Goal: Information Seeking & Learning: Learn about a topic

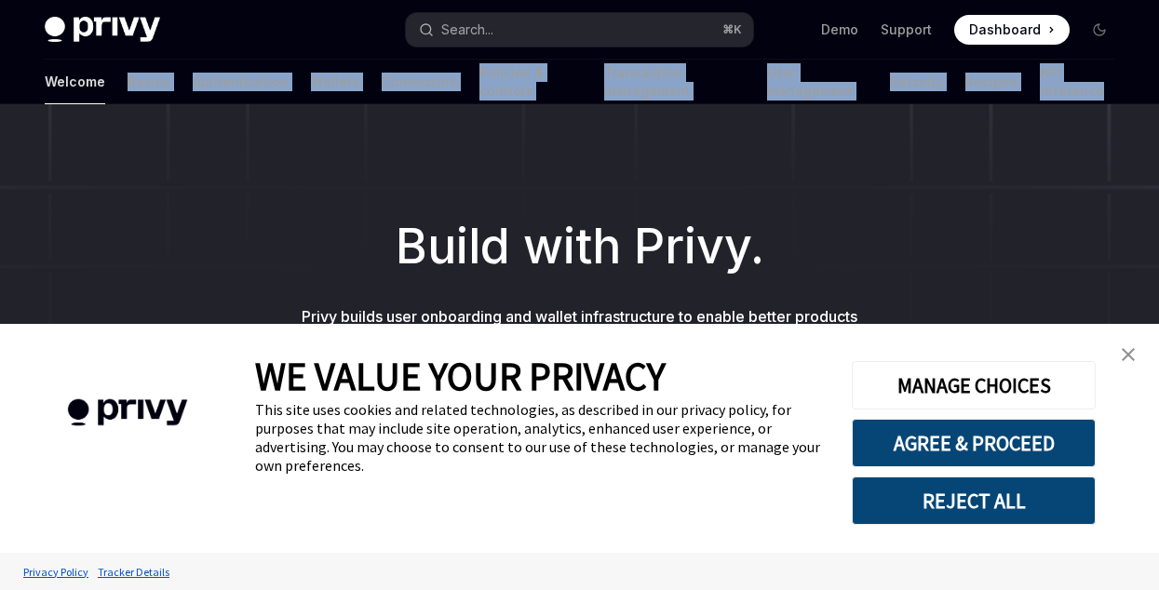
drag, startPoint x: 27, startPoint y: 66, endPoint x: 1112, endPoint y: 89, distance: 1085.7
click at [1112, 89] on div "Welcome Basics Authentication Wallets Connectors Policies & controls Transactio…" at bounding box center [579, 82] width 1159 height 45
copy div "Basics Authentication Wallets Connectors Policies & controls Transaction manage…"
click at [1126, 353] on img "close banner" at bounding box center [1128, 354] width 13 height 13
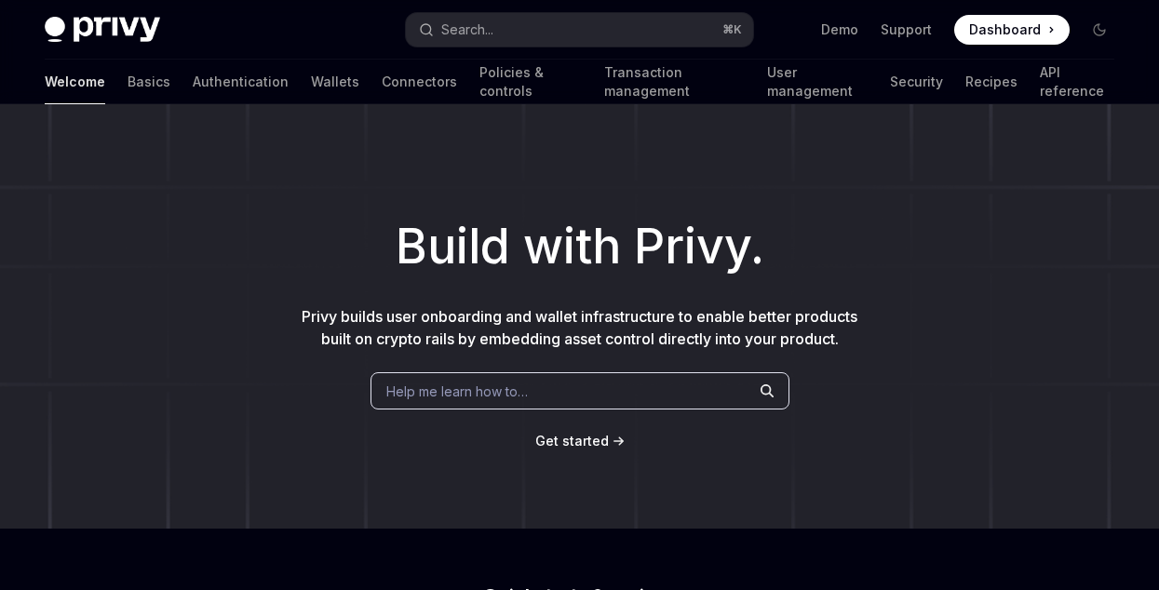
click at [984, 258] on h1 "Build with Privy." at bounding box center [579, 246] width 1099 height 73
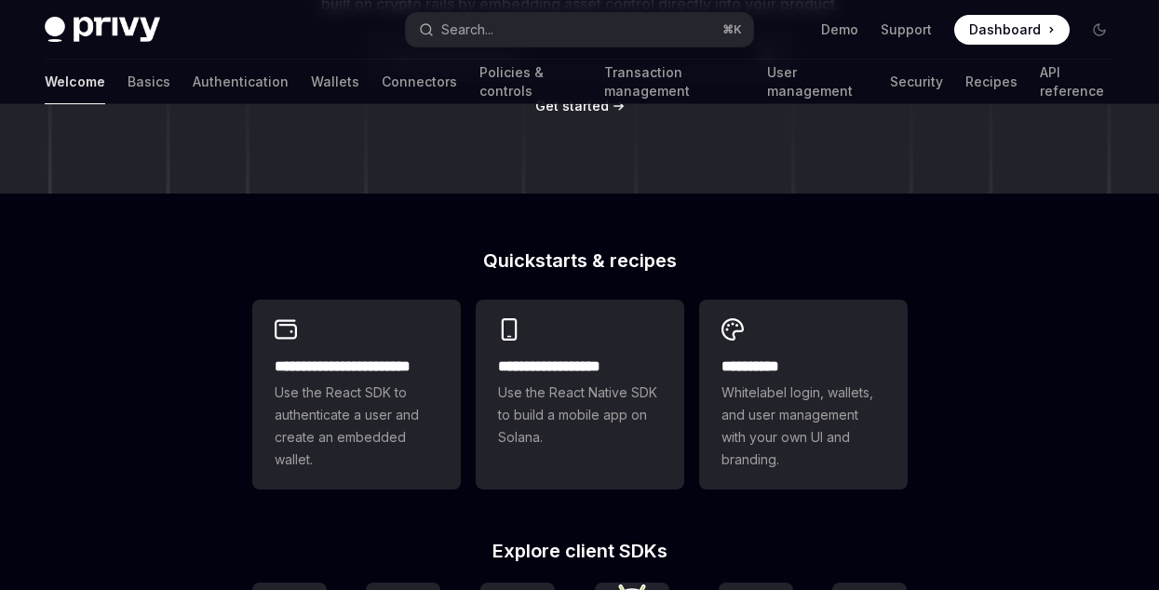
scroll to position [138, 0]
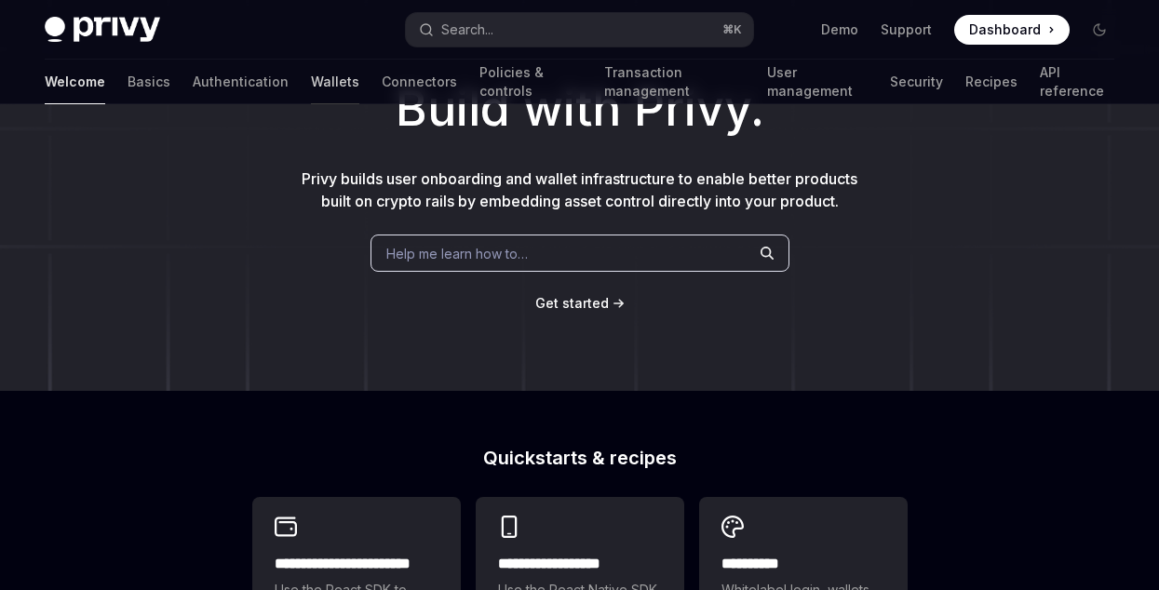
click at [311, 103] on div at bounding box center [335, 104] width 48 height 2
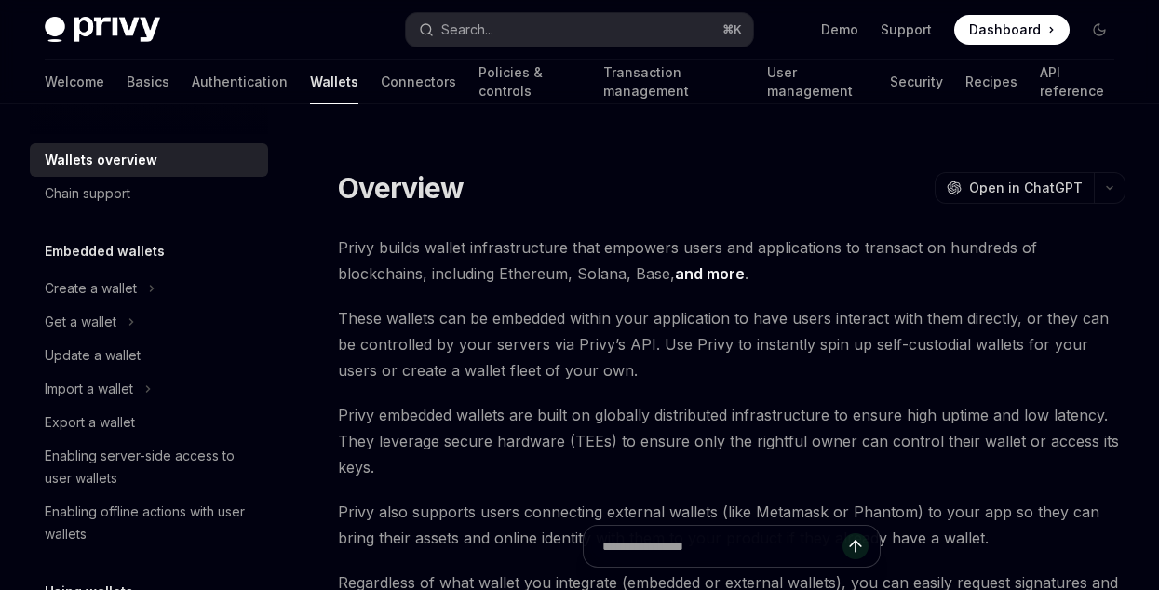
click at [111, 258] on h5 "Embedded wallets" at bounding box center [105, 251] width 120 height 22
click at [73, 289] on div "Create a wallet" at bounding box center [91, 288] width 92 height 22
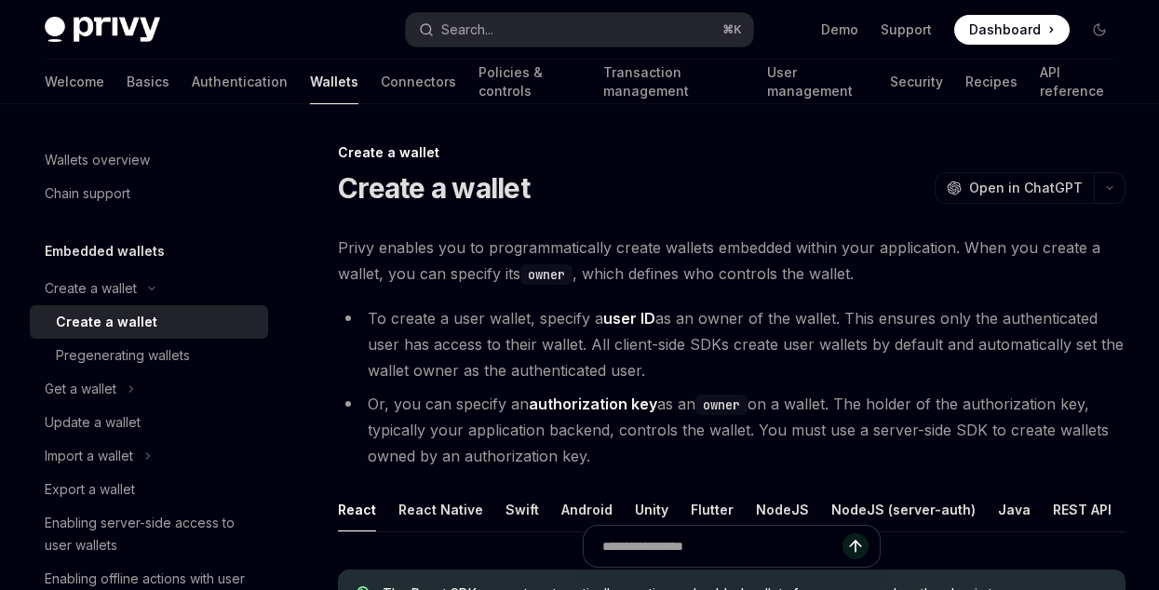
click at [112, 319] on div "Create a wallet" at bounding box center [106, 322] width 101 height 22
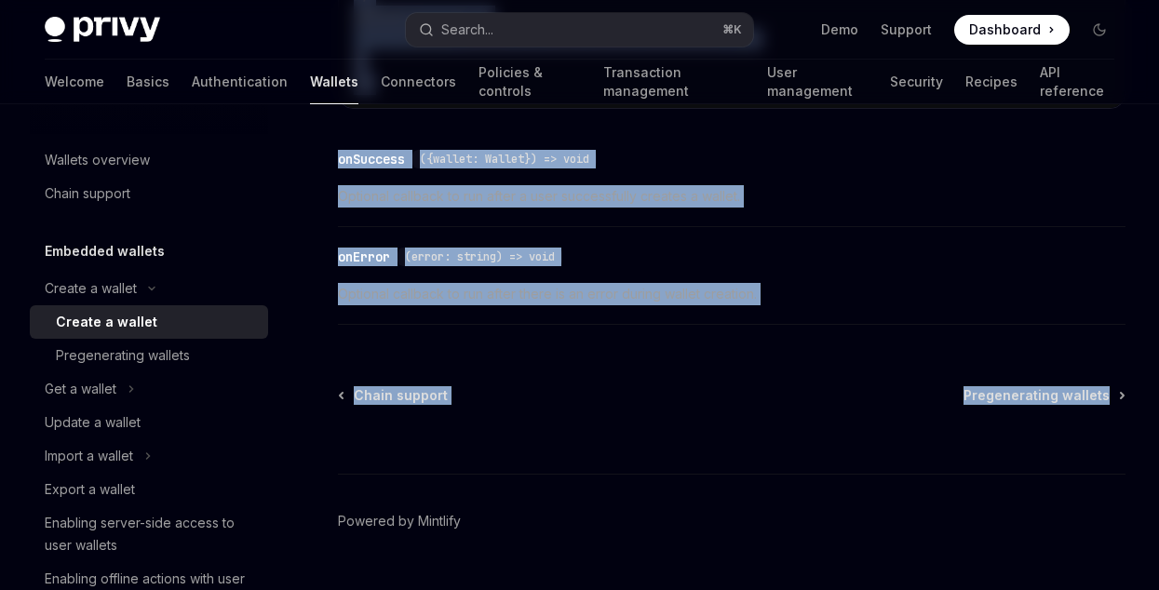
scroll to position [1622, 0]
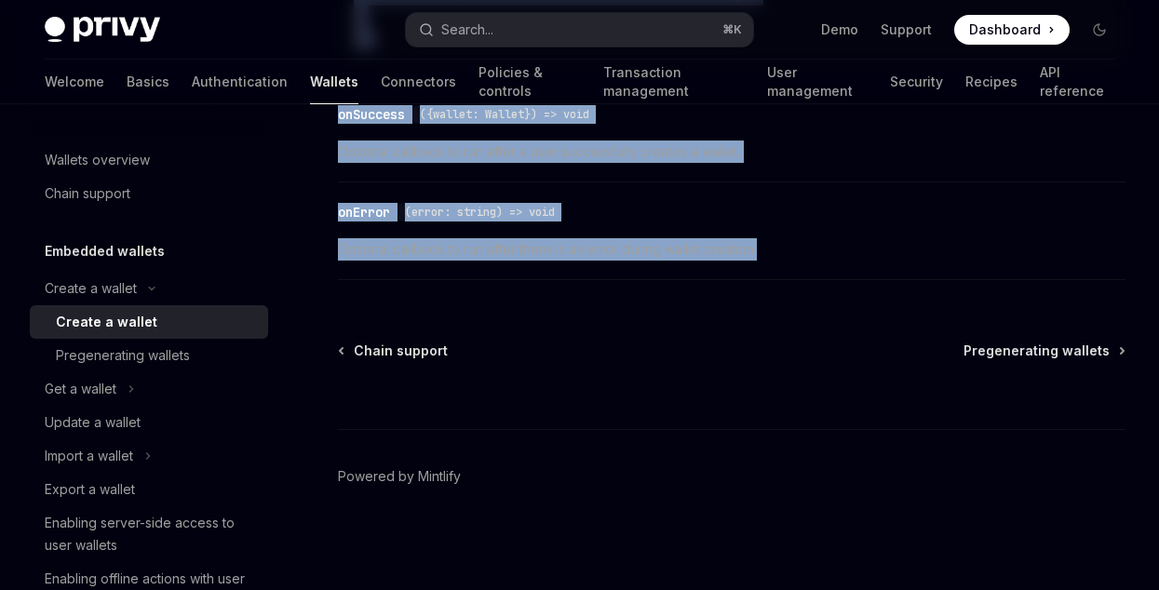
drag, startPoint x: 330, startPoint y: 149, endPoint x: 785, endPoint y: 261, distance: 467.8
copy div "Create a wallet Create a wallet OpenAI Open in ChatGPT OpenAI Open in ChatGPT P…"
click at [135, 375] on button "Get a wallet" at bounding box center [149, 389] width 238 height 34
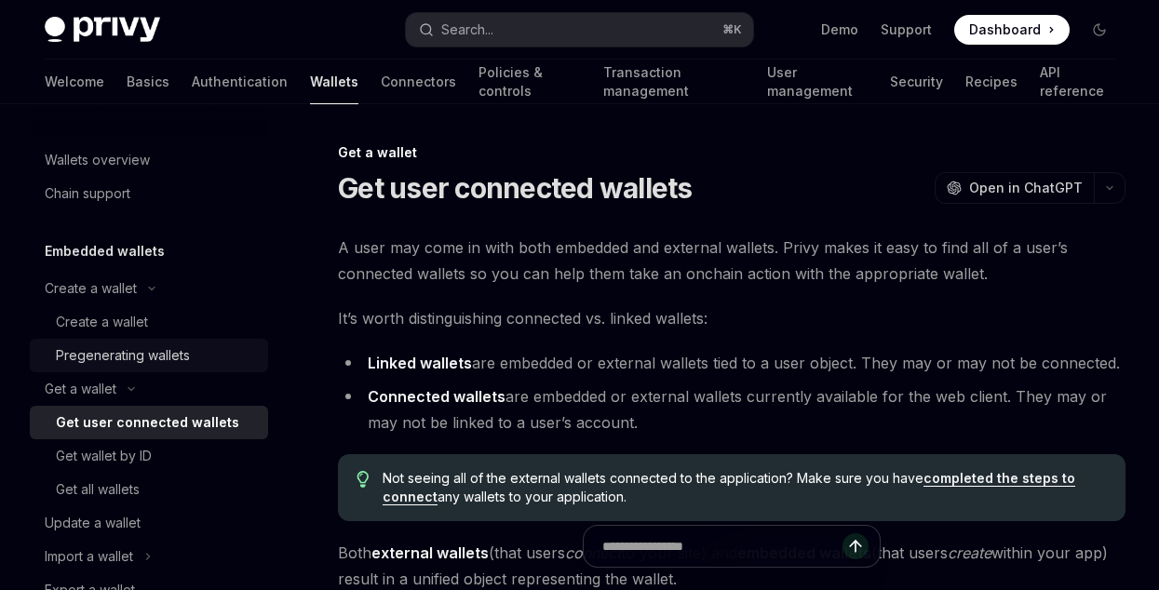
click at [136, 348] on div "Pregenerating wallets" at bounding box center [123, 355] width 134 height 22
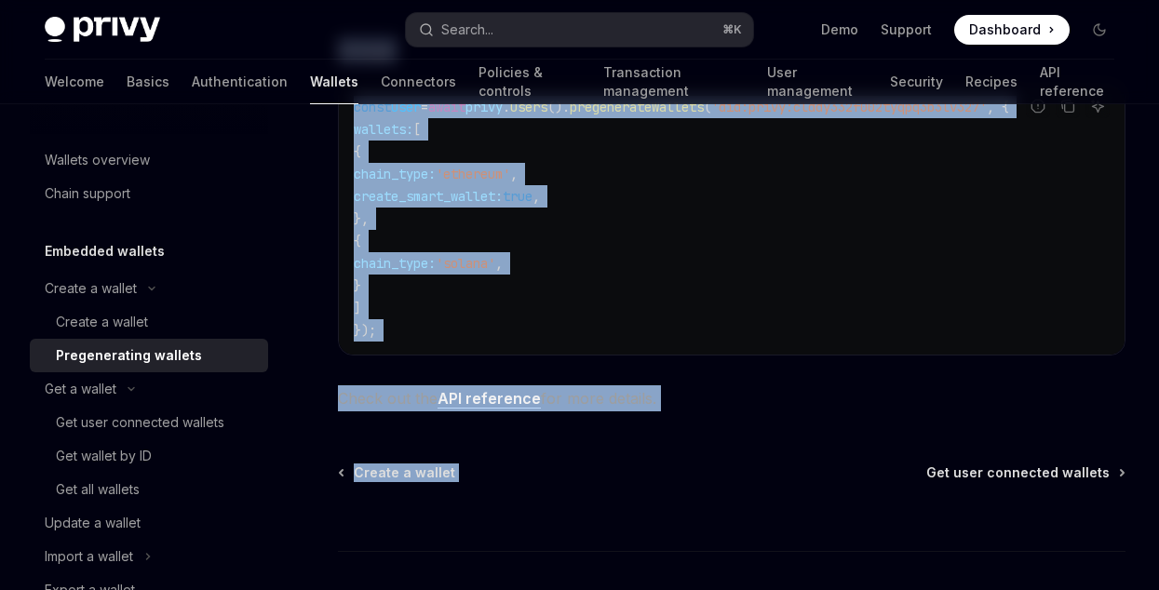
scroll to position [1340, 0]
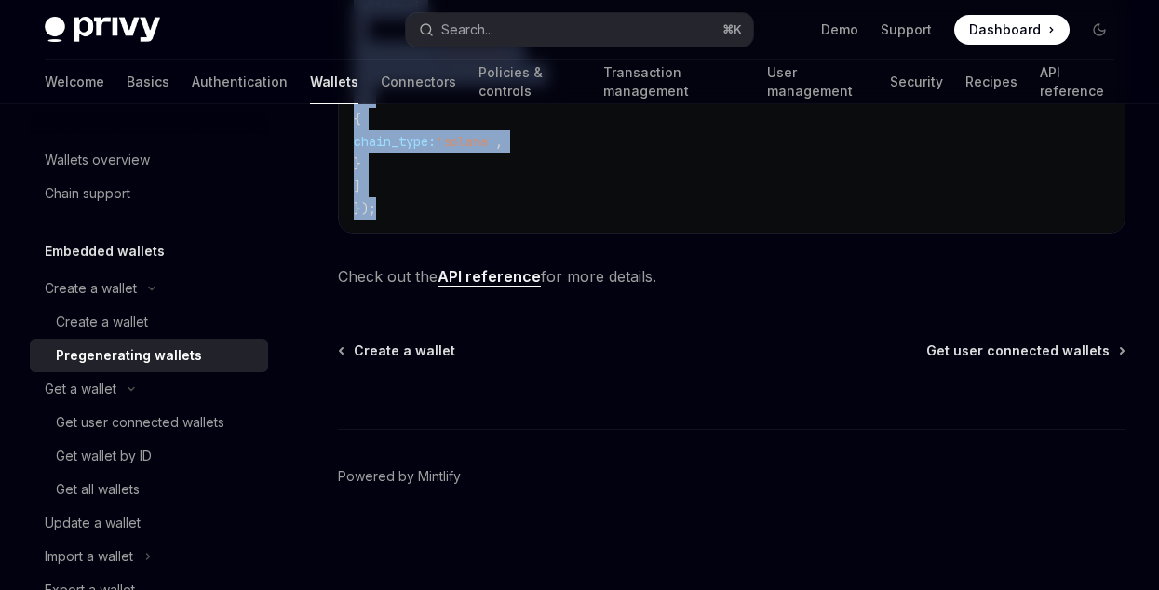
drag, startPoint x: 325, startPoint y: 151, endPoint x: 759, endPoint y: 218, distance: 439.0
copy div "Loremi d sitame Consecteturad elitsed DoeiUS Temp in UtlaBOR EtdoLO Magn al Eni…"
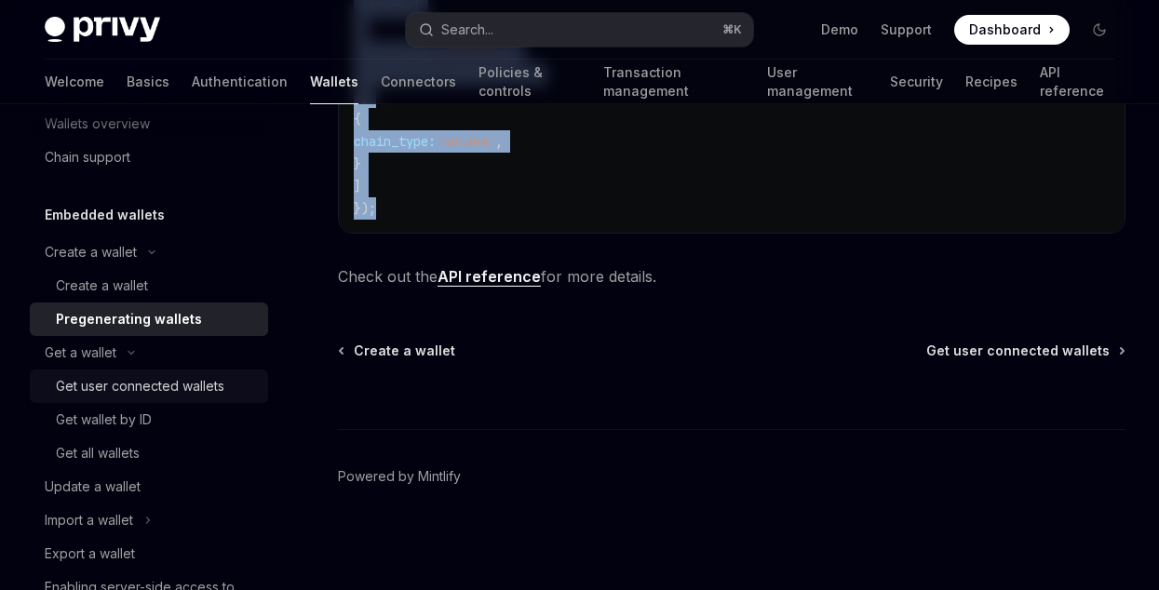
scroll to position [61, 0]
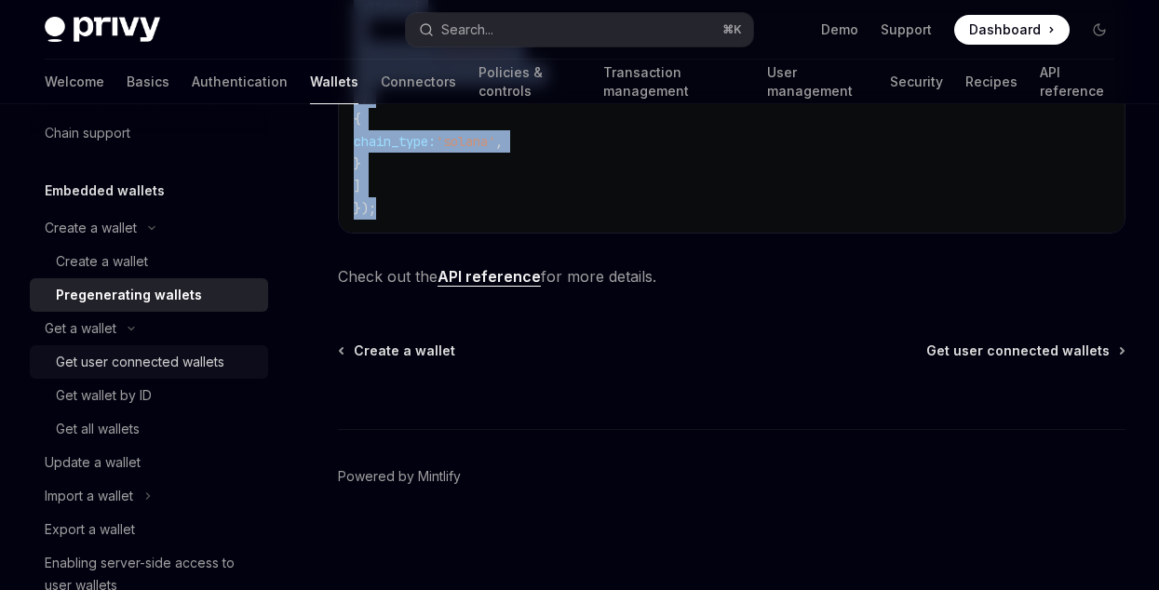
click at [169, 363] on div "Get user connected wallets" at bounding box center [140, 362] width 169 height 22
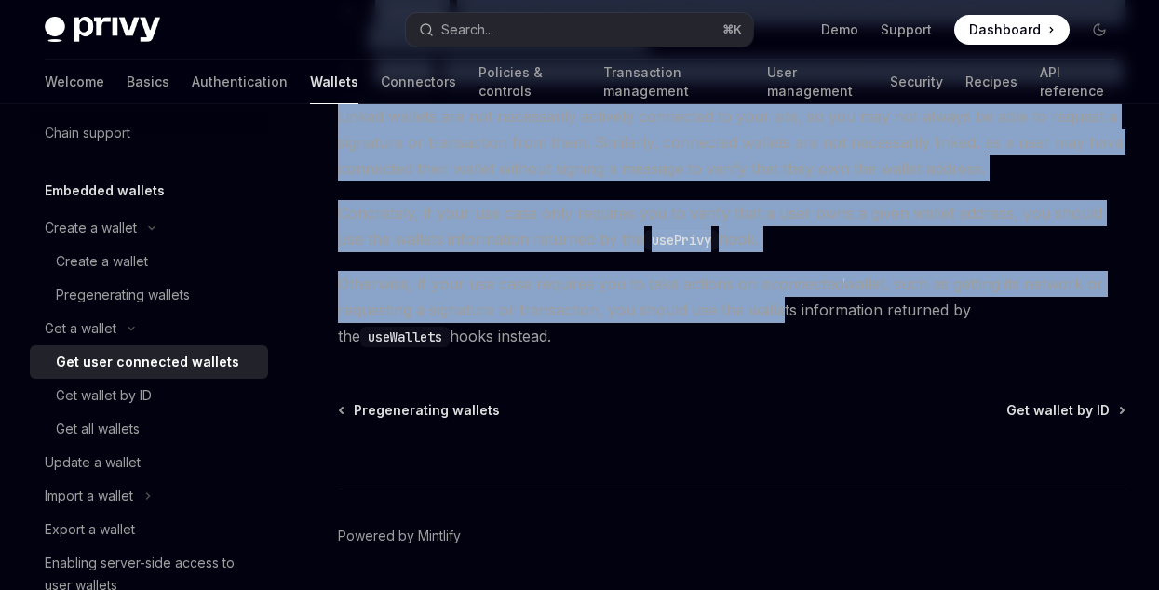
scroll to position [1786, 0]
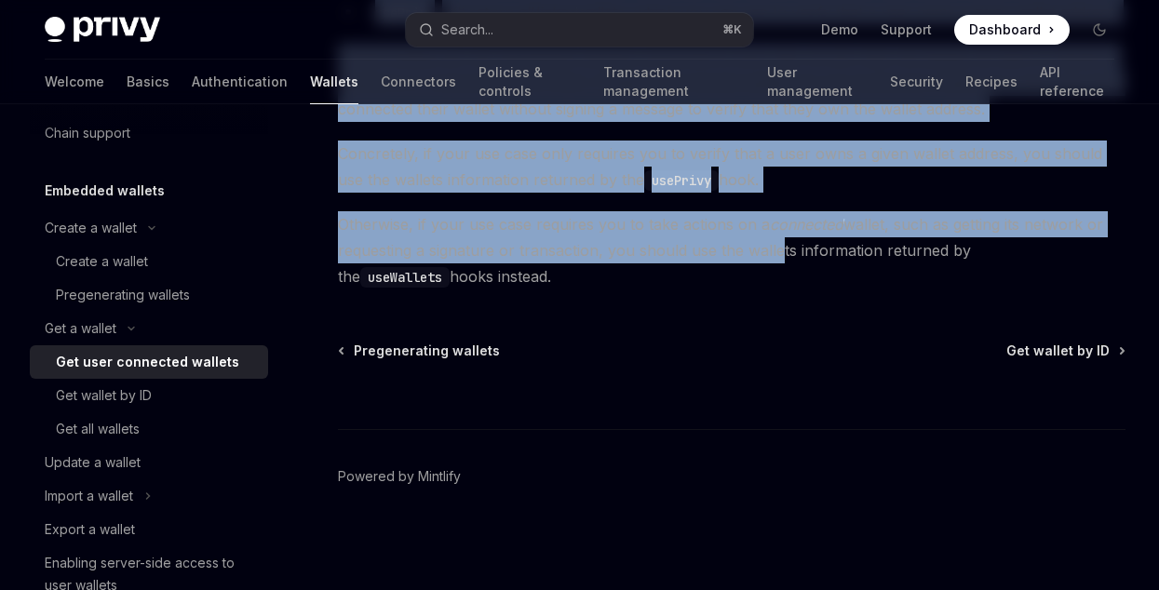
drag, startPoint x: 327, startPoint y: 148, endPoint x: 742, endPoint y: 276, distance: 434.4
copy div "Lor i dolors Ame cons adipiscin elitsed DoeiUS Temp in UtlaBOR EtdoLO Magn al E…"
click at [136, 398] on div "Get wallet by ID" at bounding box center [104, 395] width 96 height 22
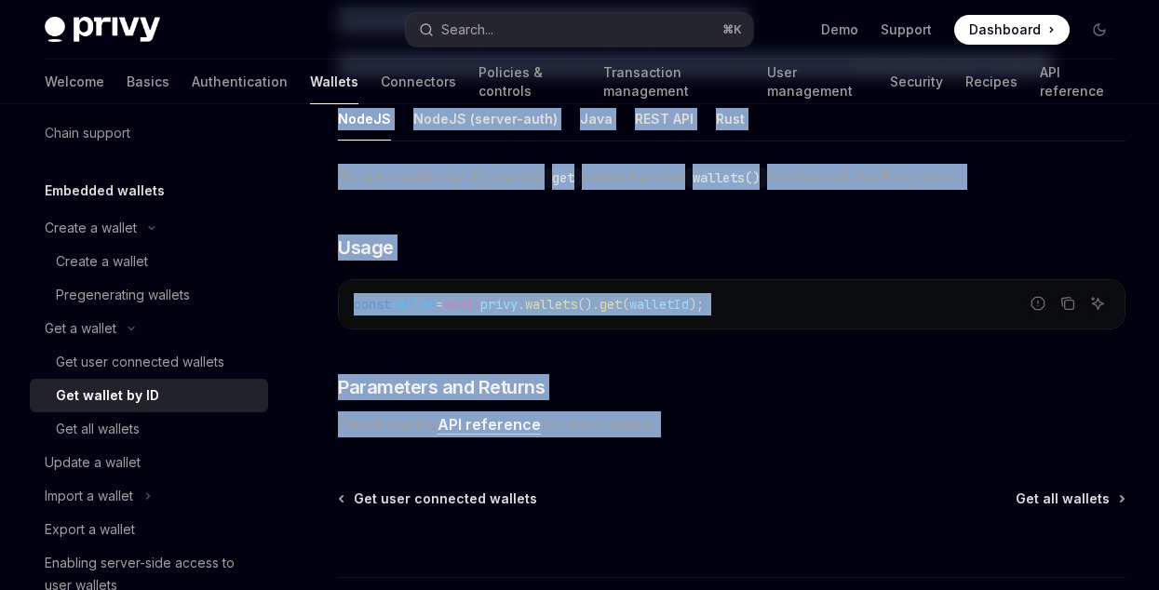
scroll to position [375, 0]
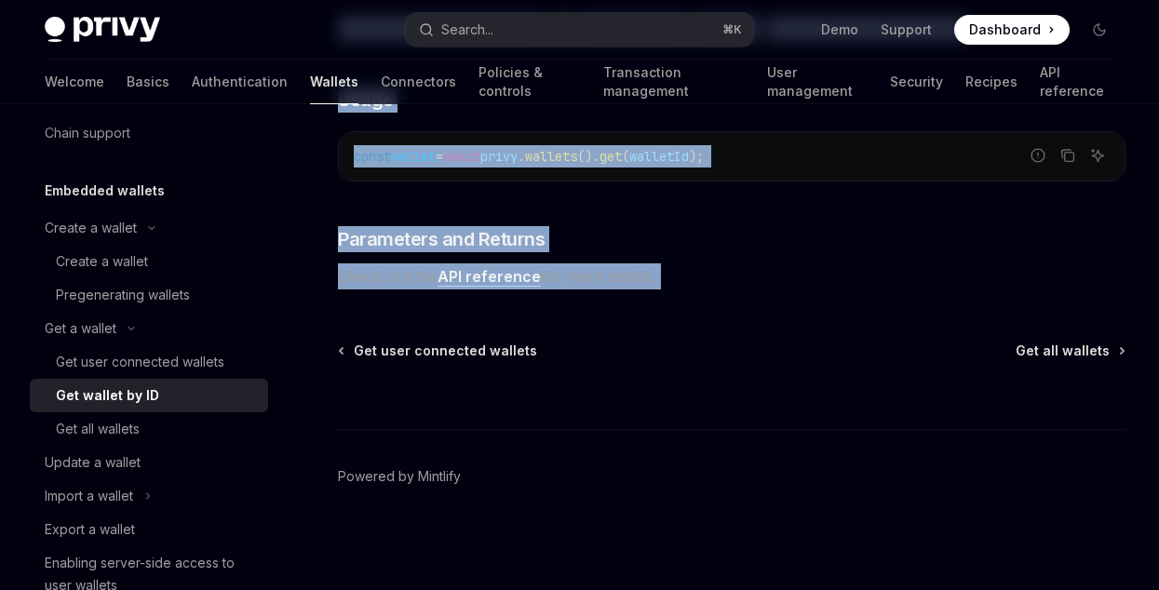
drag, startPoint x: 326, startPoint y: 142, endPoint x: 757, endPoint y: 315, distance: 464.5
click at [757, 315] on div "Get a wallet Get wallet by ID OpenAI Open in ChatGPT OpenAI Open in ChatGPT You…" at bounding box center [557, 178] width 1144 height 824
copy div "Get a wallet Get wallet by ID OpenAI Open in ChatGPT OpenAI Open in ChatGPT You…"
click at [132, 426] on div "Get all wallets" at bounding box center [98, 429] width 84 height 22
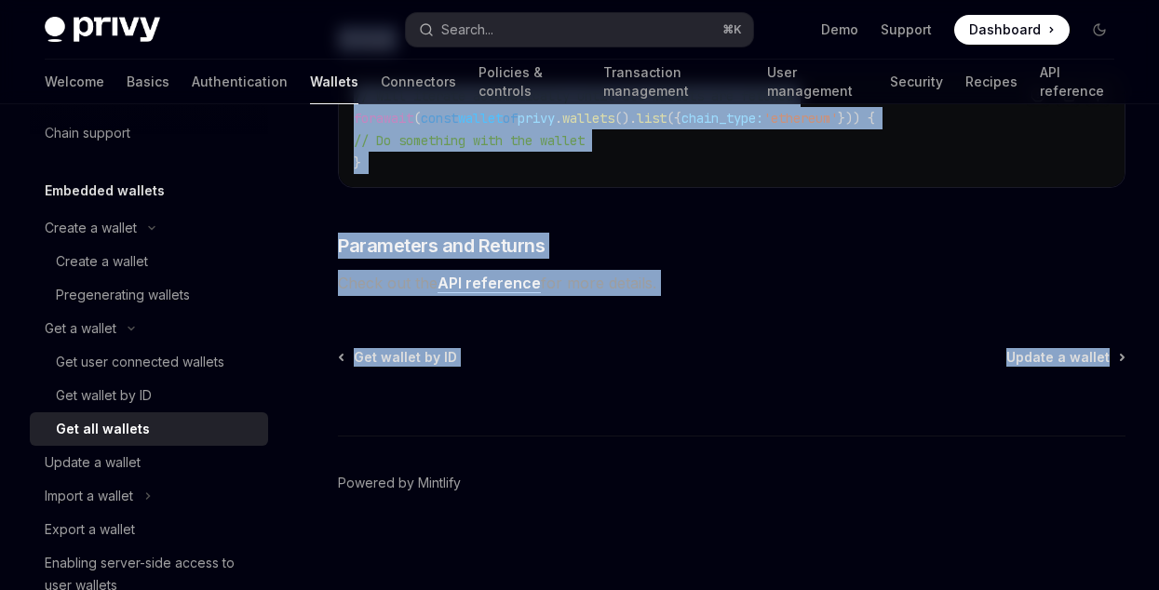
scroll to position [500, 0]
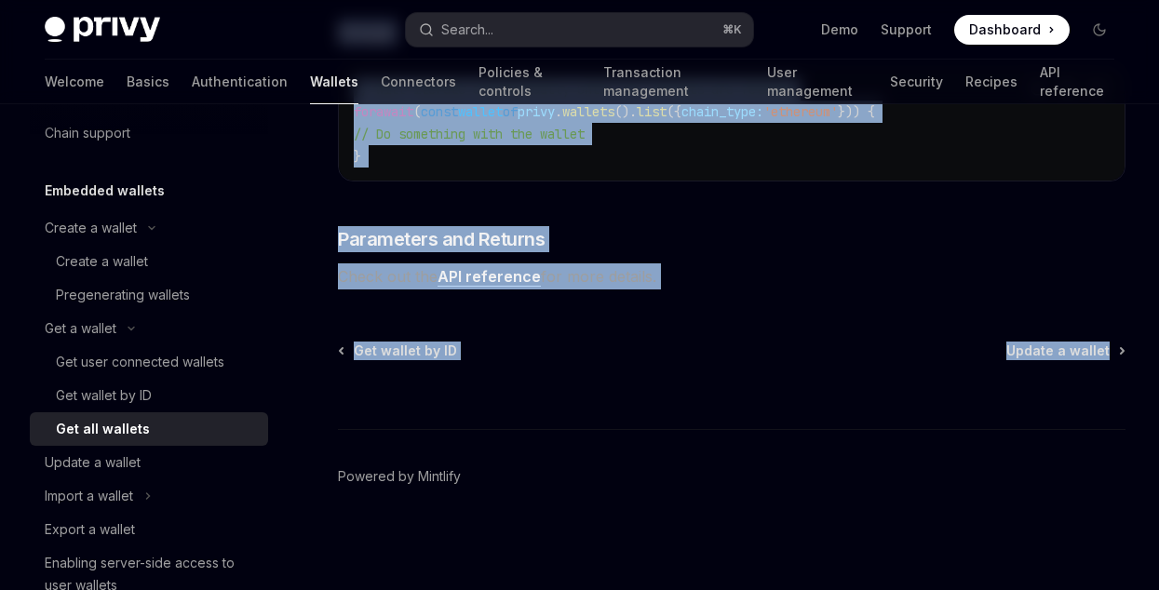
drag, startPoint x: 333, startPoint y: 150, endPoint x: 754, endPoint y: 282, distance: 441.1
click at [754, 282] on div "Get a wallet Get all wallets OpenAI Open in ChatGPT OpenAI Open in ChatGPT Get …" at bounding box center [557, 119] width 1144 height 941
copy div "Get a wallet Get all wallets OpenAI Open in ChatGPT OpenAI Open in ChatGPT Get …"
click at [112, 455] on div "Update a wallet" at bounding box center [93, 463] width 96 height 22
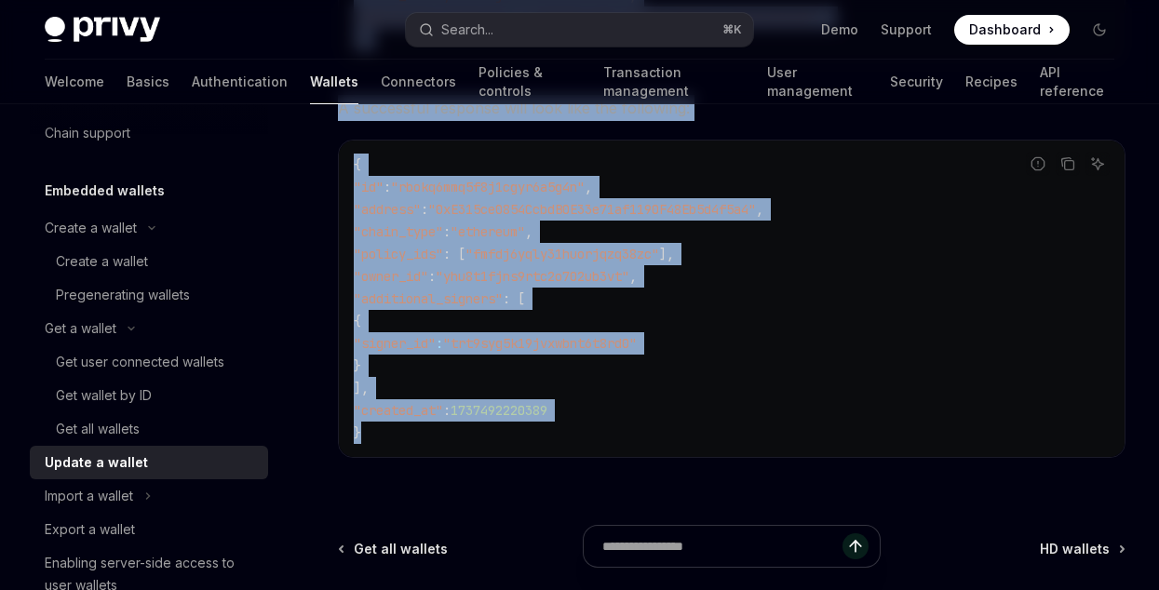
scroll to position [2439, 0]
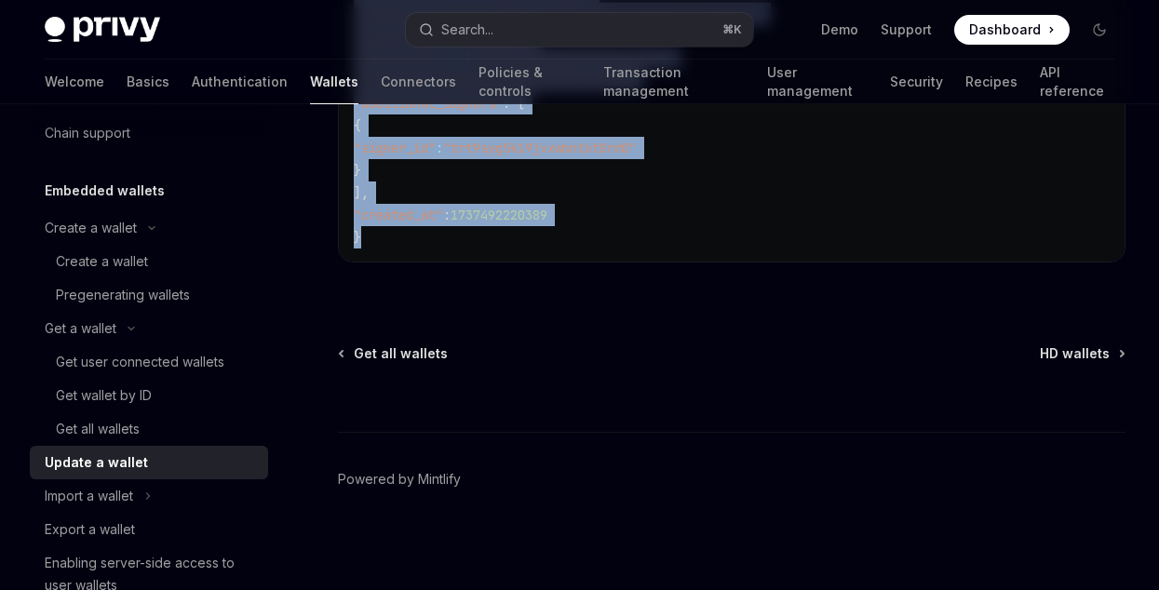
drag, startPoint x: 335, startPoint y: 144, endPoint x: 782, endPoint y: 227, distance: 454.5
copy div "Loremips dolorsi Ametco a elitse DoeiUS Temp in UtlaBOR EtdoLO Magn al EnimADM …"
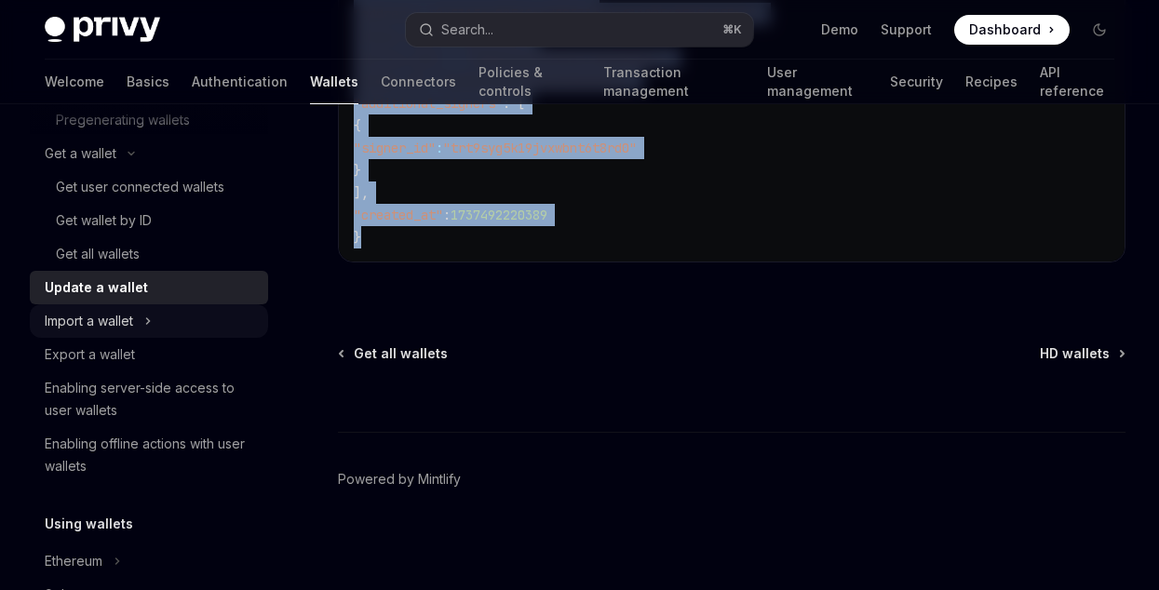
click at [118, 315] on div "Import a wallet" at bounding box center [89, 321] width 88 height 22
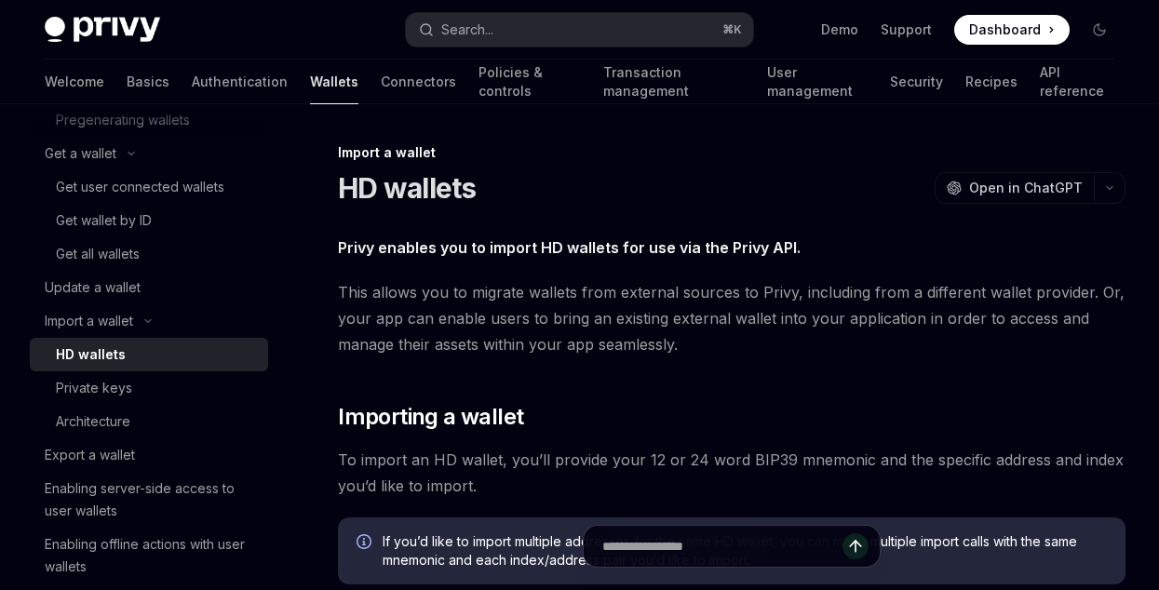
click at [111, 358] on div "HD wallets" at bounding box center [91, 355] width 70 height 22
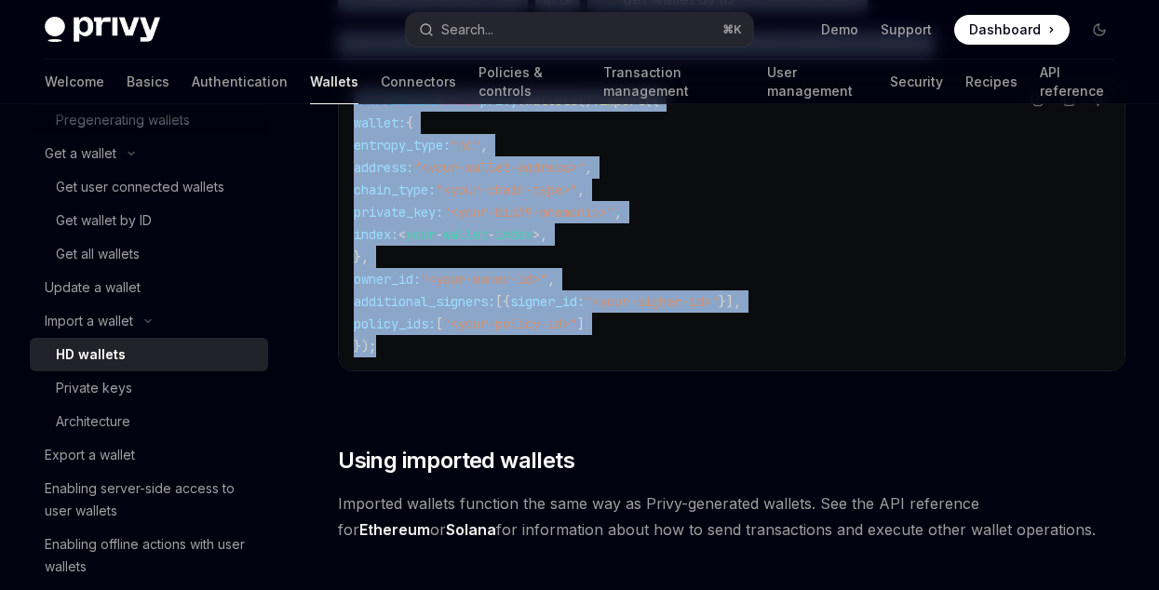
scroll to position [1639, 0]
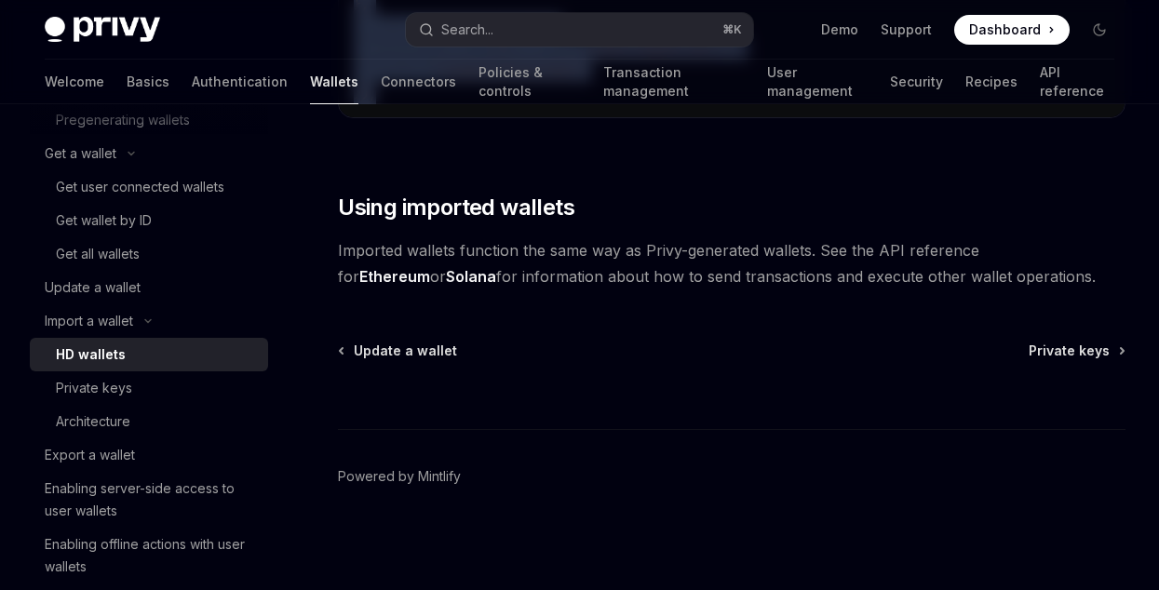
drag, startPoint x: 327, startPoint y: 140, endPoint x: 983, endPoint y: 278, distance: 670.8
copy div "Loremi d sitame CO adipisc ElitSE Doei te InciDID UtlaBO Etdo ma AliqUAE Admin …"
click at [119, 385] on div "Private keys" at bounding box center [94, 388] width 76 height 22
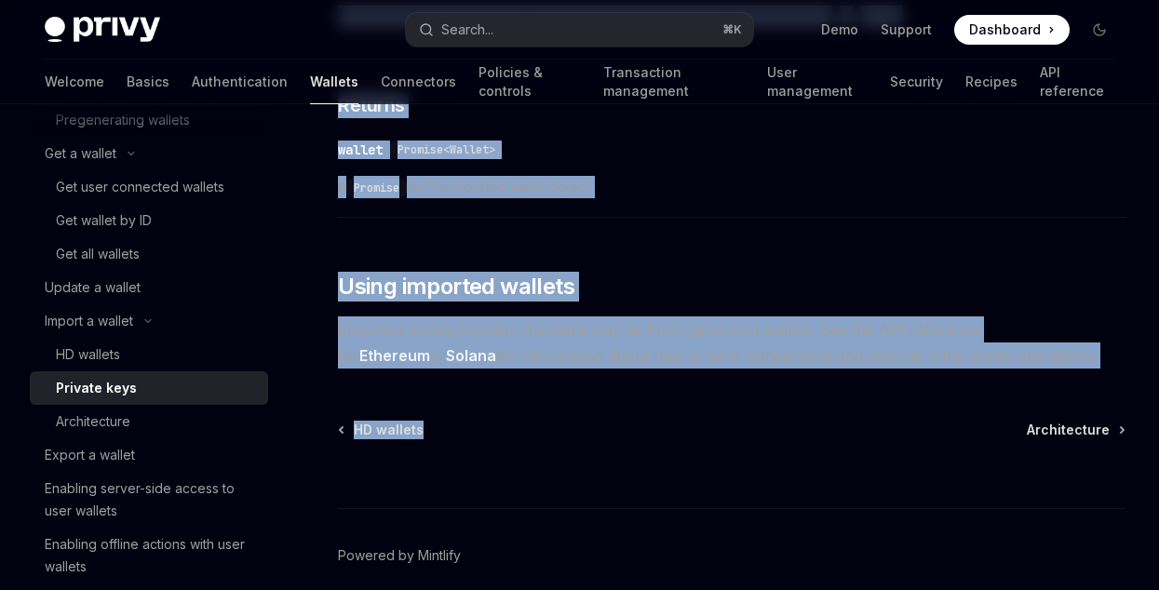
scroll to position [1163, 0]
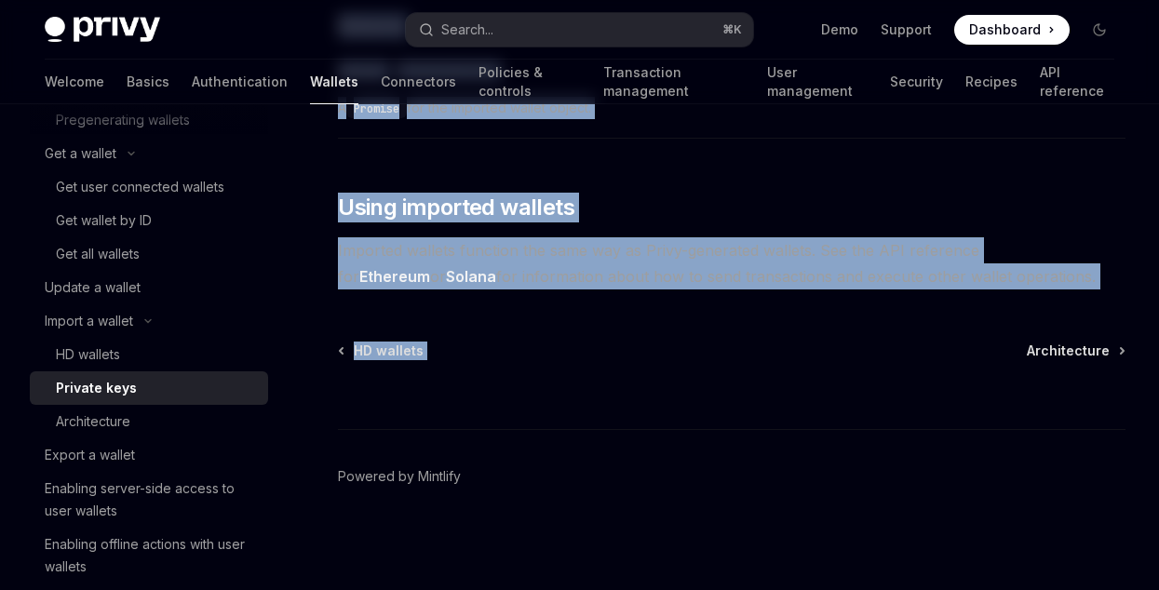
drag, startPoint x: 303, startPoint y: 146, endPoint x: 1024, endPoint y: 294, distance: 736.5
copy div "Loremi d sitame Consect adip ElitSE Doei te InciDID UtlaBO Etdo ma AliqUAE Admi…"
click at [104, 418] on div "Architecture" at bounding box center [93, 422] width 74 height 22
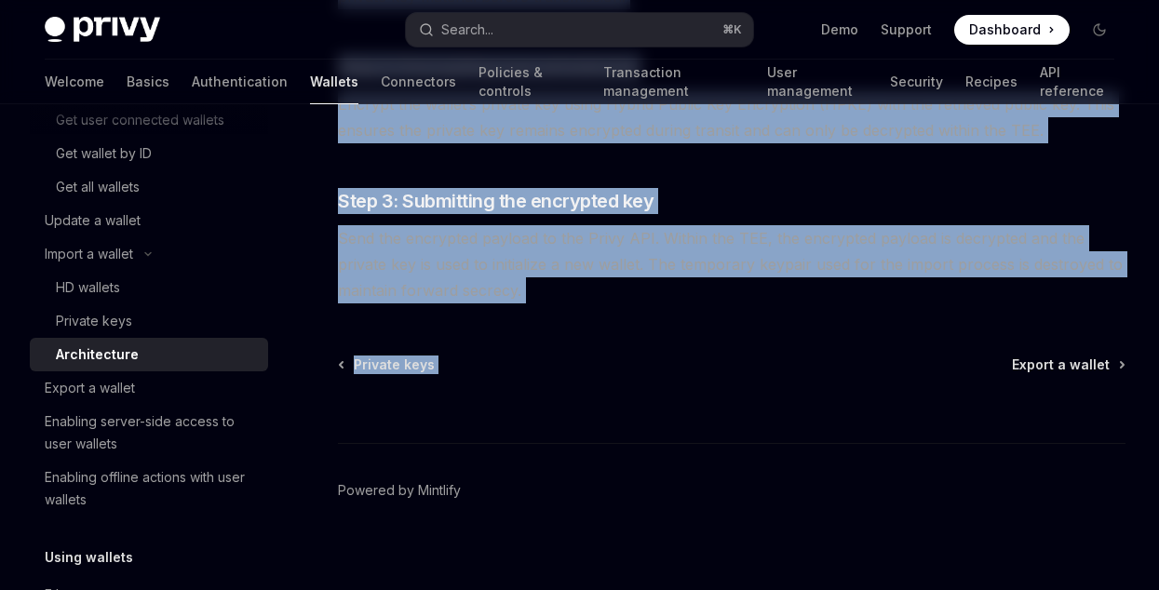
scroll to position [541, 0]
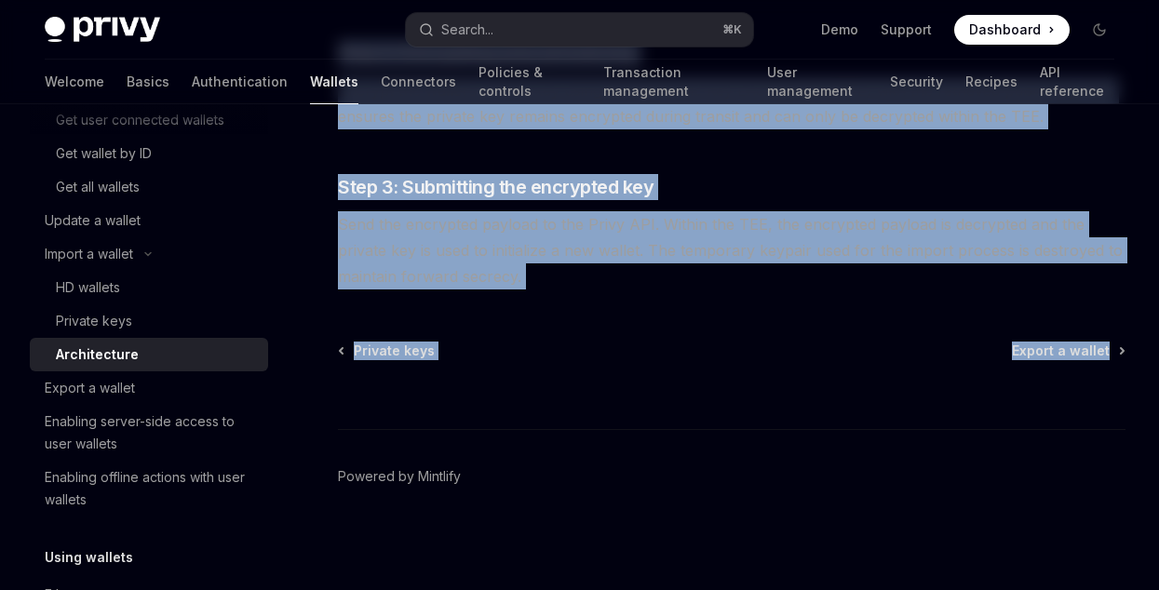
drag, startPoint x: 337, startPoint y: 134, endPoint x: 853, endPoint y: 412, distance: 586.1
click at [853, 412] on div "On this page Step 1. Initializing key import Step 2: Encrypting your private ke…" at bounding box center [579, 76] width 1099 height 1027
copy div "Loremi d sitame Consectetura ElitSE Doei te InciDID UtlaBO Etdo ma AliqUAE Admi…"
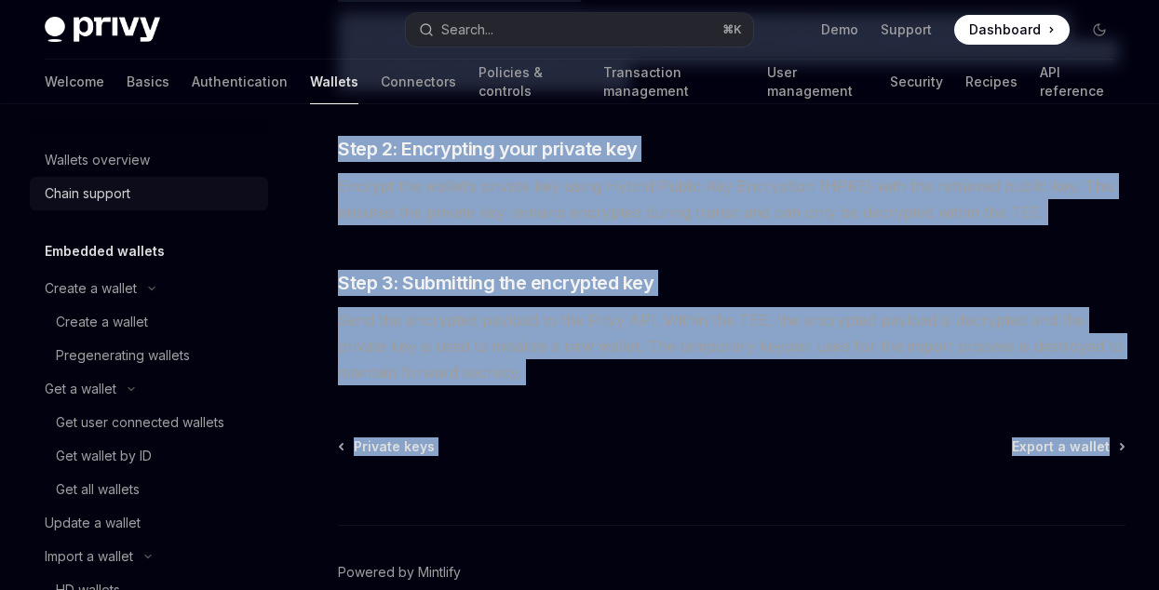
scroll to position [0, 0]
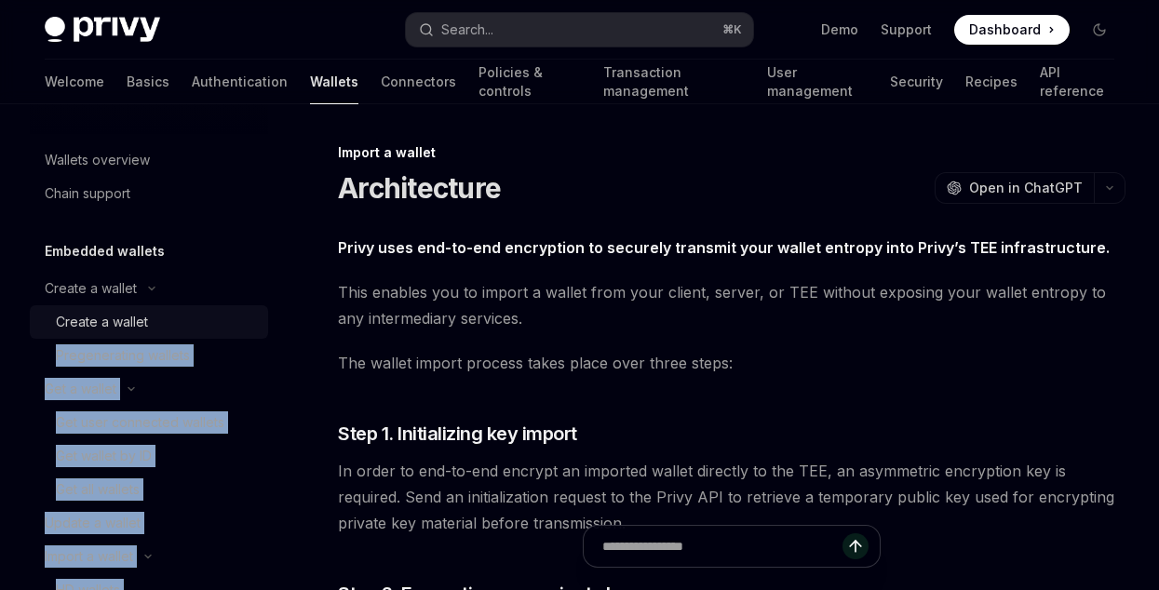
scroll to position [11, 0]
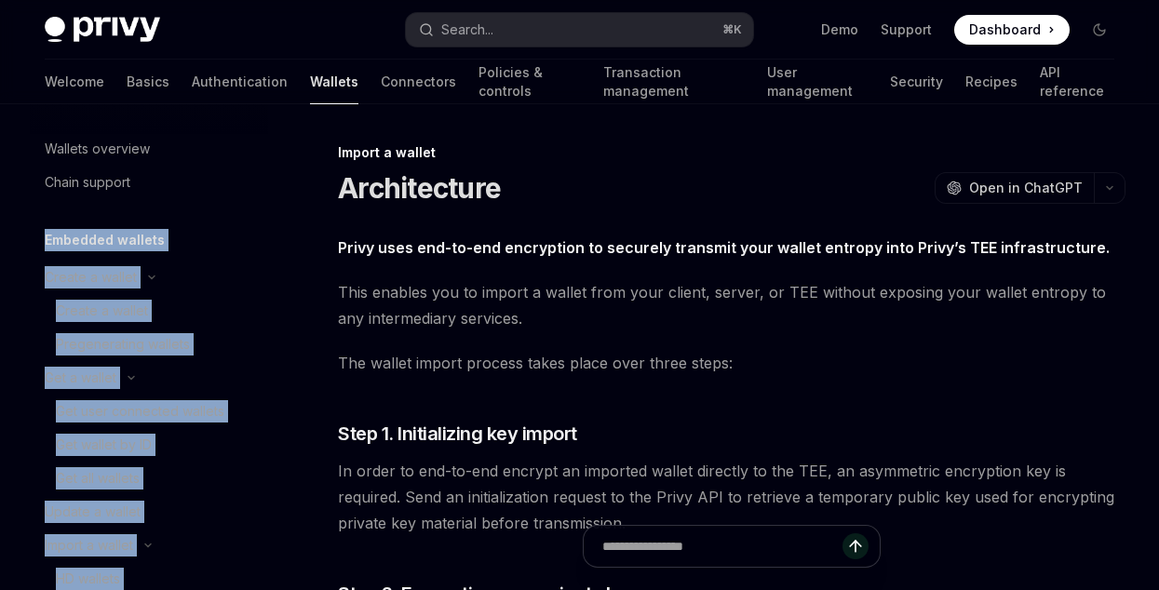
drag, startPoint x: 19, startPoint y: 127, endPoint x: 195, endPoint y: 220, distance: 199.1
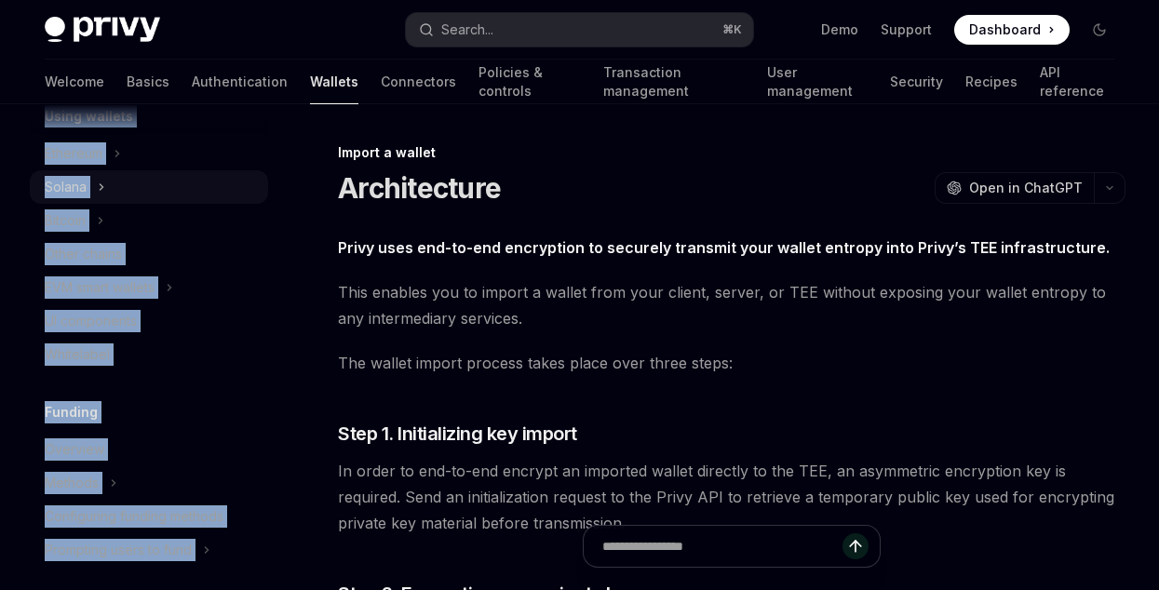
scroll to position [712, 0]
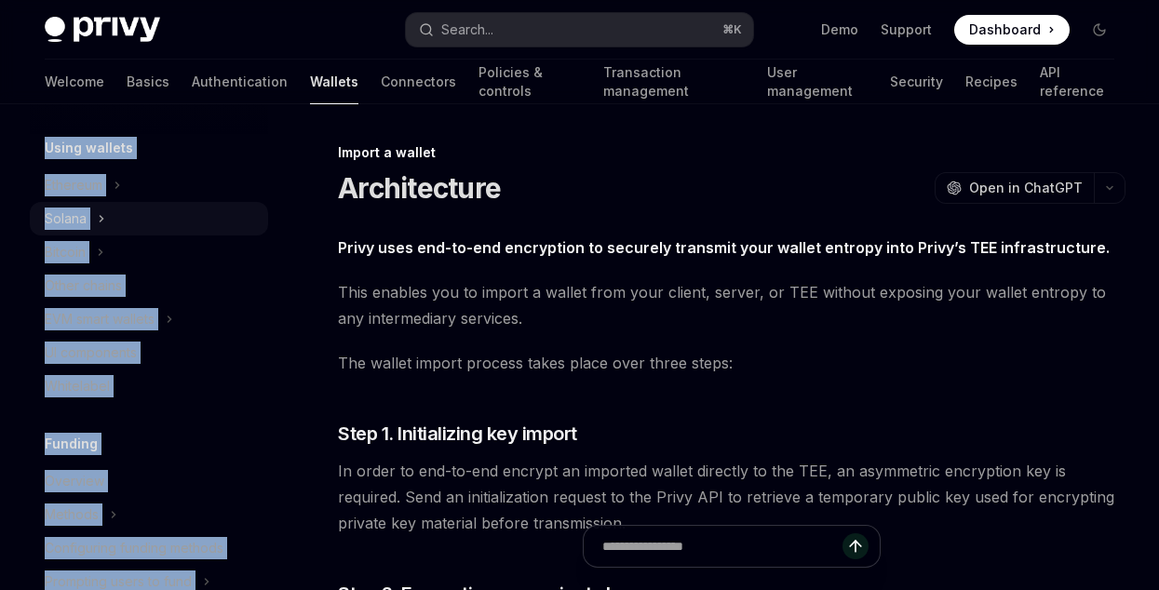
click at [103, 223] on icon "Toggle Solana section" at bounding box center [101, 219] width 7 height 22
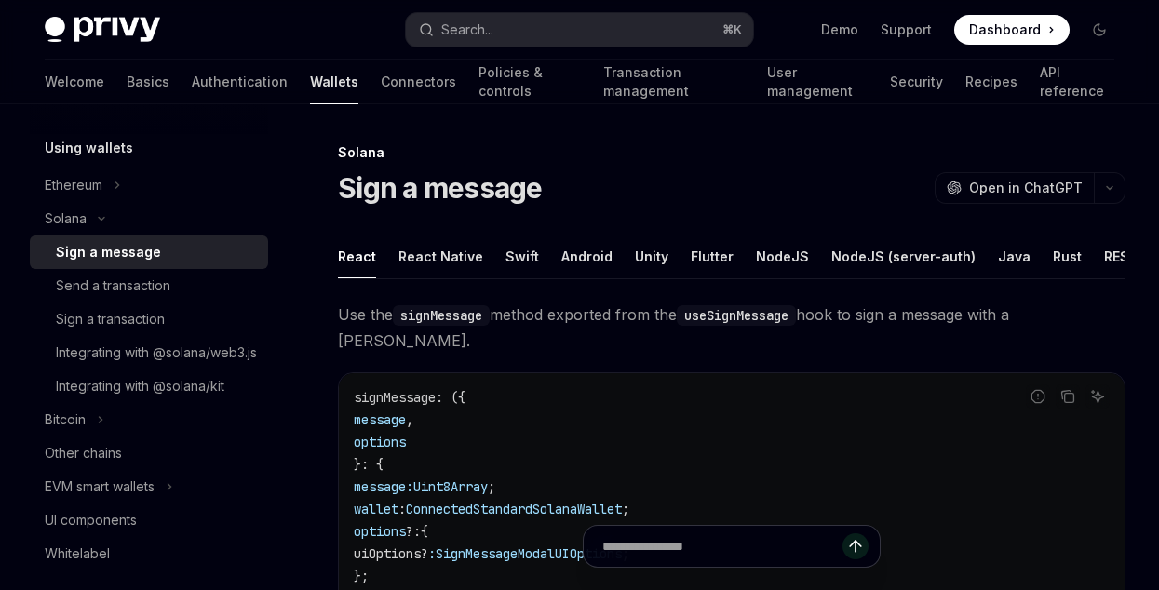
click at [664, 172] on div "Sign a message OpenAI Open in ChatGPT" at bounding box center [732, 188] width 788 height 34
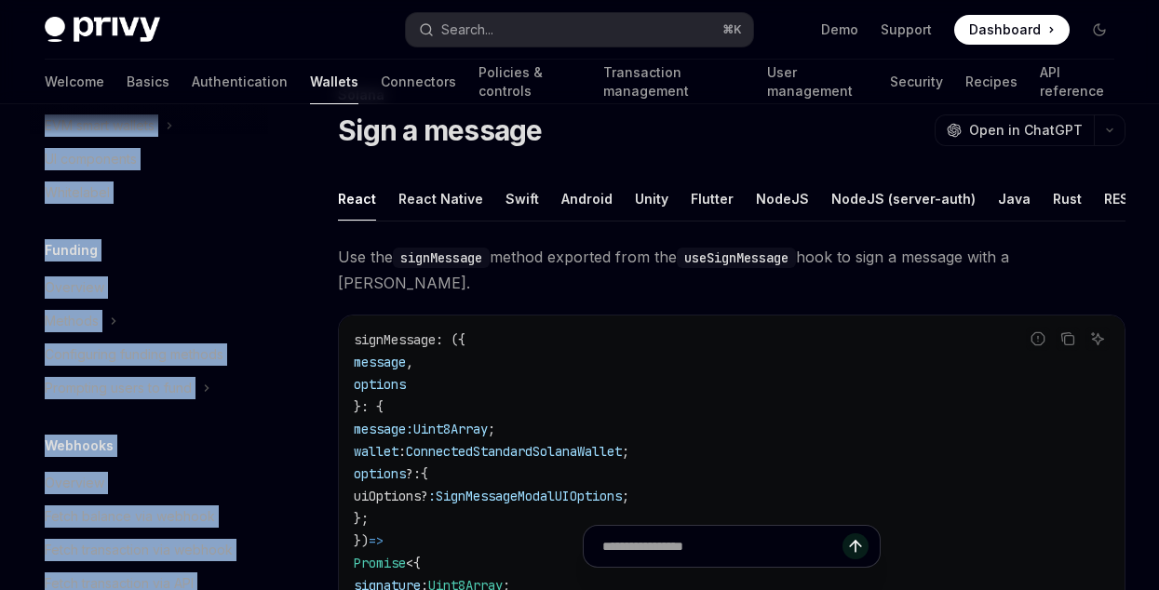
scroll to position [1467, 0]
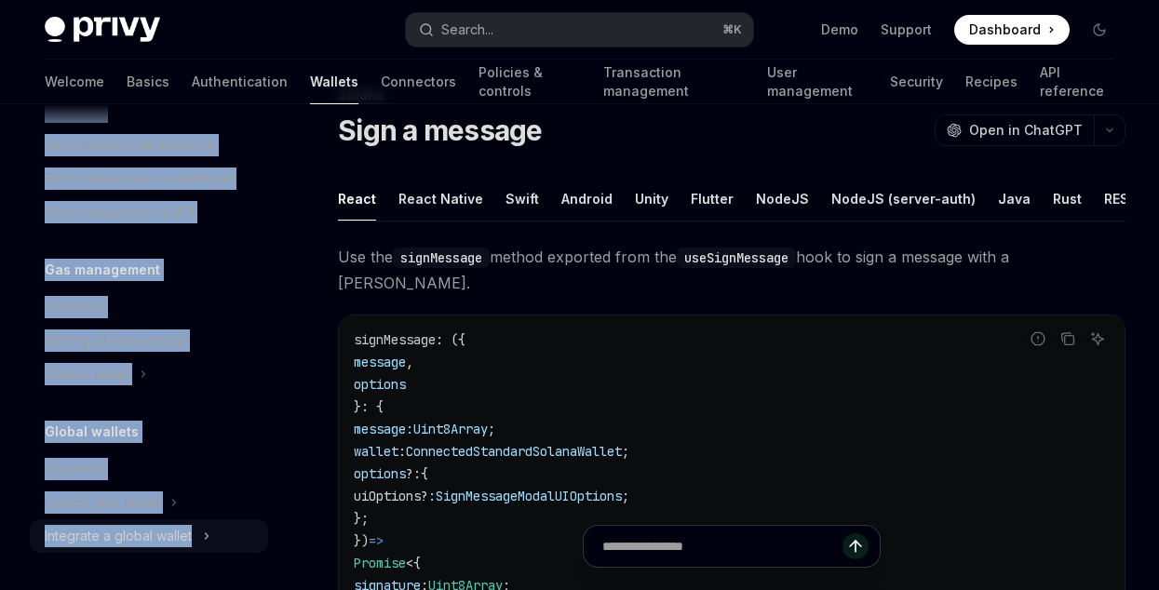
drag, startPoint x: 65, startPoint y: 142, endPoint x: 230, endPoint y: 537, distance: 428.6
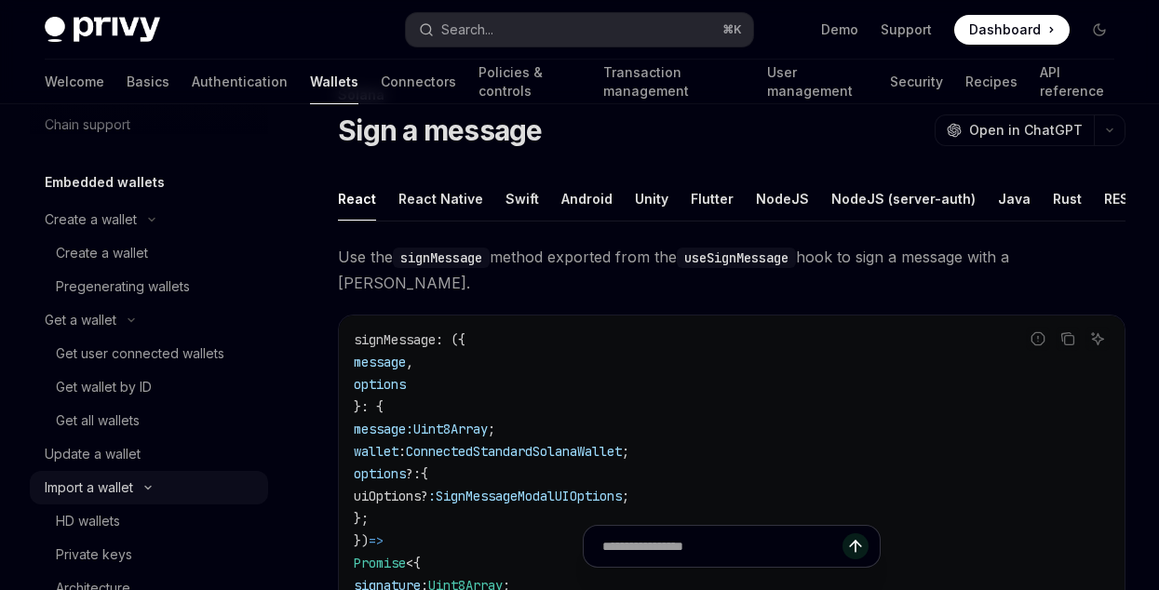
scroll to position [0, 0]
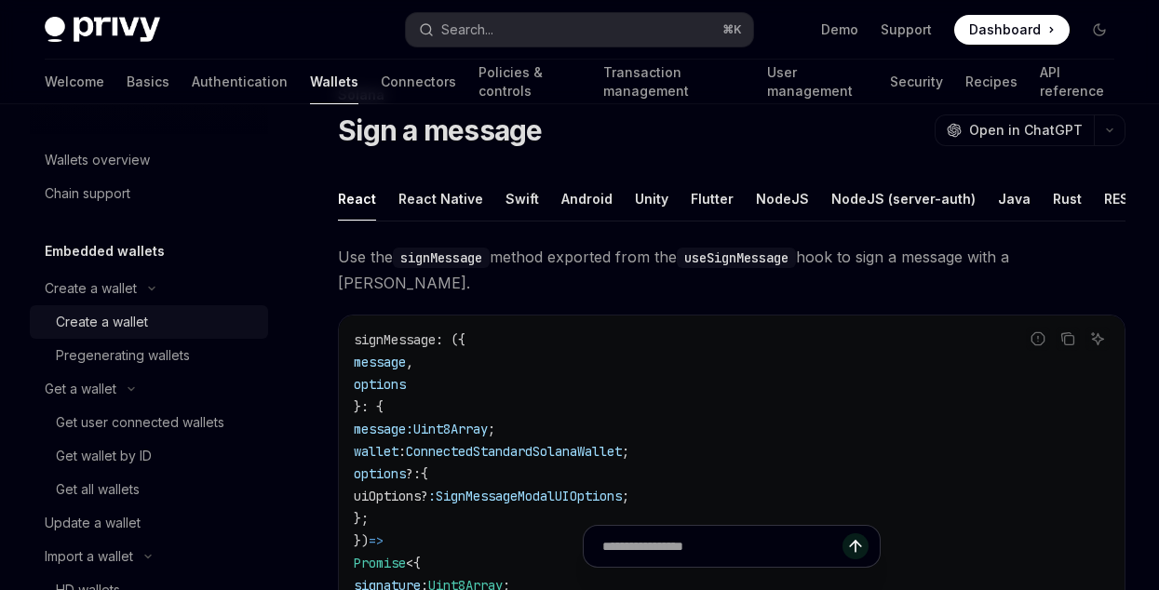
click at [93, 321] on div "Create a wallet" at bounding box center [102, 322] width 92 height 22
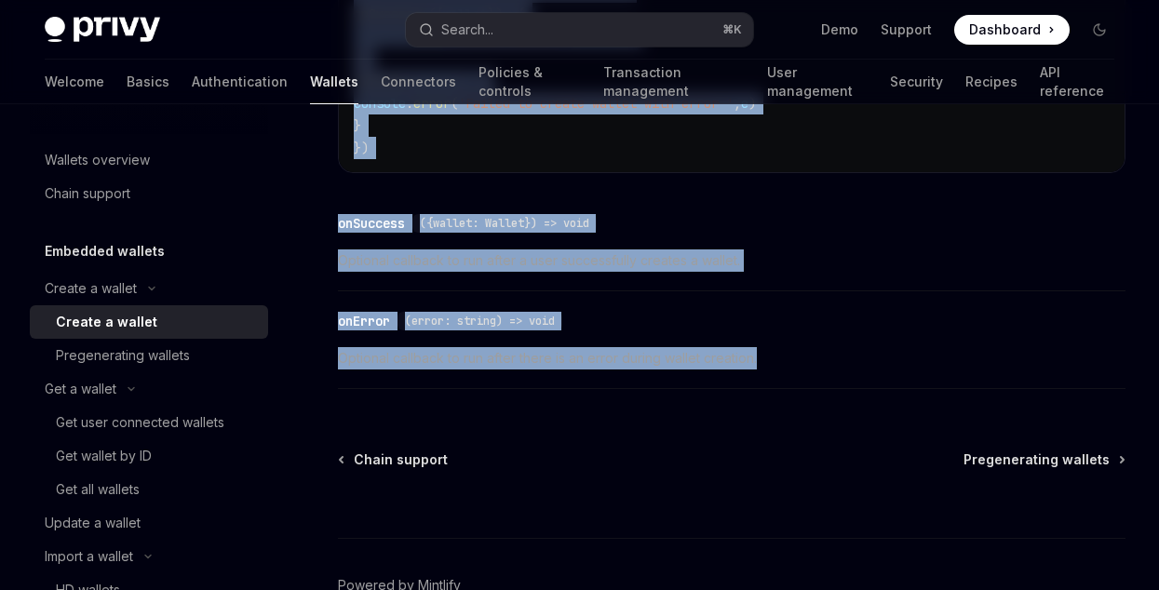
scroll to position [1622, 0]
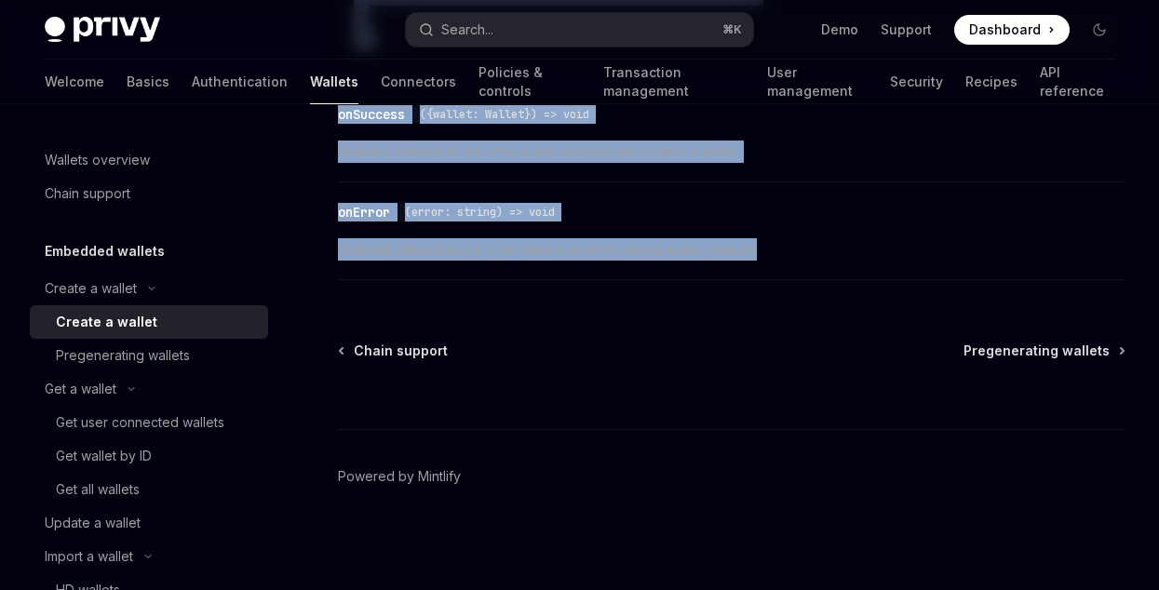
drag, startPoint x: 336, startPoint y: 138, endPoint x: 901, endPoint y: 271, distance: 580.6
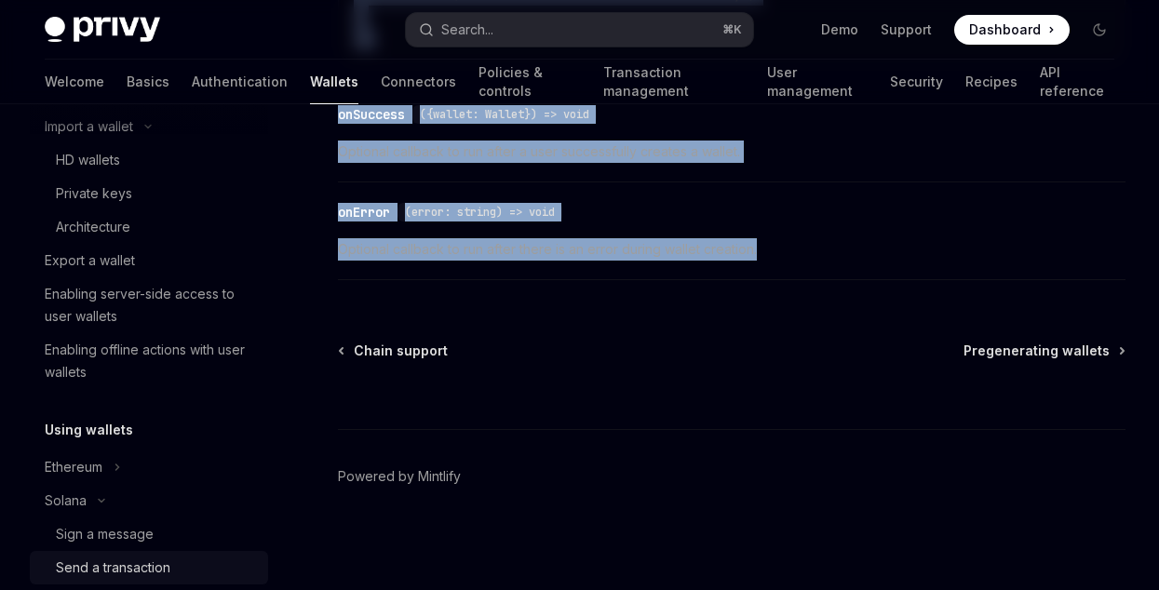
scroll to position [550, 0]
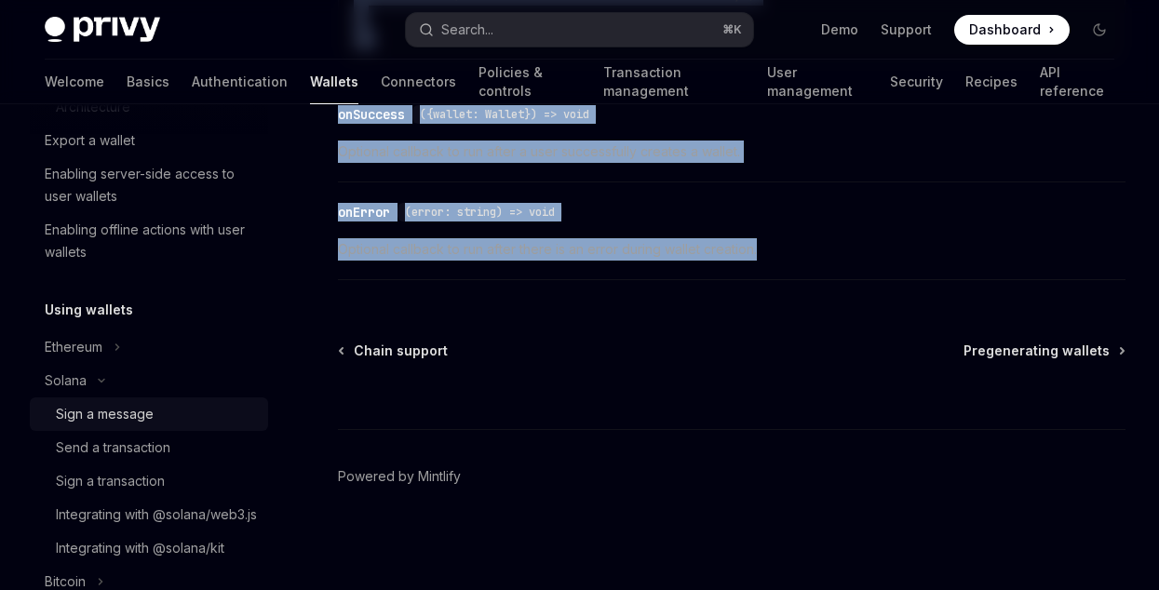
click at [106, 419] on div "Sign a message" at bounding box center [105, 414] width 98 height 22
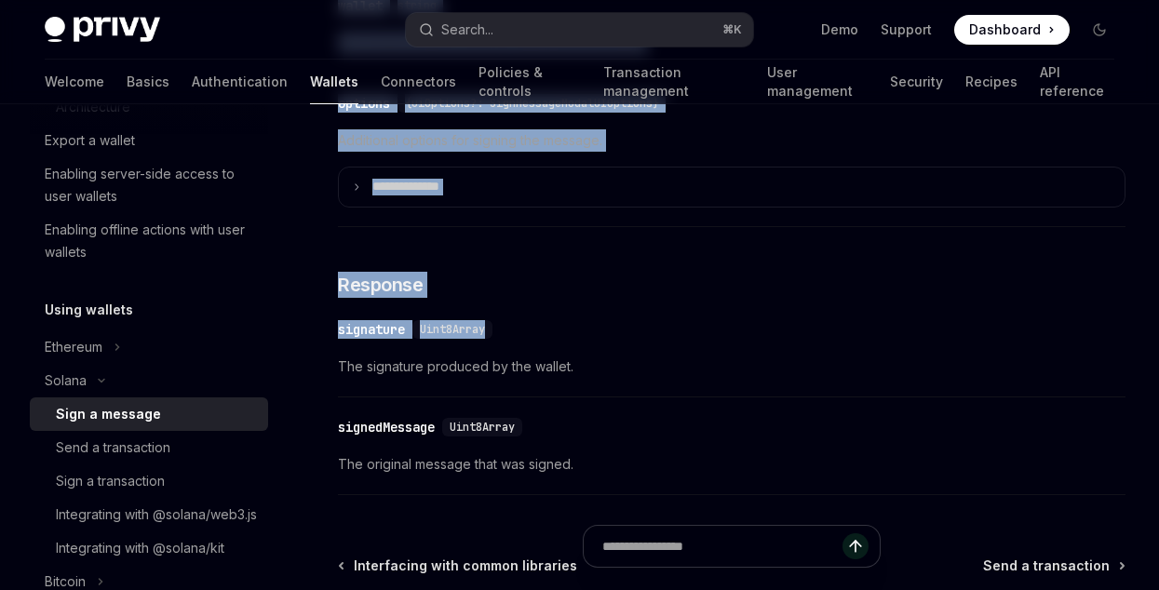
scroll to position [1496, 0]
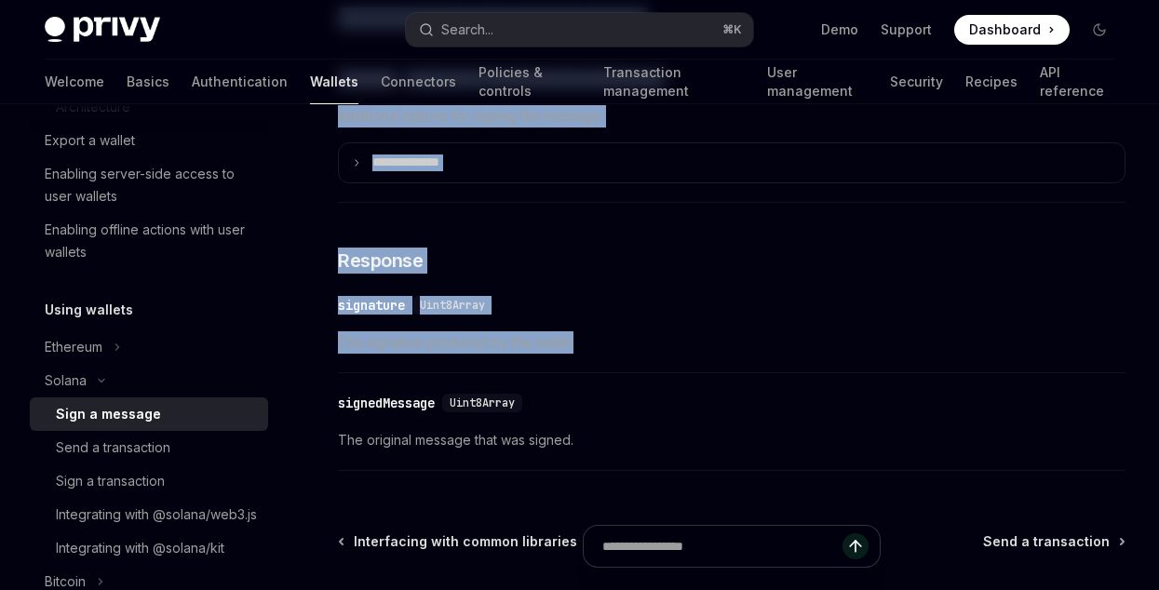
drag, startPoint x: 338, startPoint y: 182, endPoint x: 886, endPoint y: 339, distance: 570.5
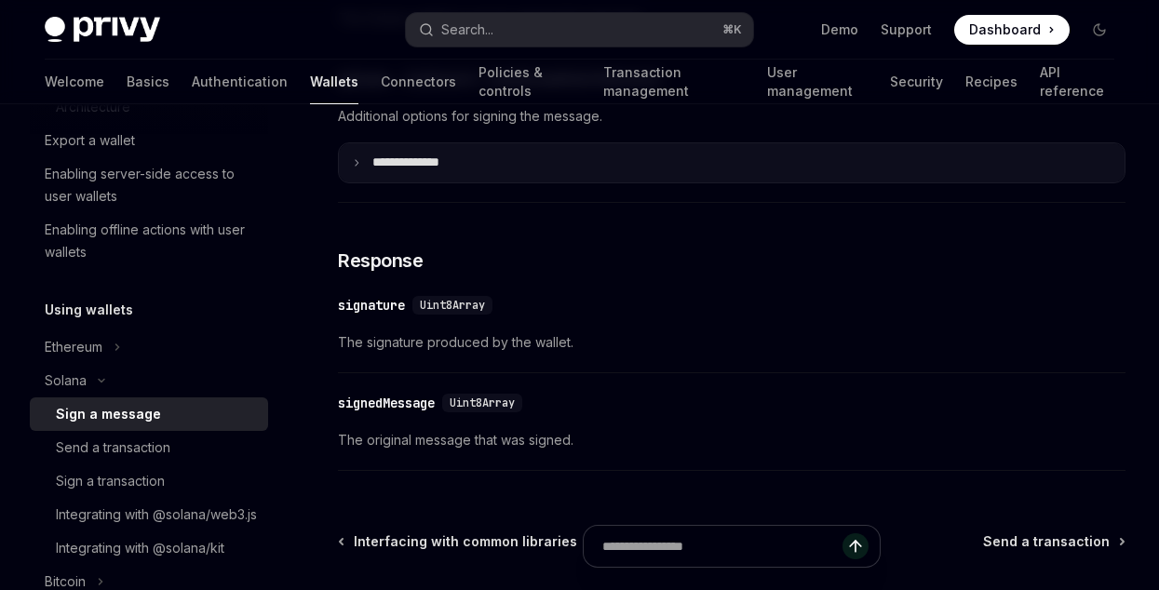
click at [477, 182] on summary "**** *********" at bounding box center [732, 162] width 786 height 39
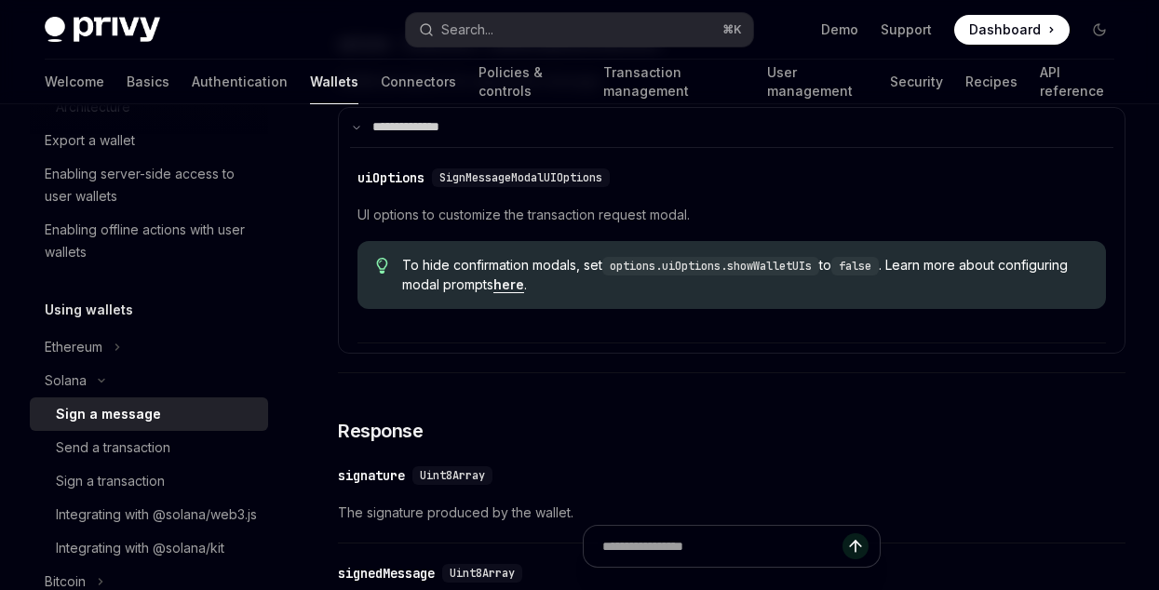
click at [783, 209] on div "​ uiOptions SignMessageModalUIOptions UI options to customize the transaction r…" at bounding box center [731, 250] width 748 height 186
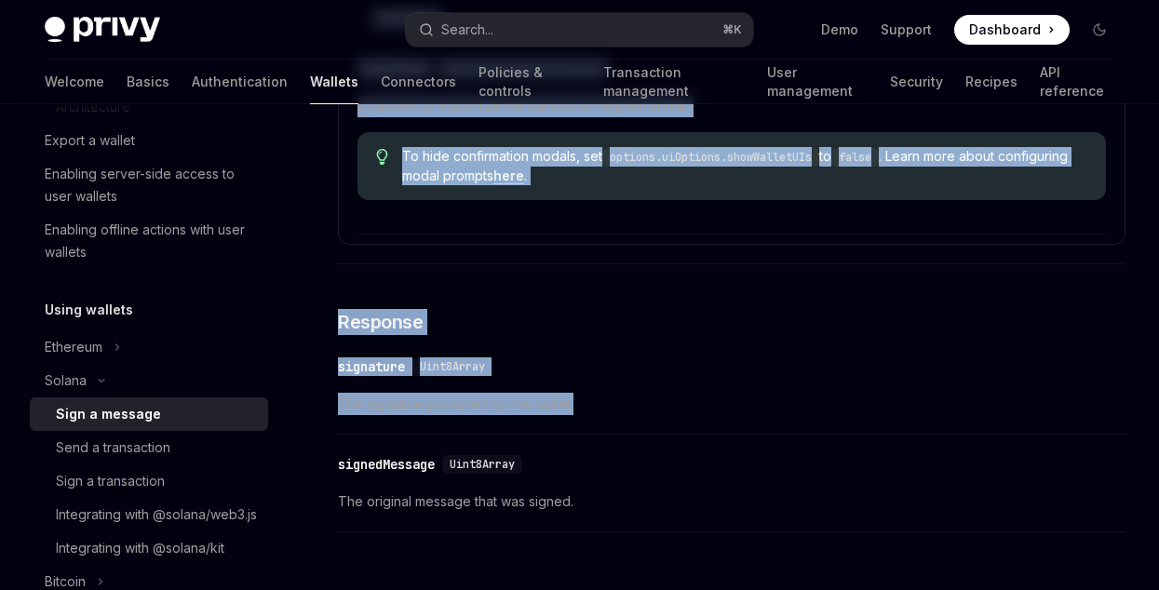
scroll to position [1906, 0]
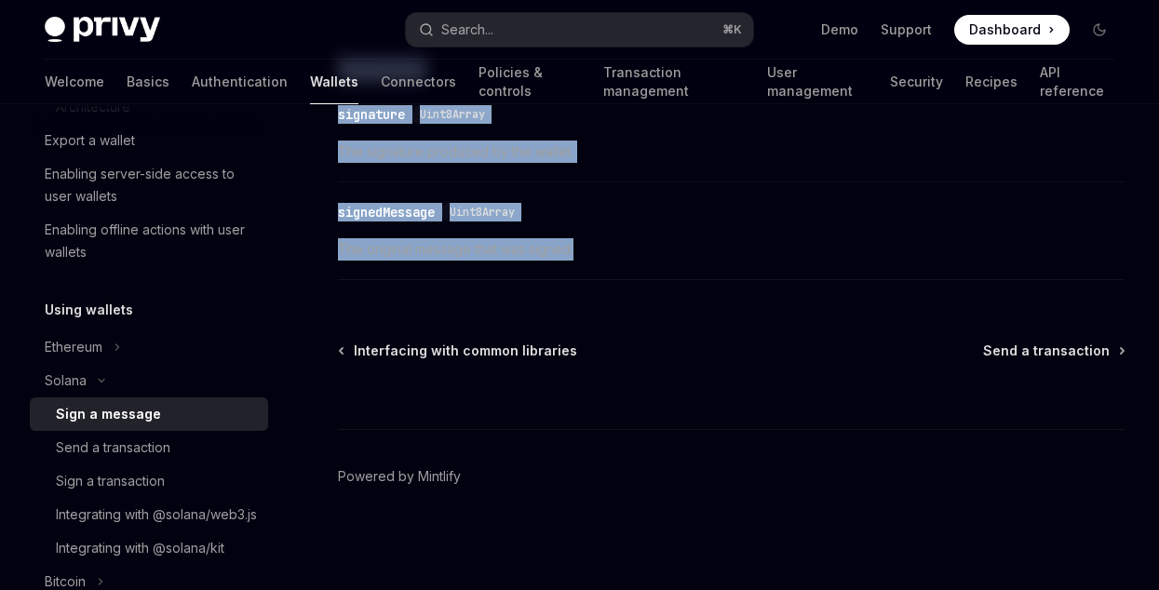
drag, startPoint x: 334, startPoint y: 140, endPoint x: 908, endPoint y: 270, distance: 588.1
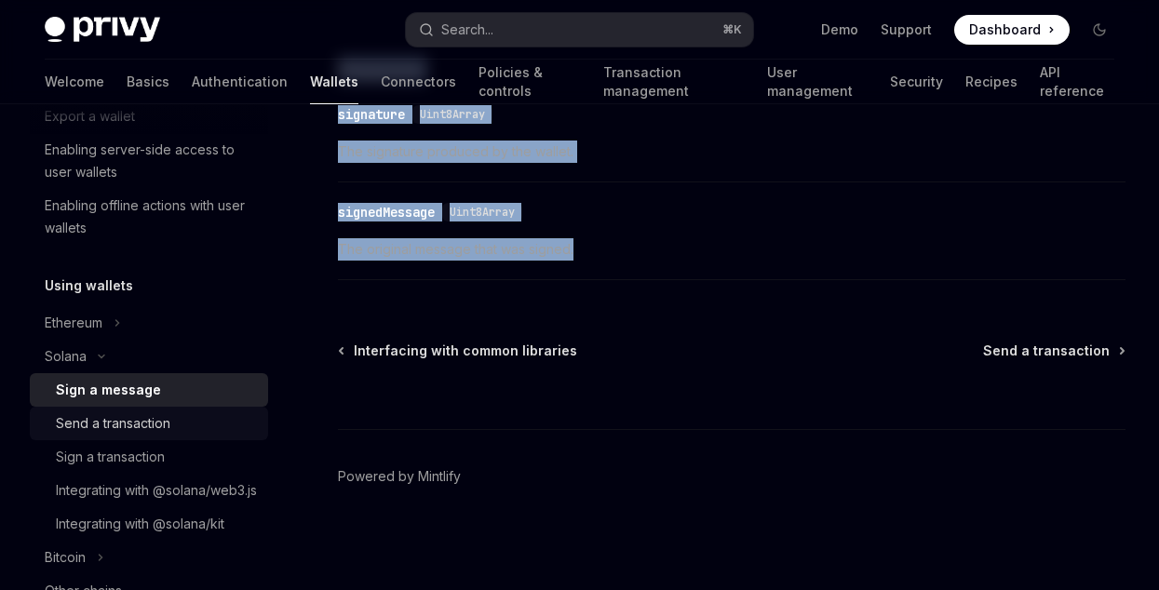
scroll to position [586, 0]
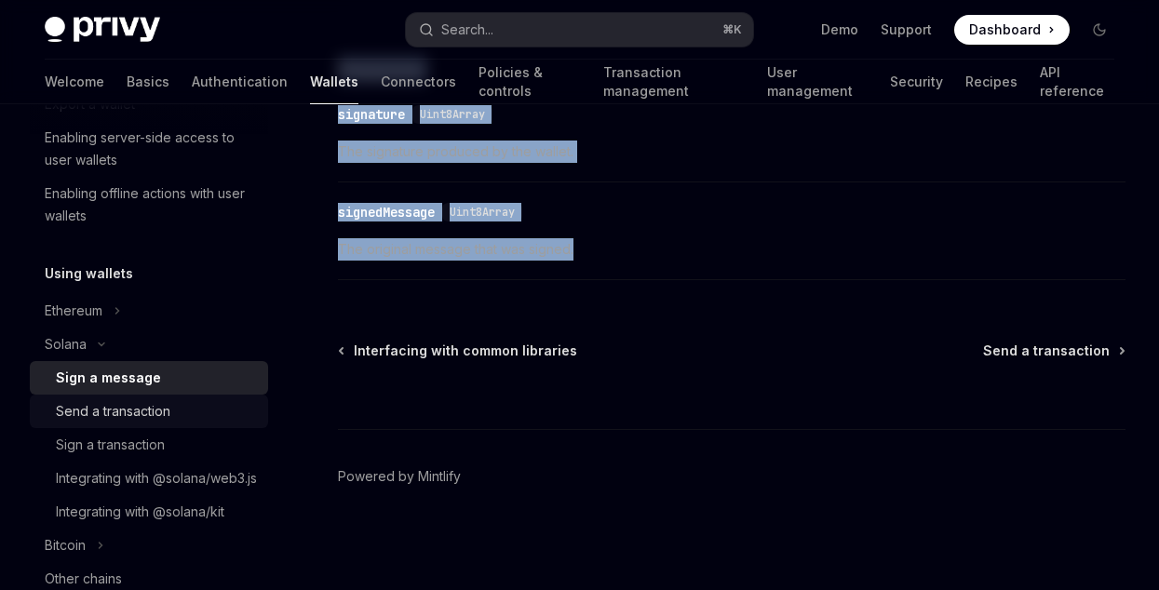
click at [136, 406] on div "Send a transaction" at bounding box center [113, 411] width 115 height 22
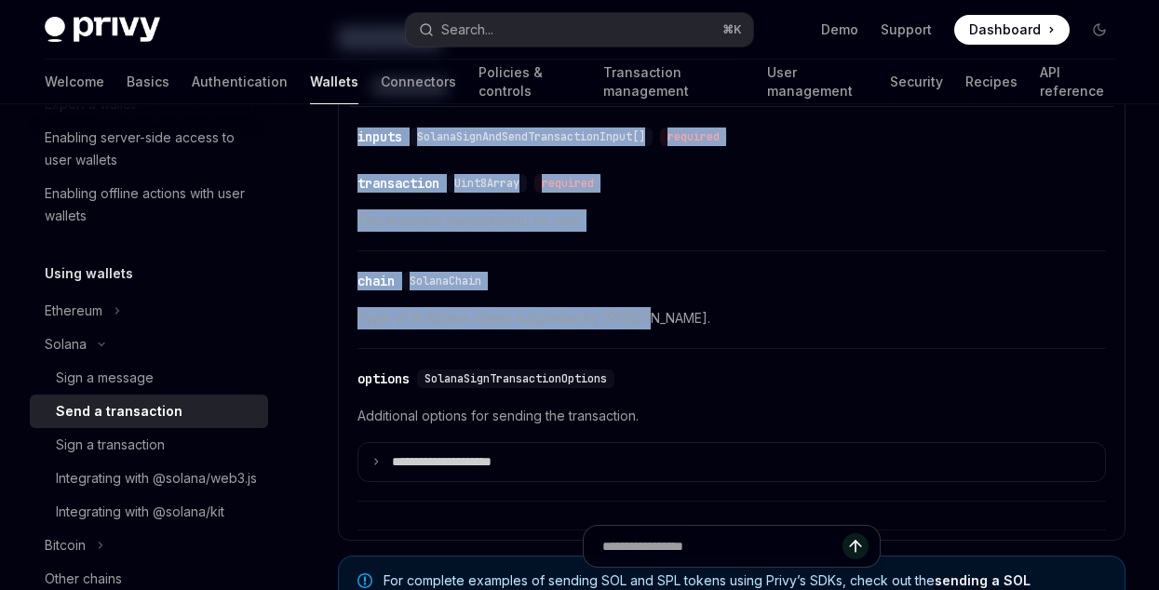
scroll to position [4828, 0]
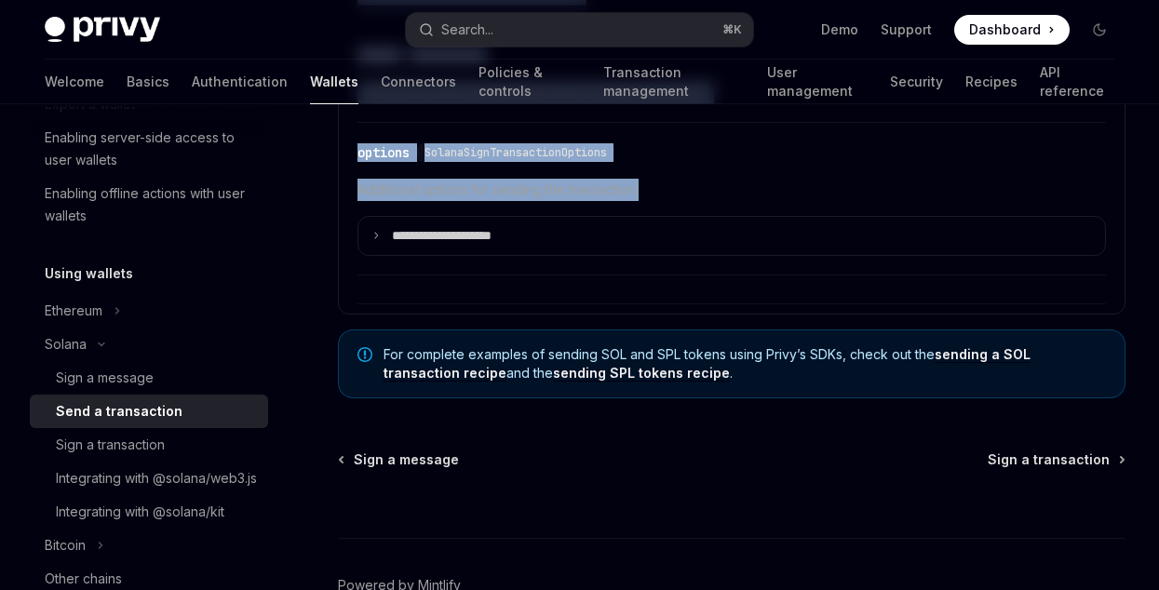
drag, startPoint x: 338, startPoint y: 152, endPoint x: 746, endPoint y: 220, distance: 413.4
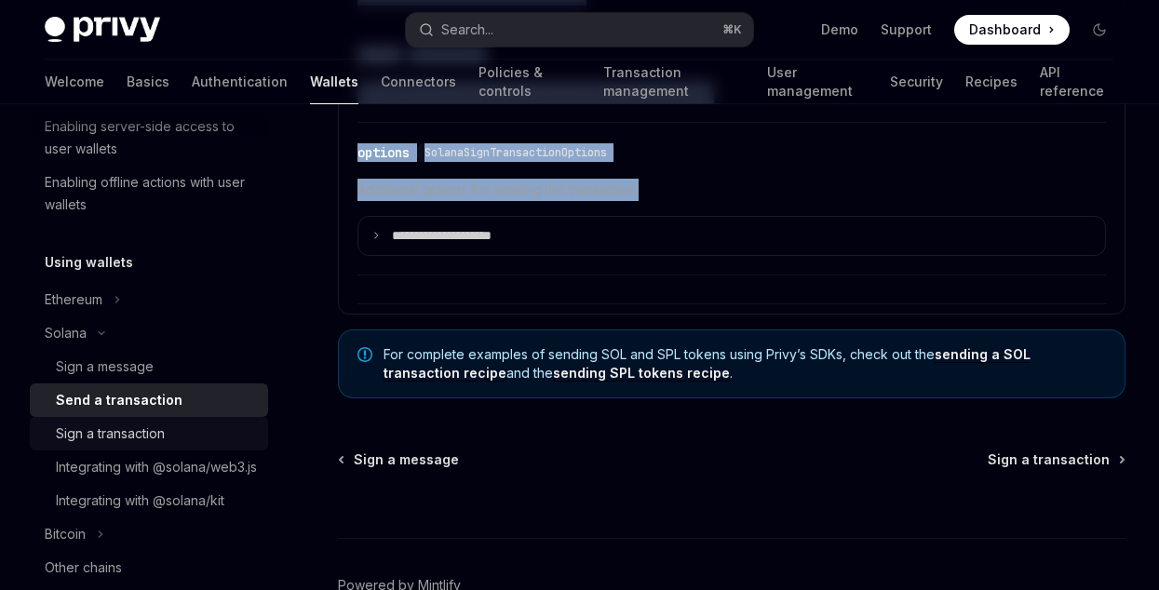
click at [129, 439] on div "Sign a transaction" at bounding box center [110, 434] width 109 height 22
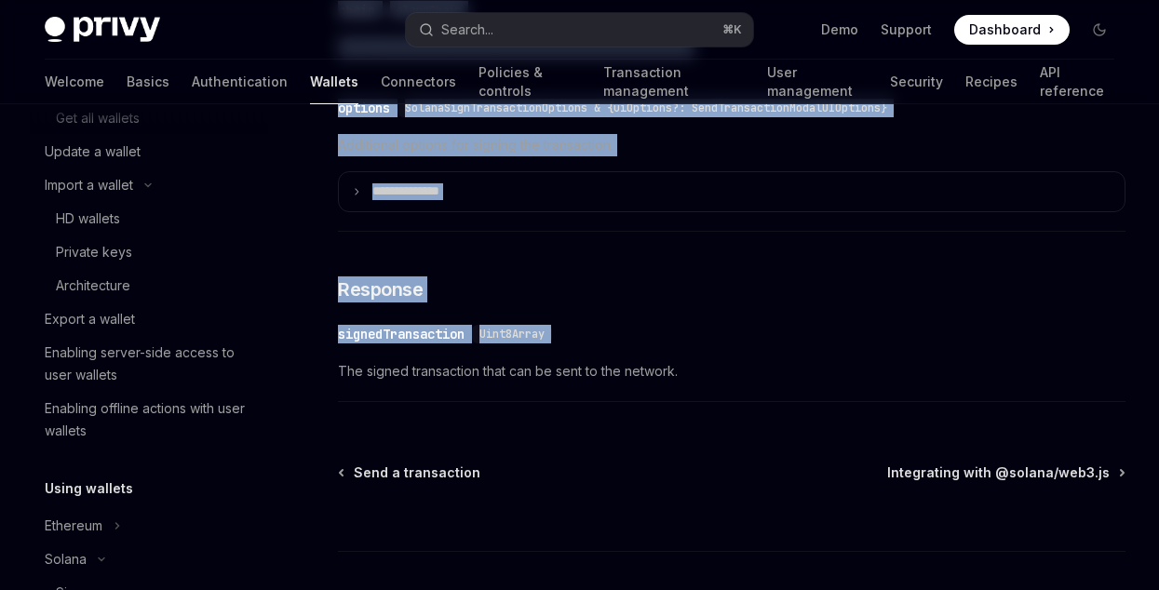
scroll to position [1891, 0]
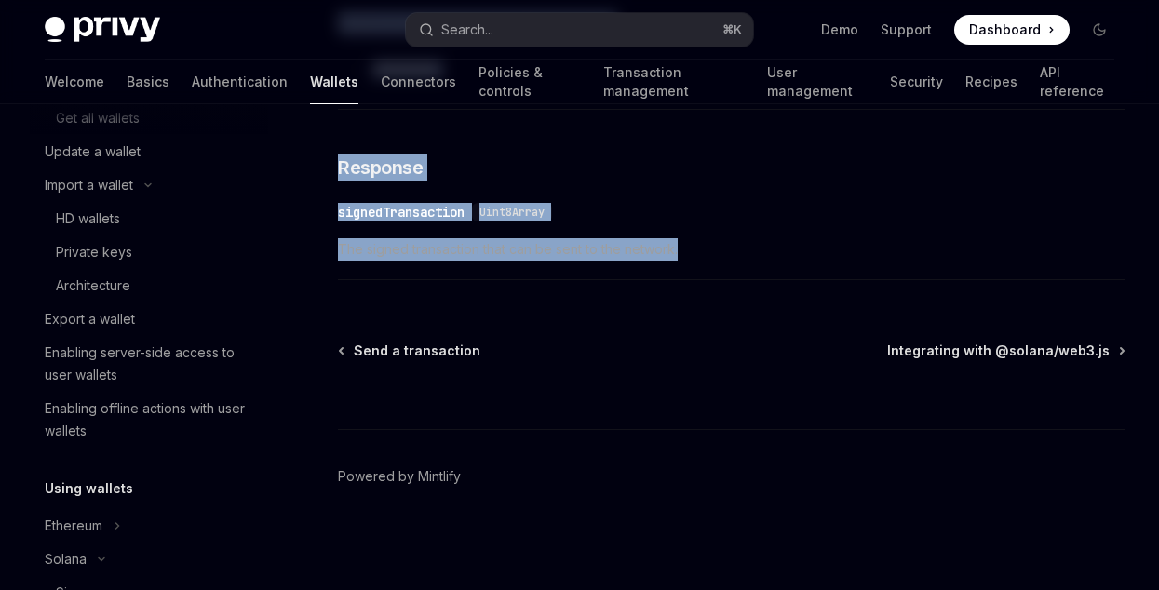
drag, startPoint x: 326, startPoint y: 140, endPoint x: 791, endPoint y: 254, distance: 479.4
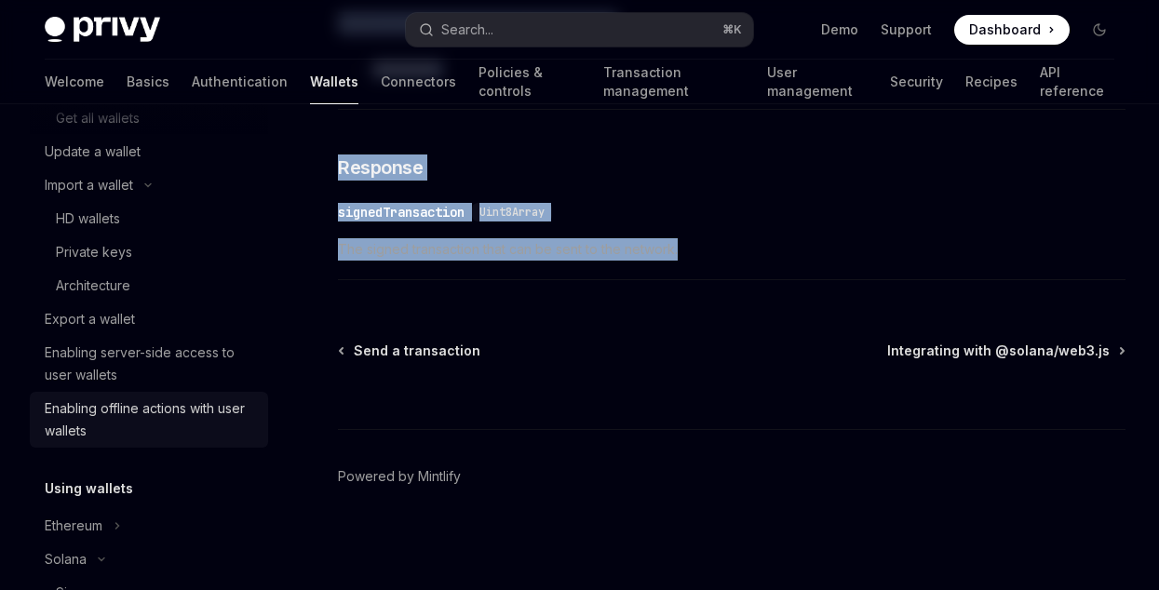
scroll to position [789, 0]
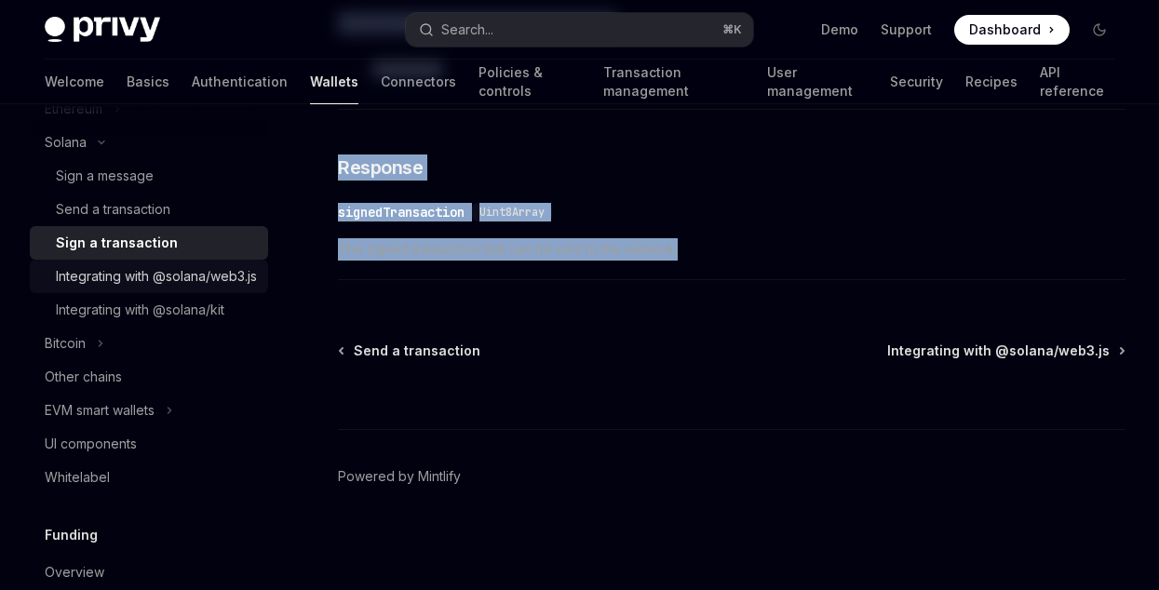
click at [121, 288] on div "Integrating with @solana/web3.js" at bounding box center [156, 276] width 201 height 22
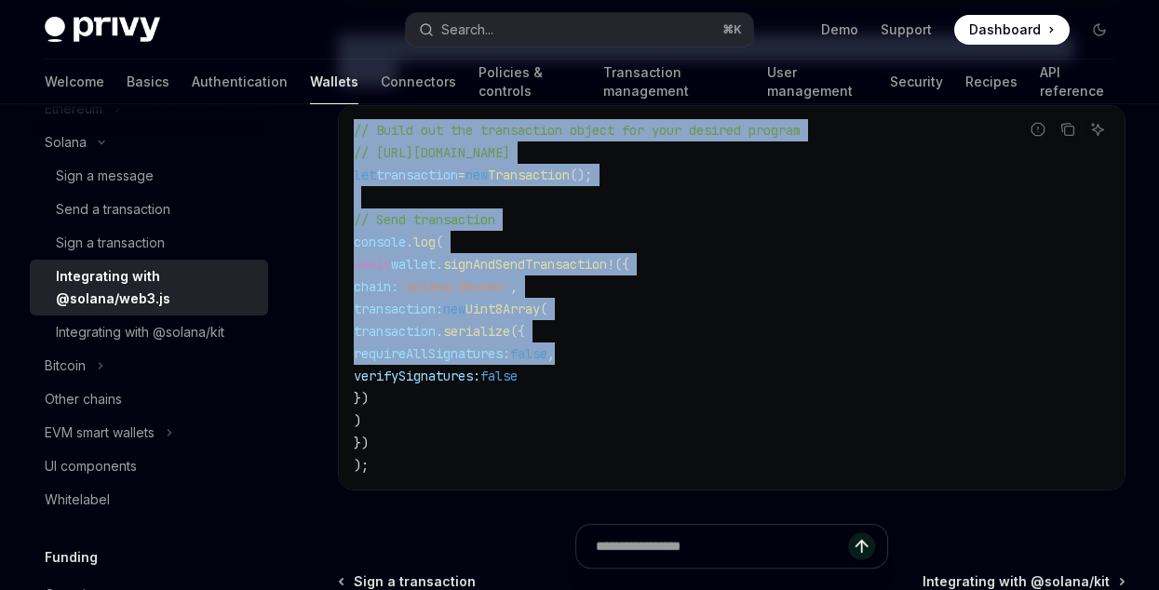
scroll to position [805, 0]
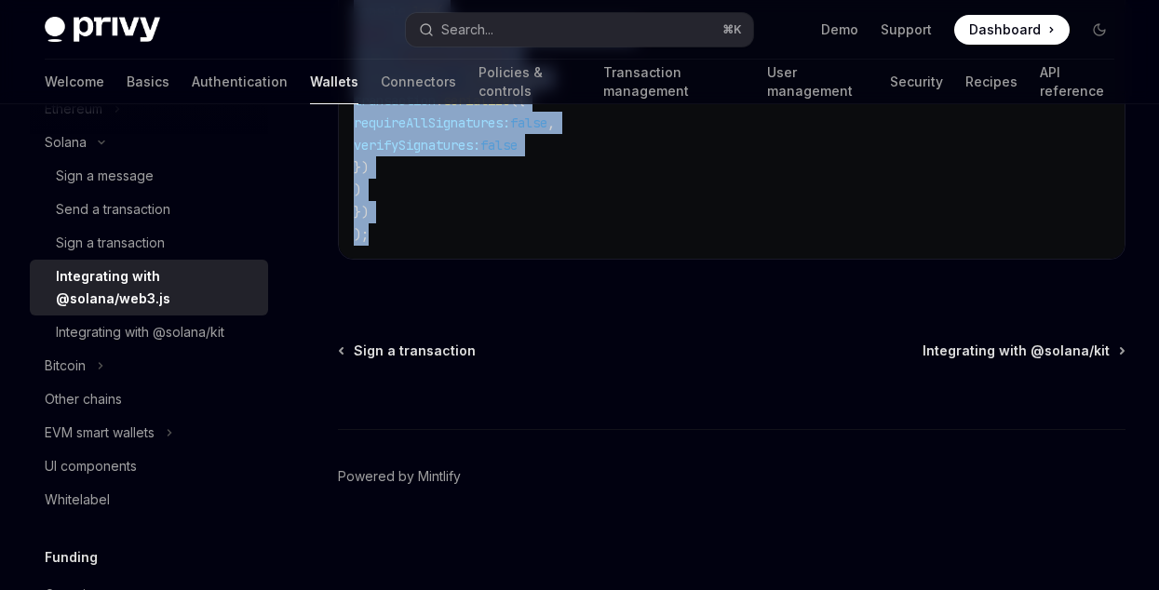
drag, startPoint x: 344, startPoint y: 155, endPoint x: 763, endPoint y: 263, distance: 432.6
click at [149, 329] on div "Integrating with @solana/kit" at bounding box center [140, 332] width 169 height 22
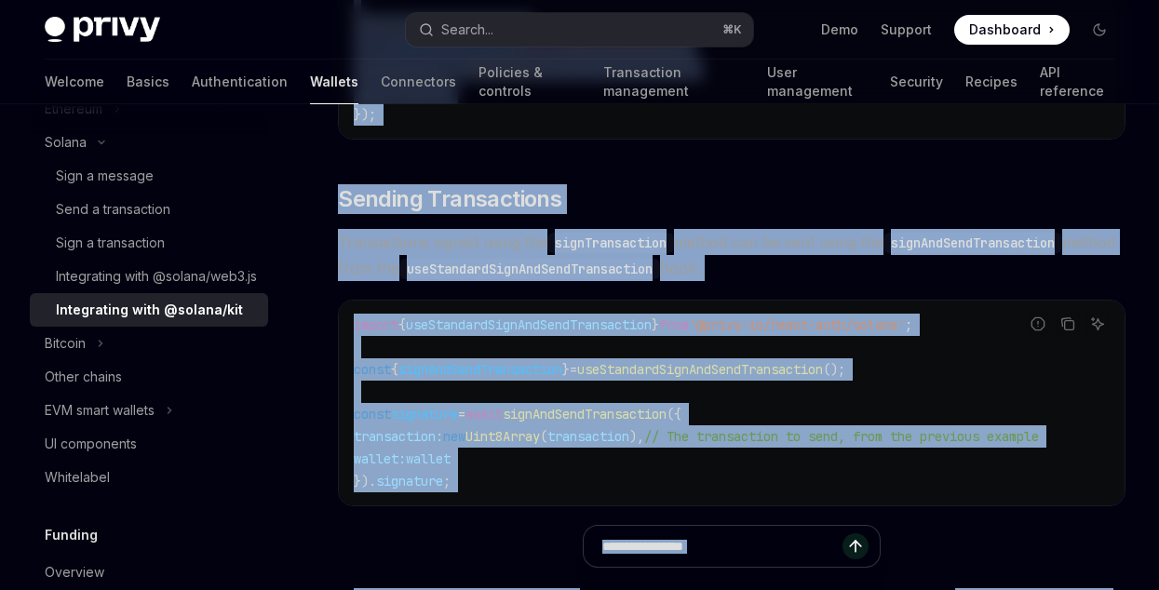
scroll to position [1820, 0]
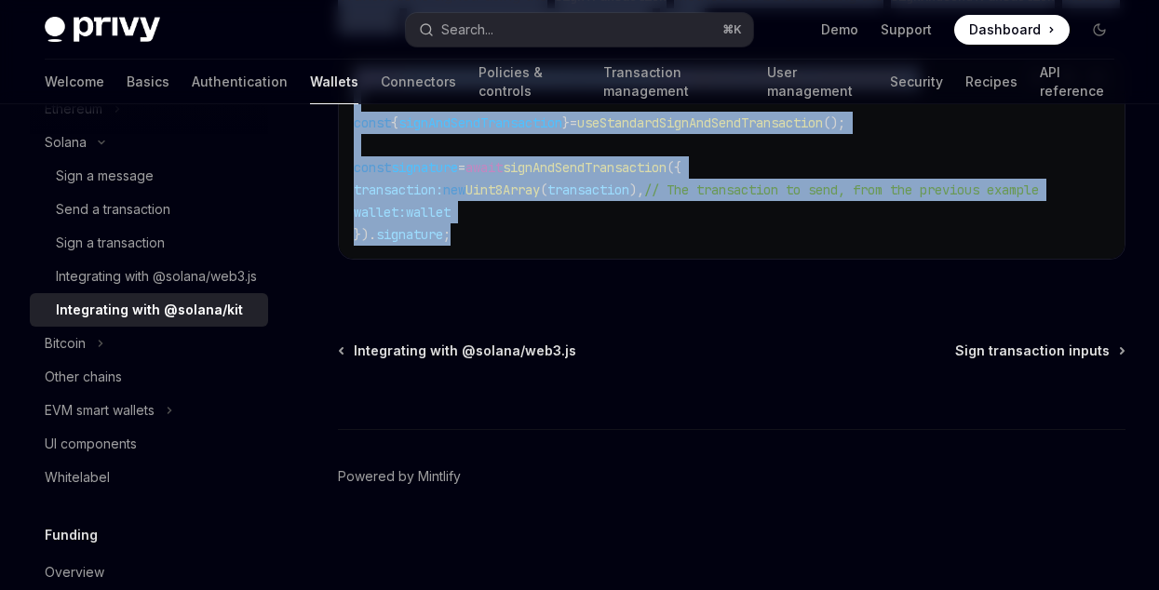
drag, startPoint x: 388, startPoint y: 169, endPoint x: 775, endPoint y: 251, distance: 394.9
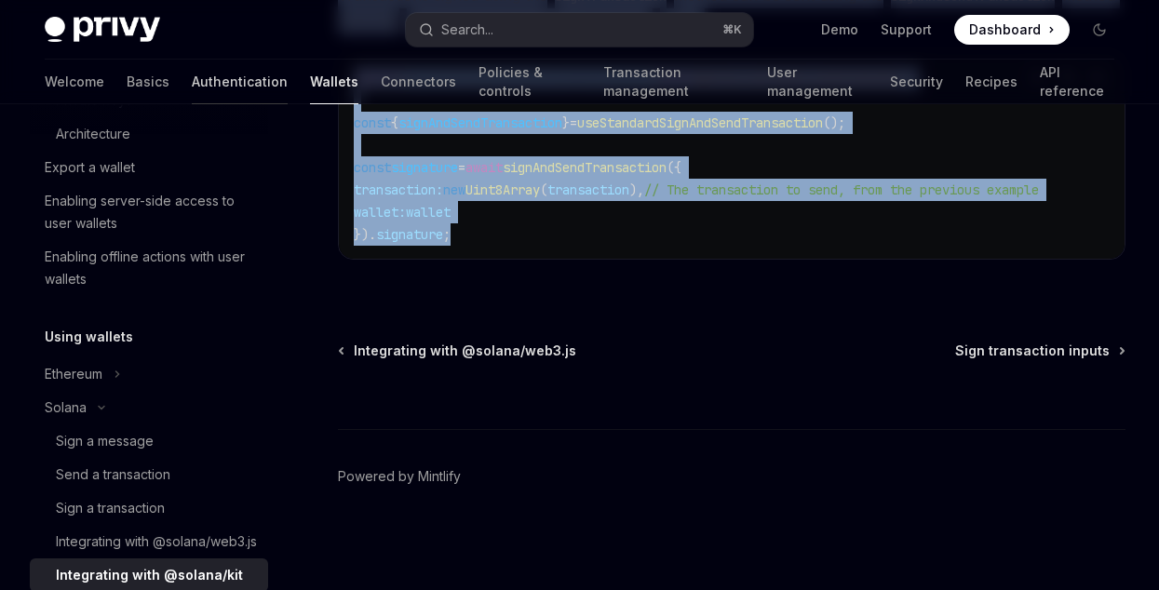
scroll to position [499, 0]
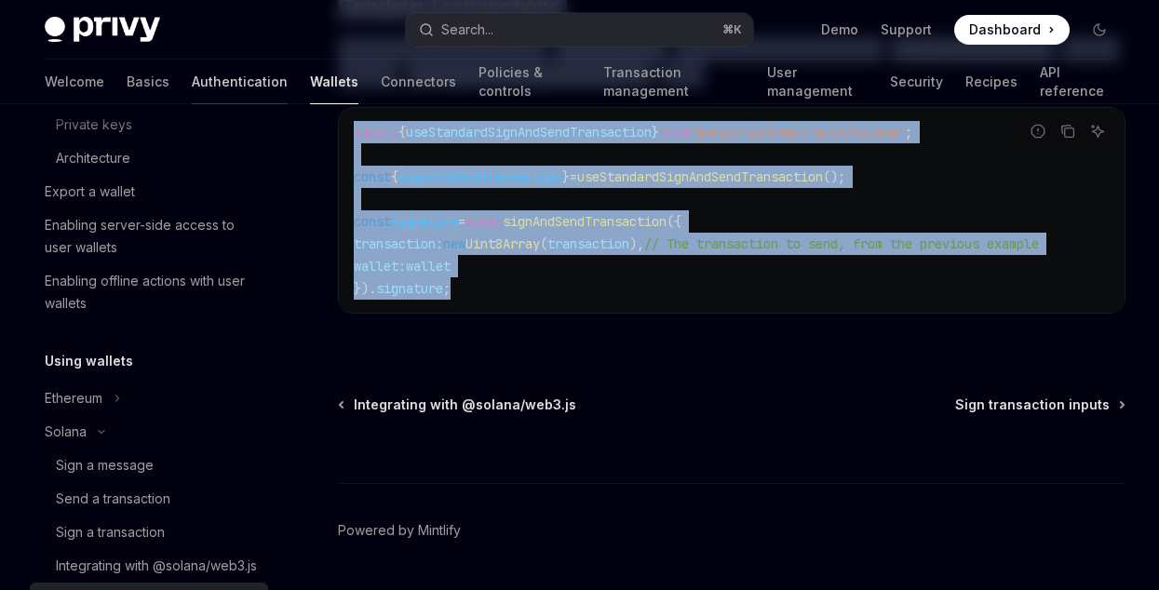
click at [192, 90] on link "Authentication" at bounding box center [240, 82] width 96 height 45
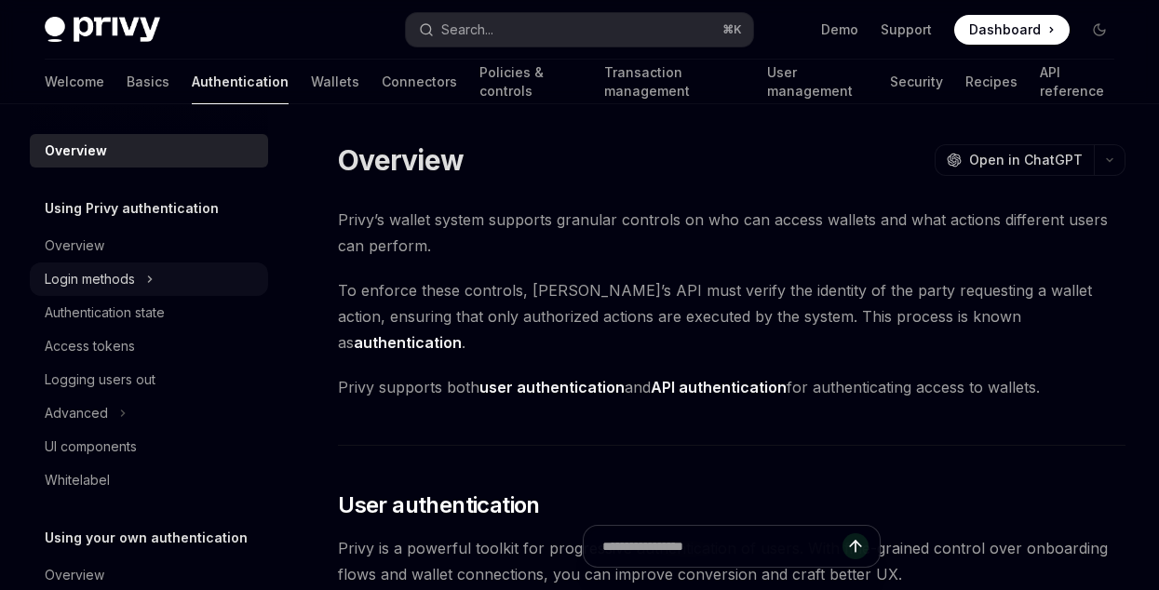
click at [144, 280] on button "Login methods" at bounding box center [149, 280] width 238 height 34
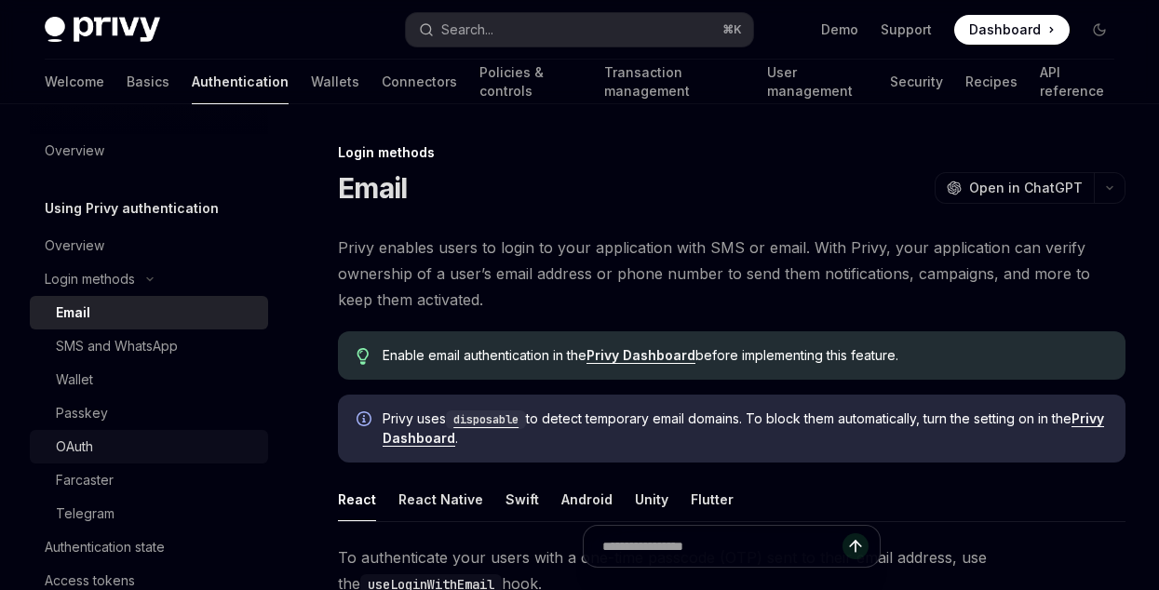
click at [102, 452] on div "OAuth" at bounding box center [156, 447] width 201 height 22
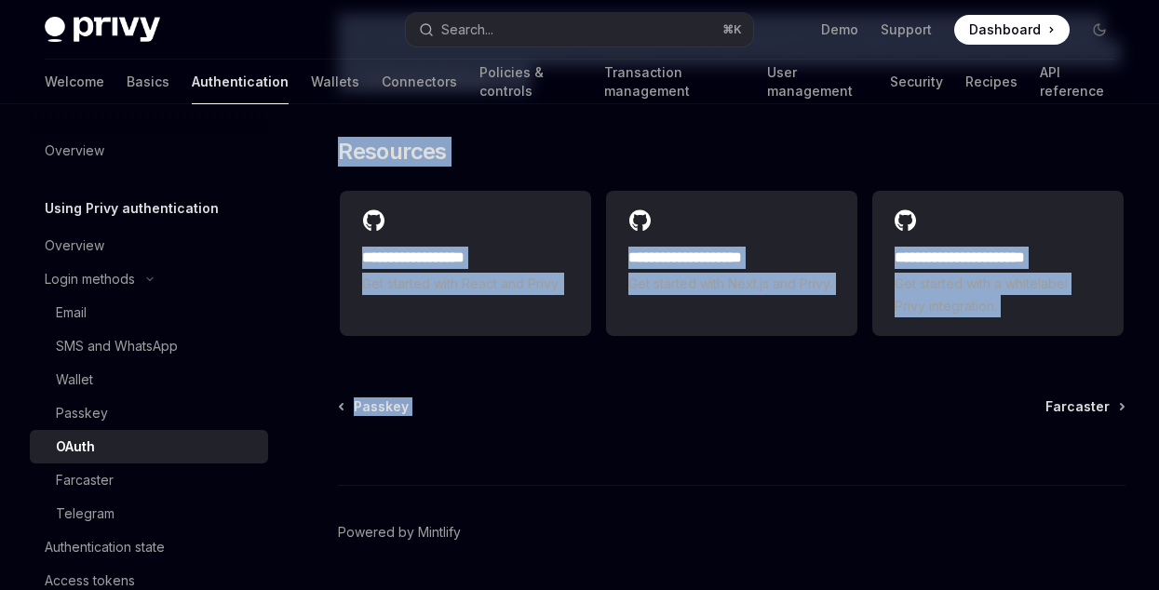
drag, startPoint x: 319, startPoint y: 137, endPoint x: 797, endPoint y: 362, distance: 528.0
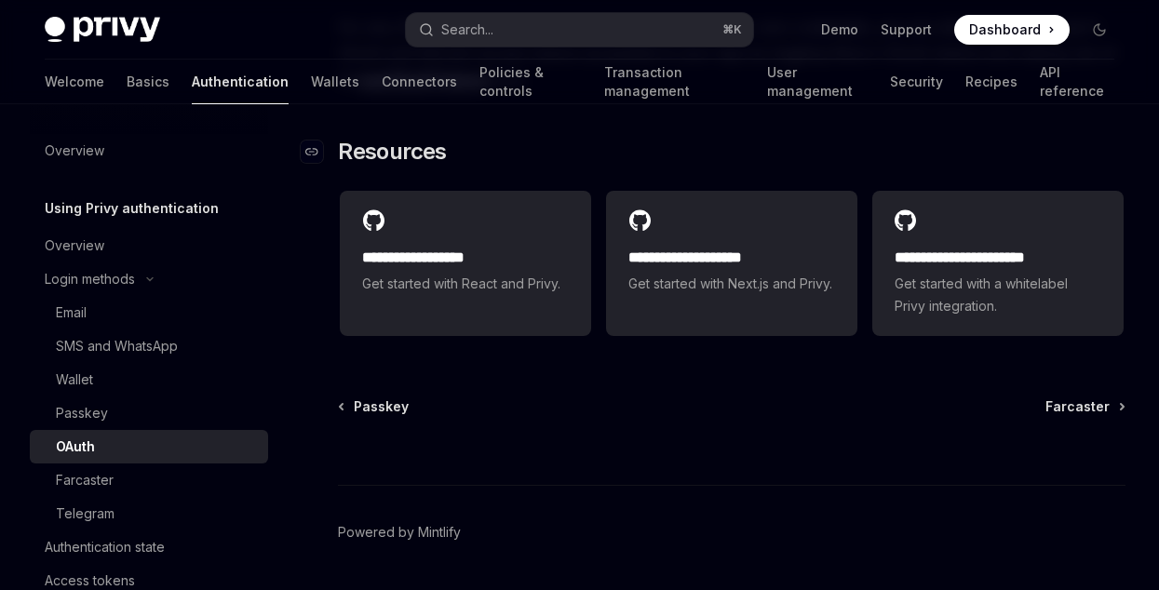
click at [771, 139] on h2 "​ Resources" at bounding box center [732, 152] width 788 height 30
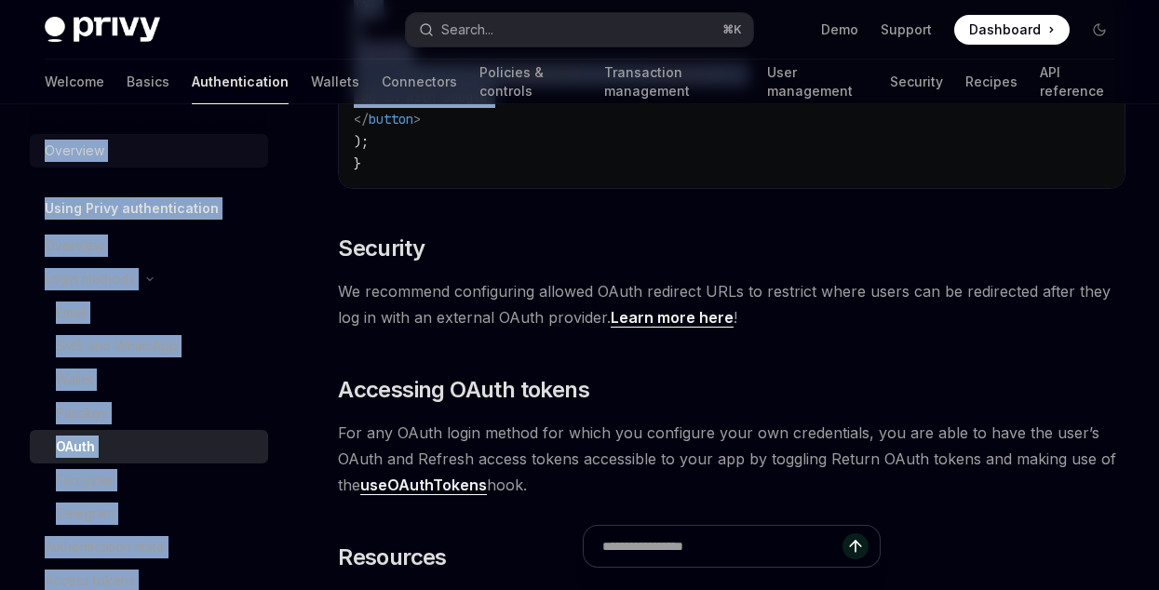
drag, startPoint x: 138, startPoint y: 168, endPoint x: 34, endPoint y: 135, distance: 108.4
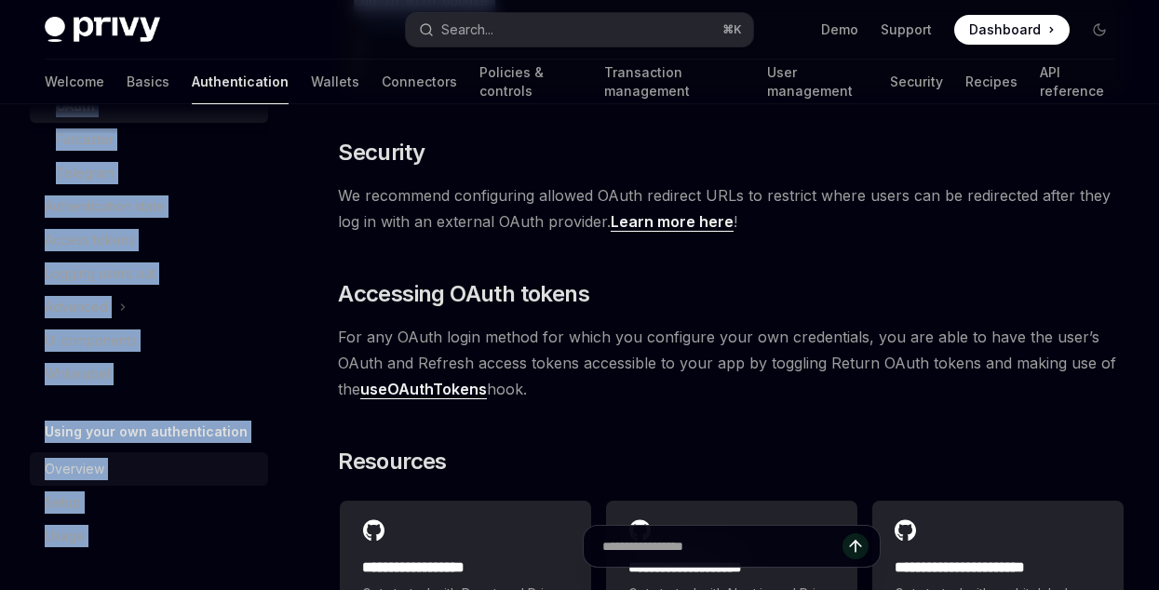
scroll to position [4196, 0]
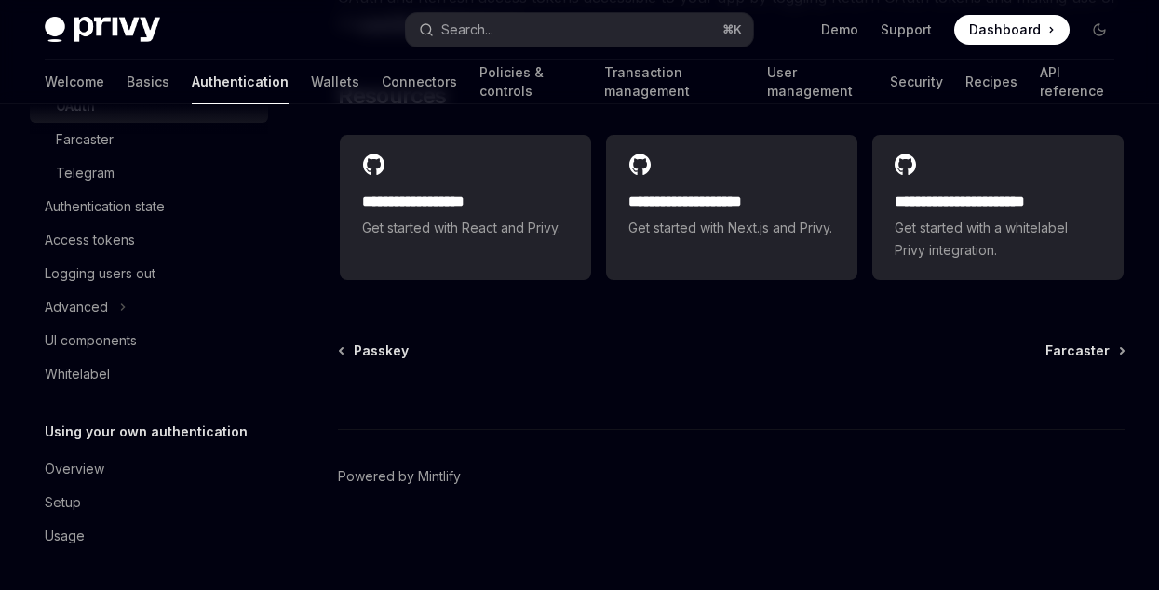
click at [668, 517] on footer "Powered by Mintlify" at bounding box center [732, 509] width 788 height 161
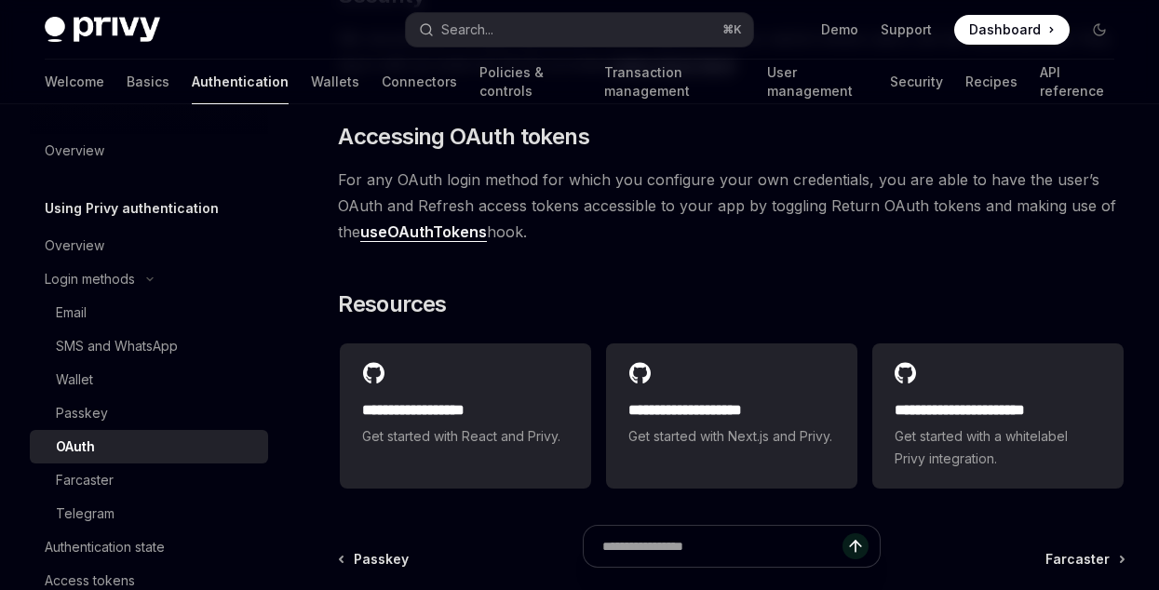
scroll to position [3975, 0]
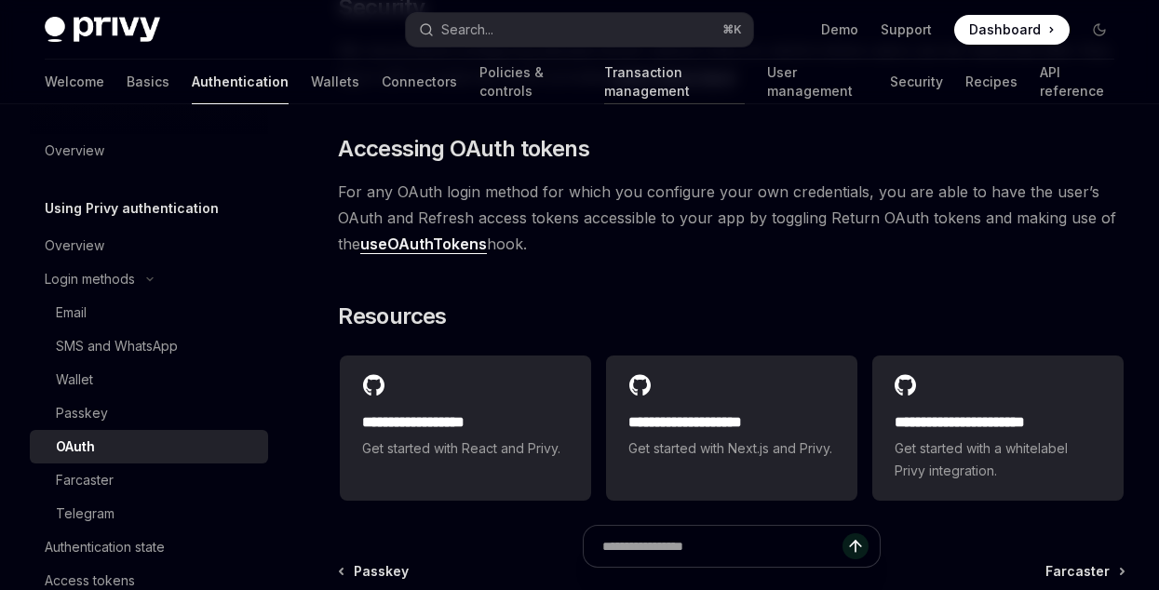
click at [604, 82] on link "Transaction management" at bounding box center [675, 82] width 142 height 45
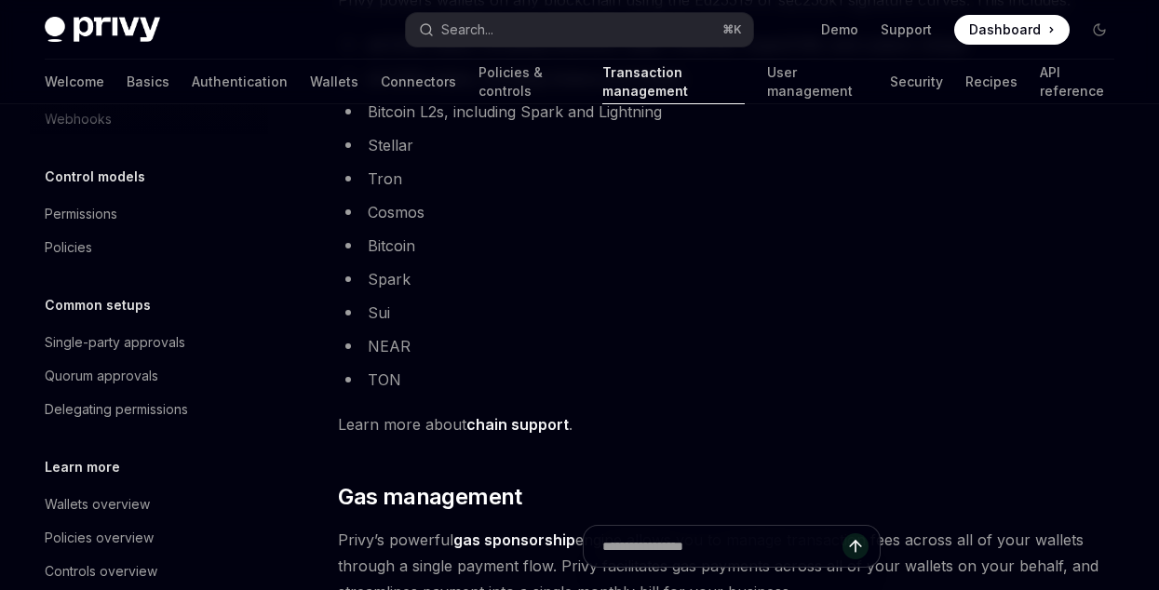
scroll to position [923, 0]
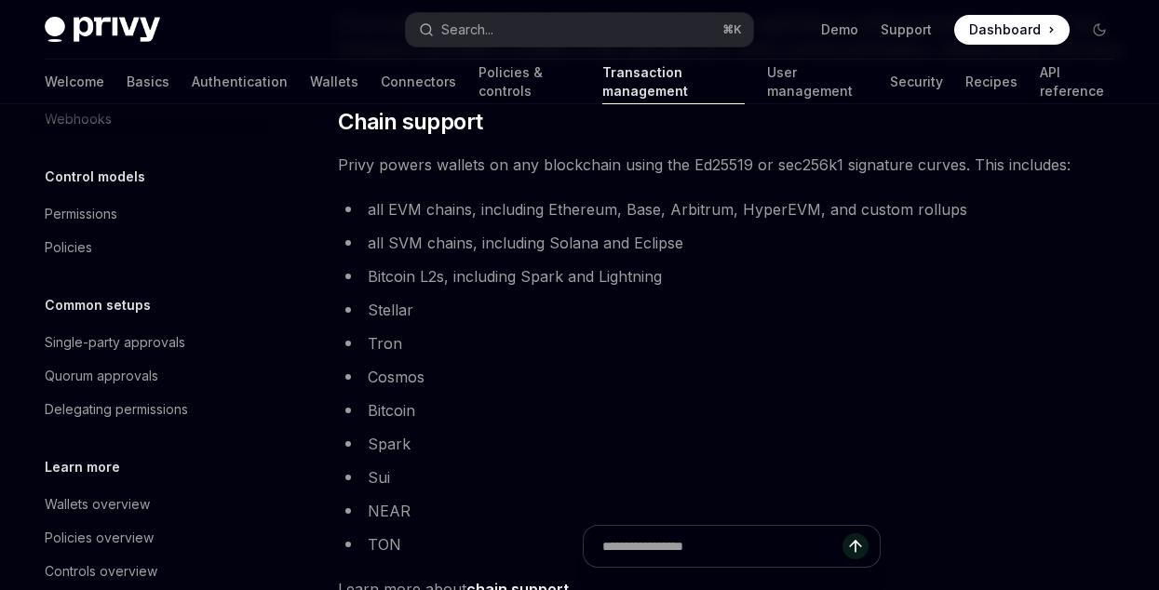
click at [374, 309] on li "Stellar" at bounding box center [732, 310] width 788 height 26
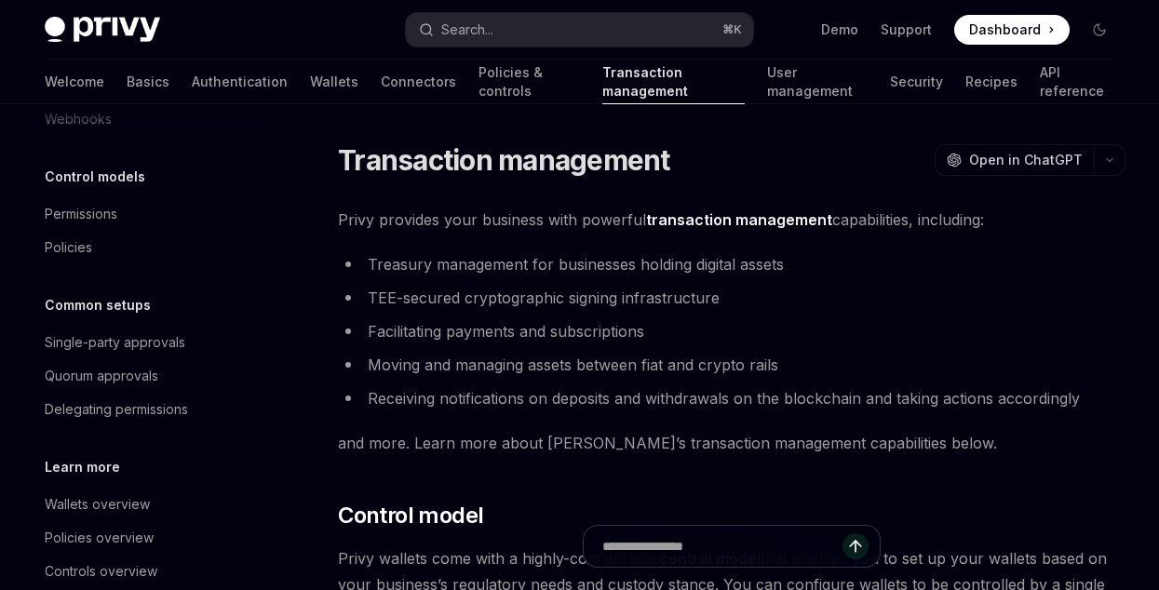
scroll to position [0, 0]
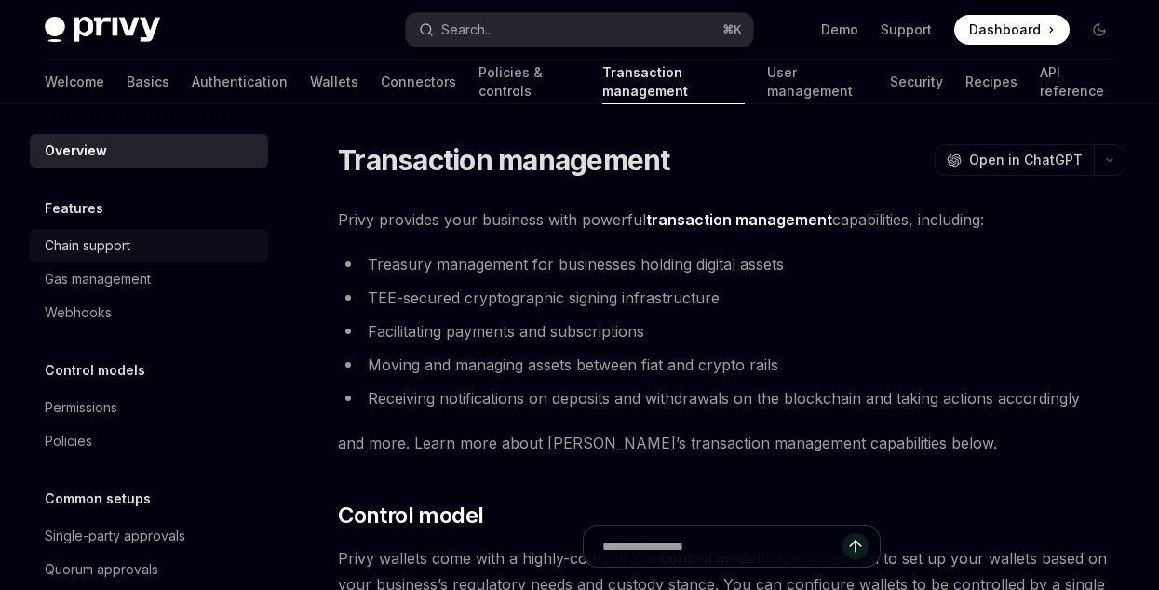
click at [80, 248] on div "Chain support" at bounding box center [88, 246] width 86 height 22
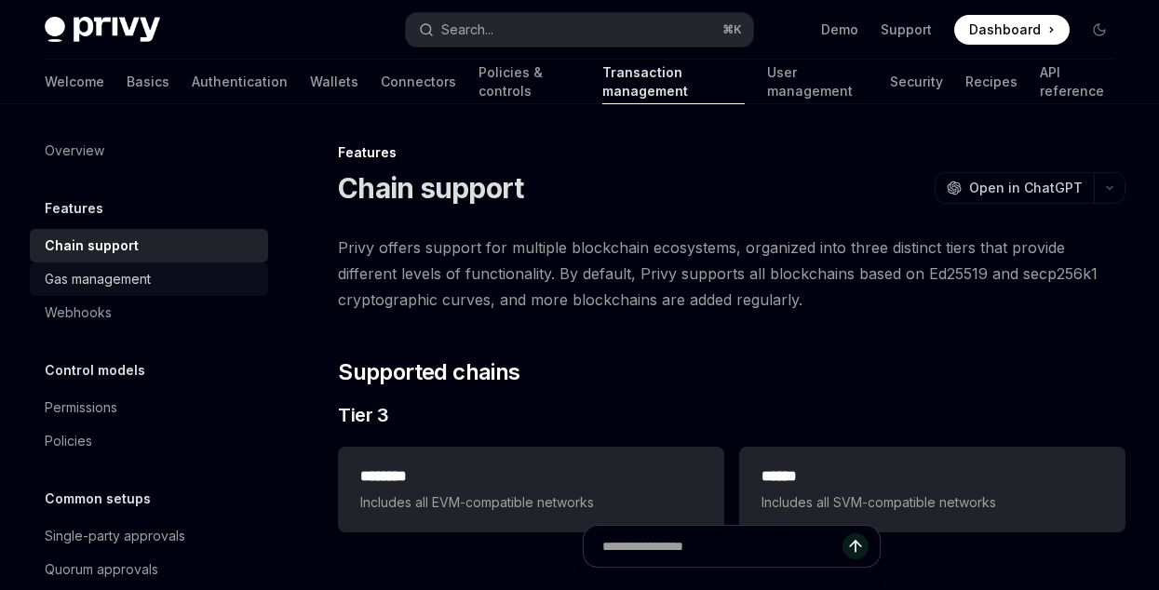
click at [88, 271] on div "Gas management" at bounding box center [98, 279] width 106 height 22
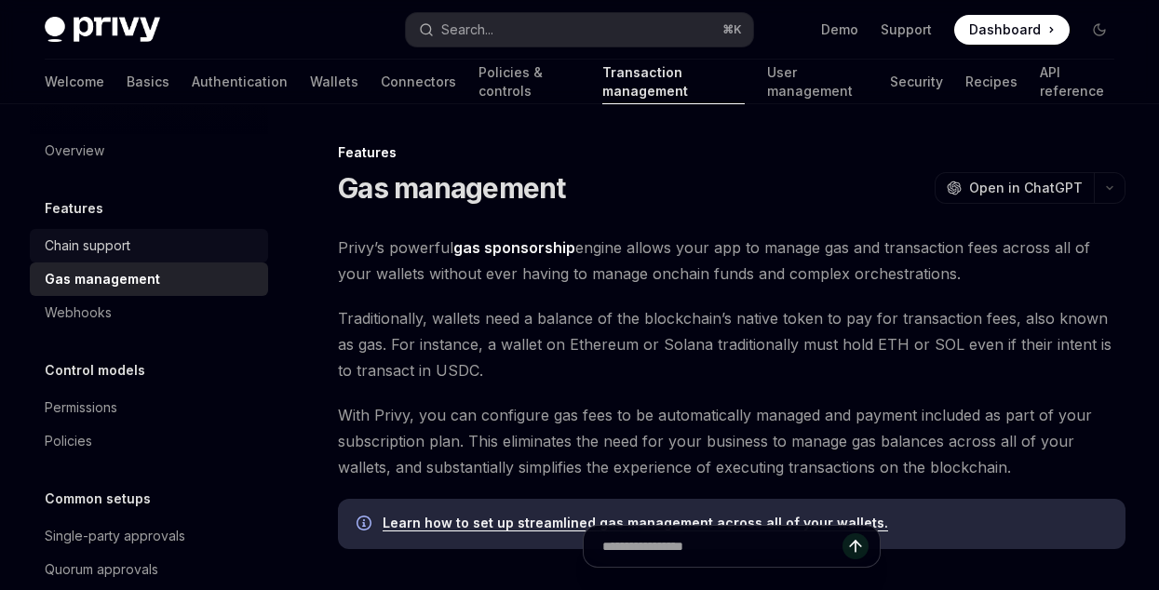
click at [88, 250] on div "Chain support" at bounding box center [88, 246] width 86 height 22
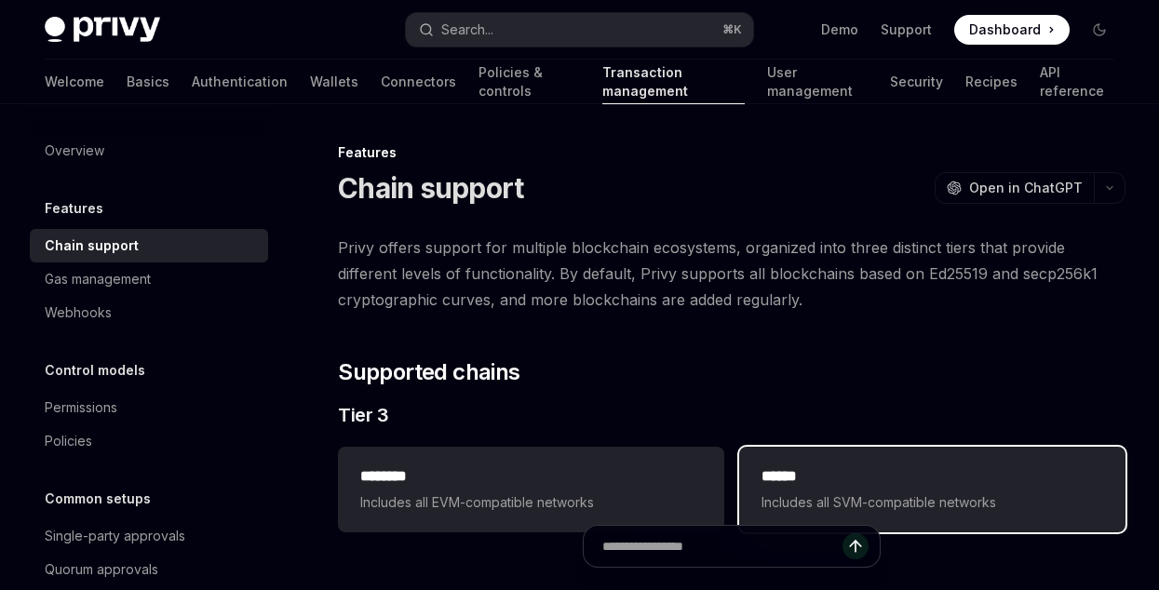
scroll to position [11, 0]
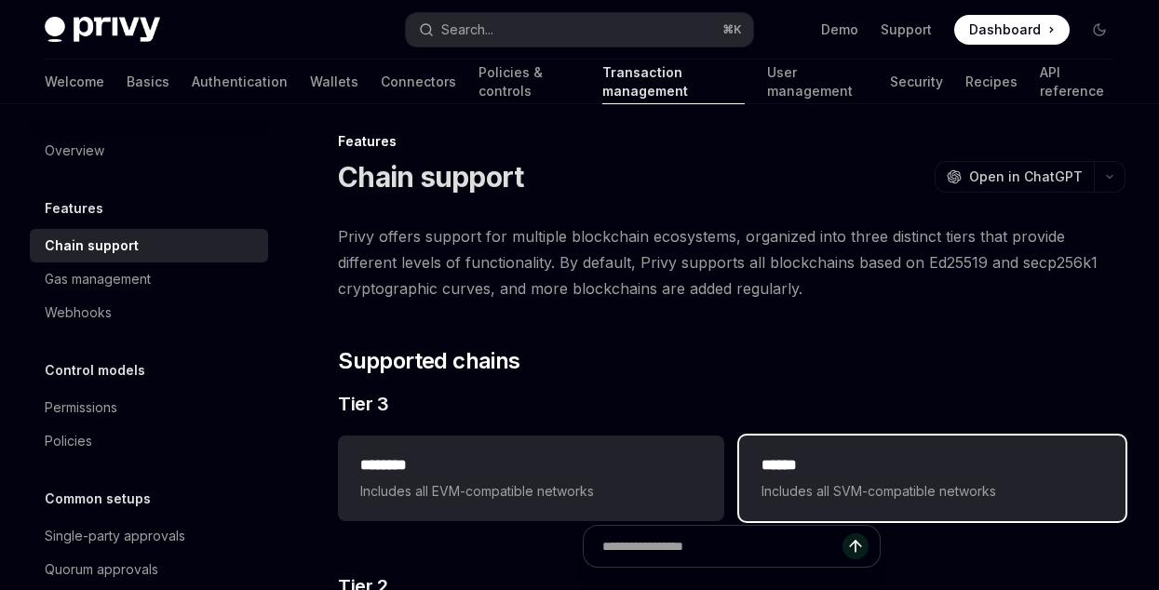
click at [854, 455] on h2 "******" at bounding box center [933, 465] width 342 height 22
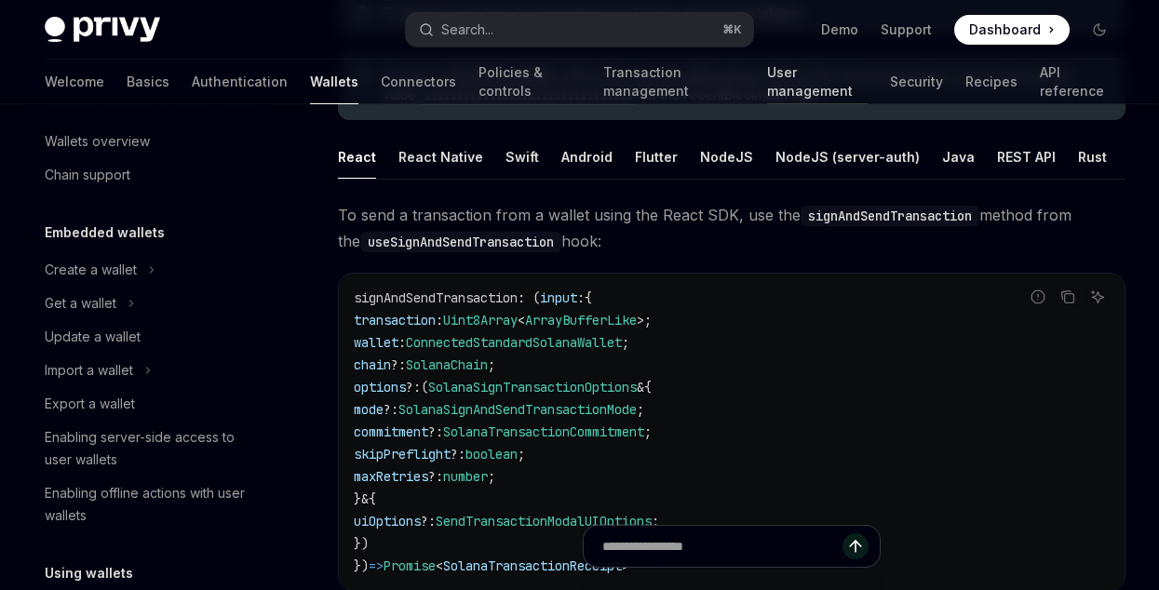
scroll to position [234, 0]
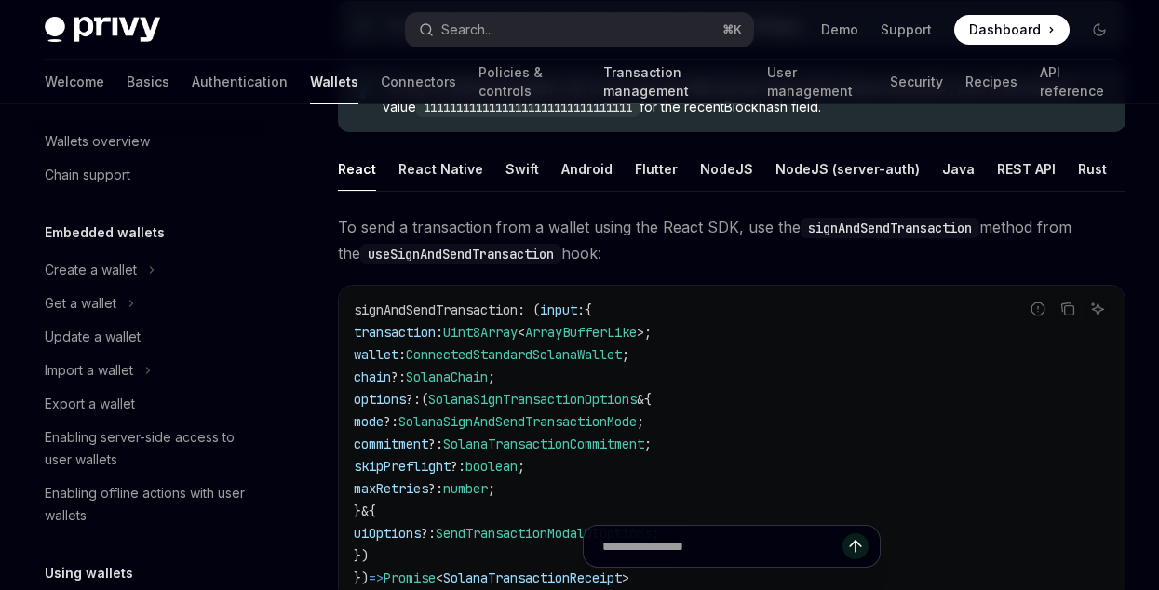
click at [612, 82] on link "Transaction management" at bounding box center [674, 82] width 142 height 45
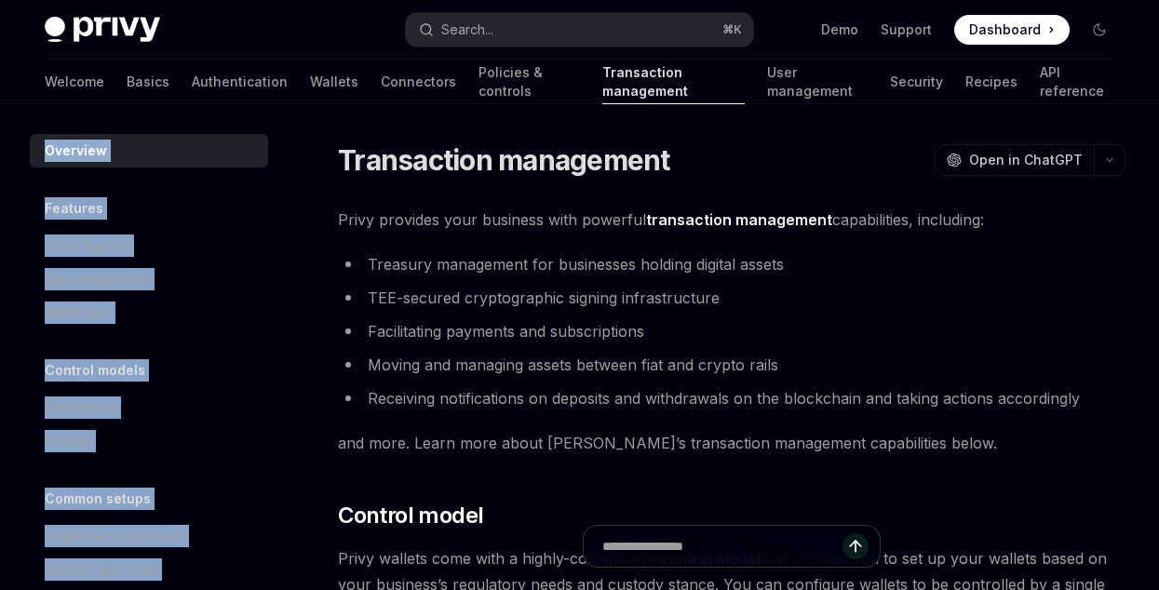
drag, startPoint x: 20, startPoint y: 129, endPoint x: 34, endPoint y: 112, distance: 22.0
click at [257, 334] on div "Overview Features Chain support Gas management Webhooks Control models Permissi…" at bounding box center [164, 347] width 268 height 486
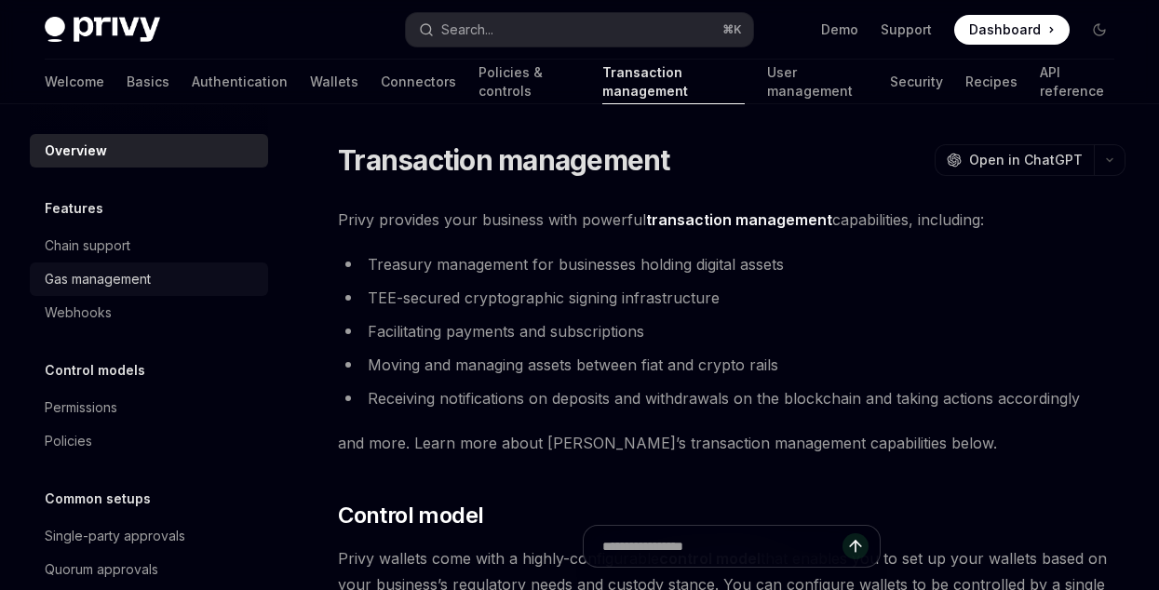
click at [141, 288] on div "Gas management" at bounding box center [98, 279] width 106 height 22
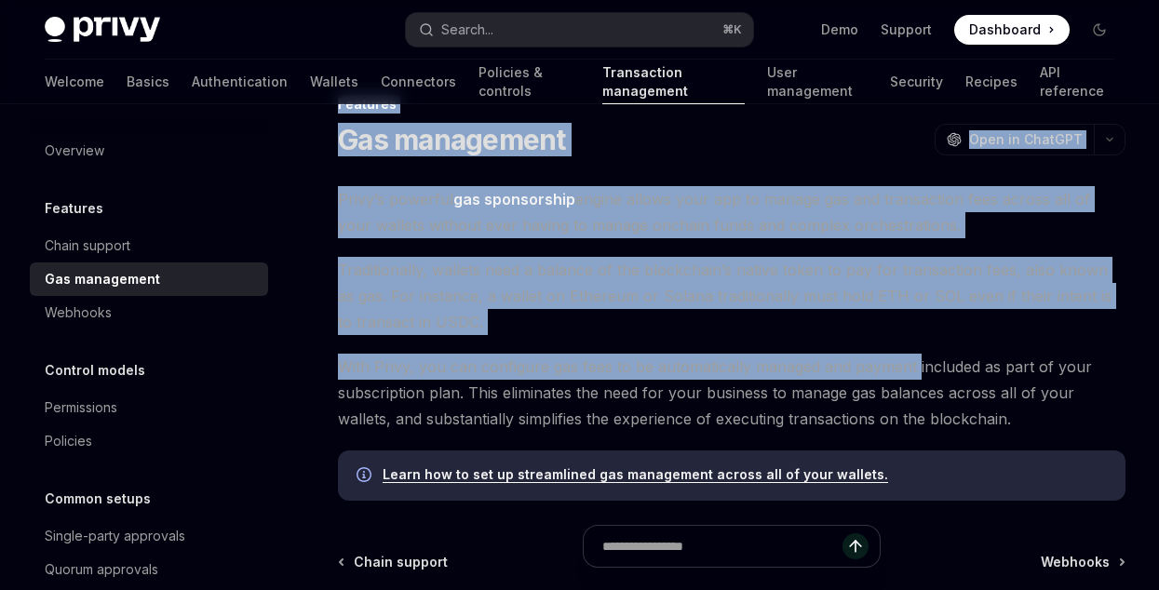
scroll to position [203, 0]
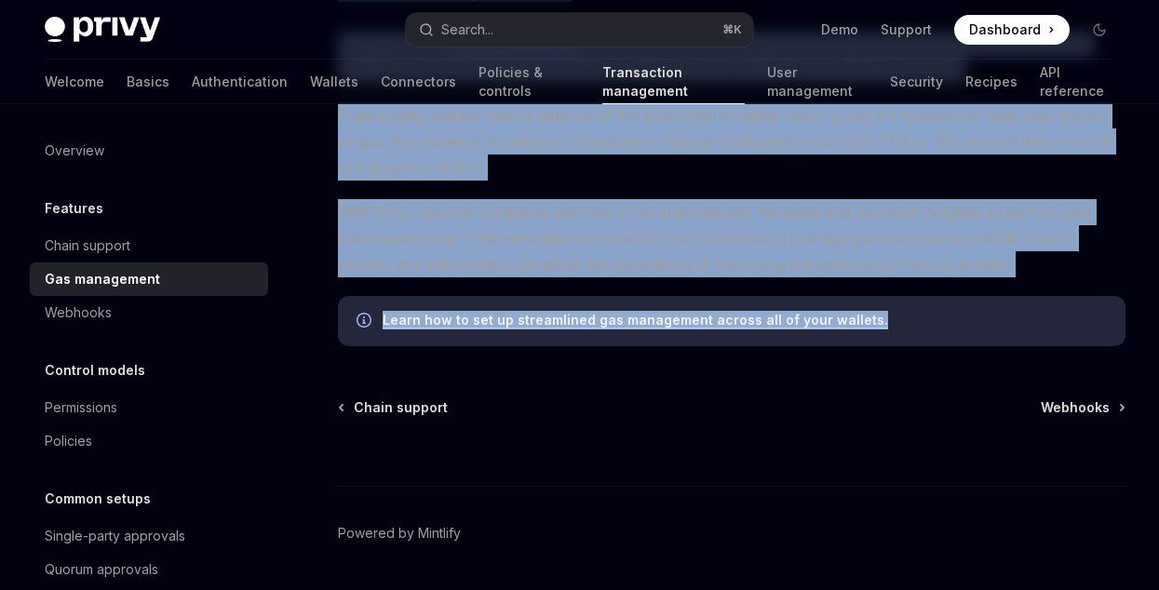
drag, startPoint x: 317, startPoint y: 159, endPoint x: 973, endPoint y: 328, distance: 676.7
click at [973, 328] on div "Features Gas management OpenAI Open in ChatGPT OpenAI Open in ChatGPT [PERSON_N…" at bounding box center [557, 293] width 1144 height 708
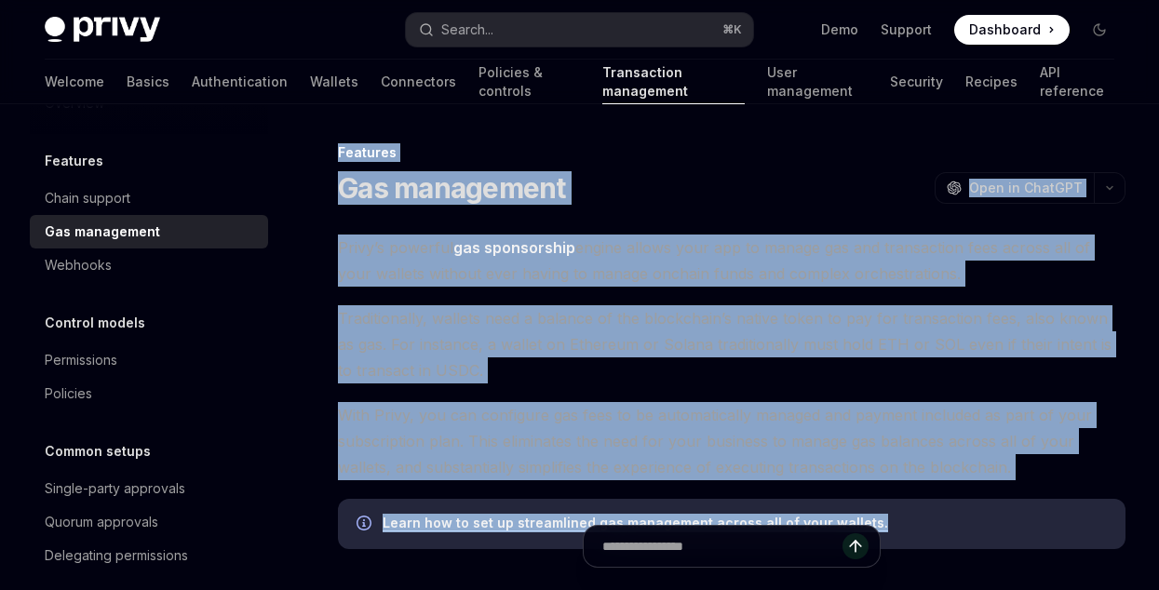
scroll to position [60, 0]
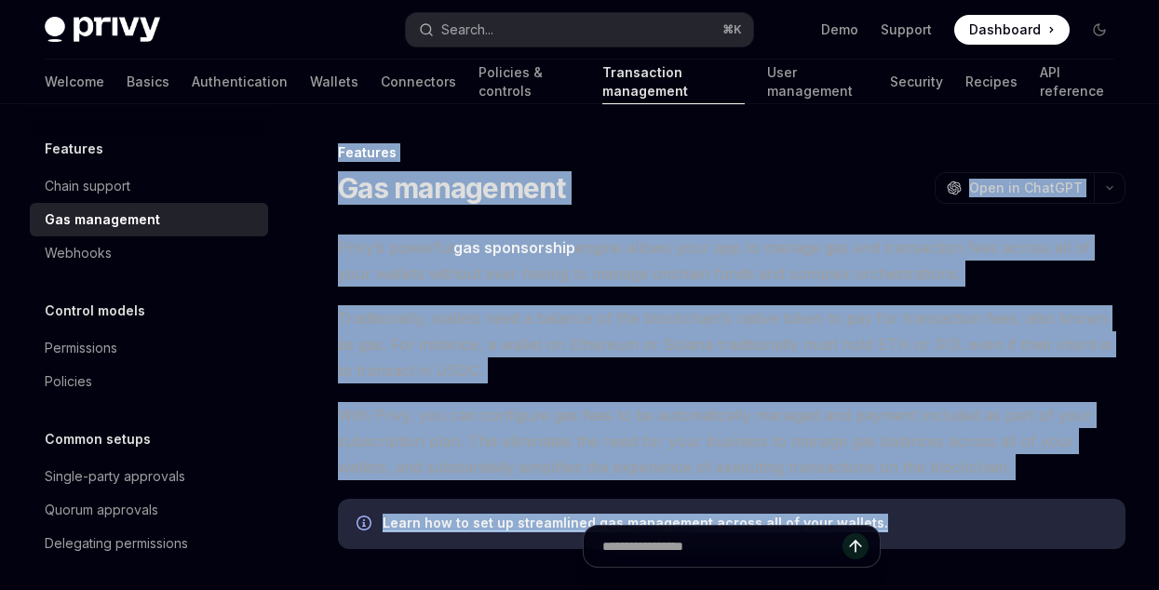
click at [555, 355] on span "Traditionally, wallets need a balance of the blockchain’s native token to pay f…" at bounding box center [732, 344] width 788 height 78
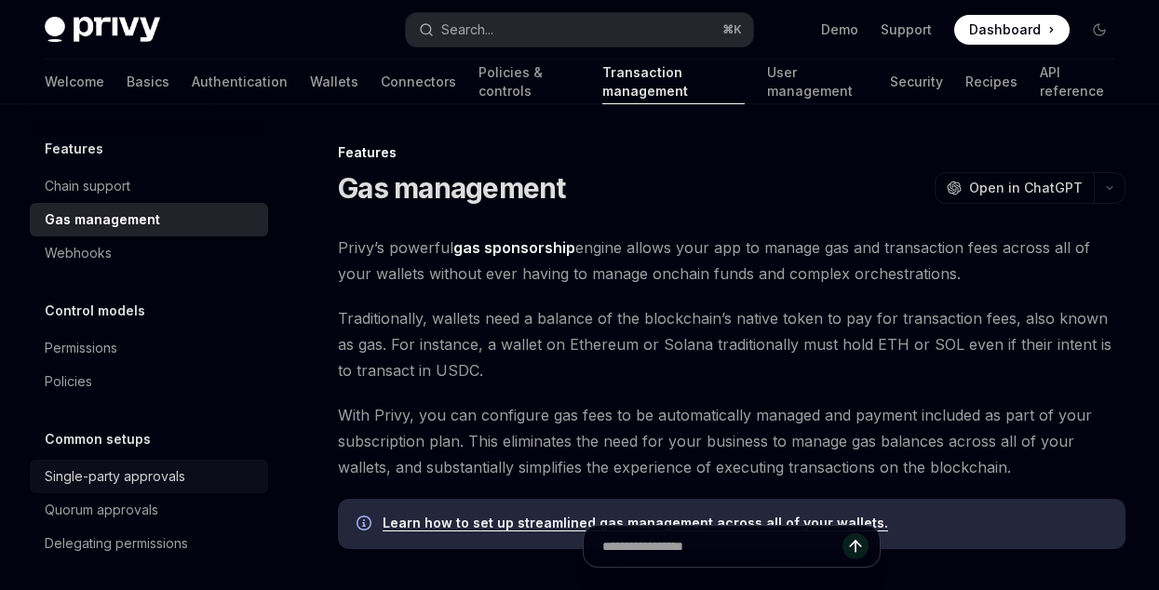
scroll to position [137, 0]
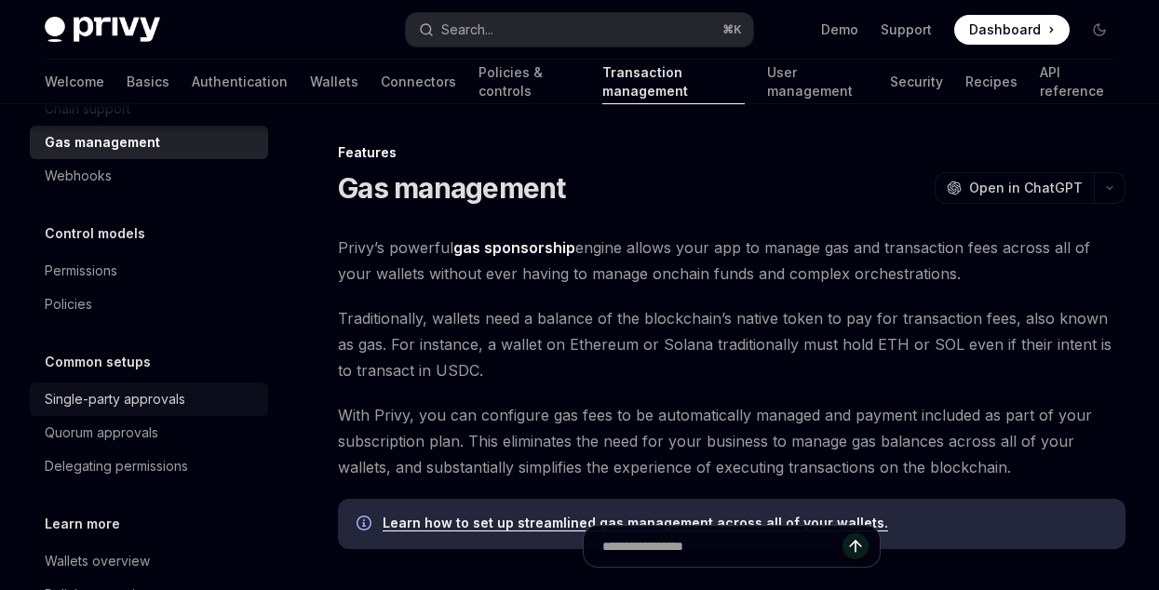
click at [148, 402] on div "Single-party approvals" at bounding box center [115, 399] width 141 height 22
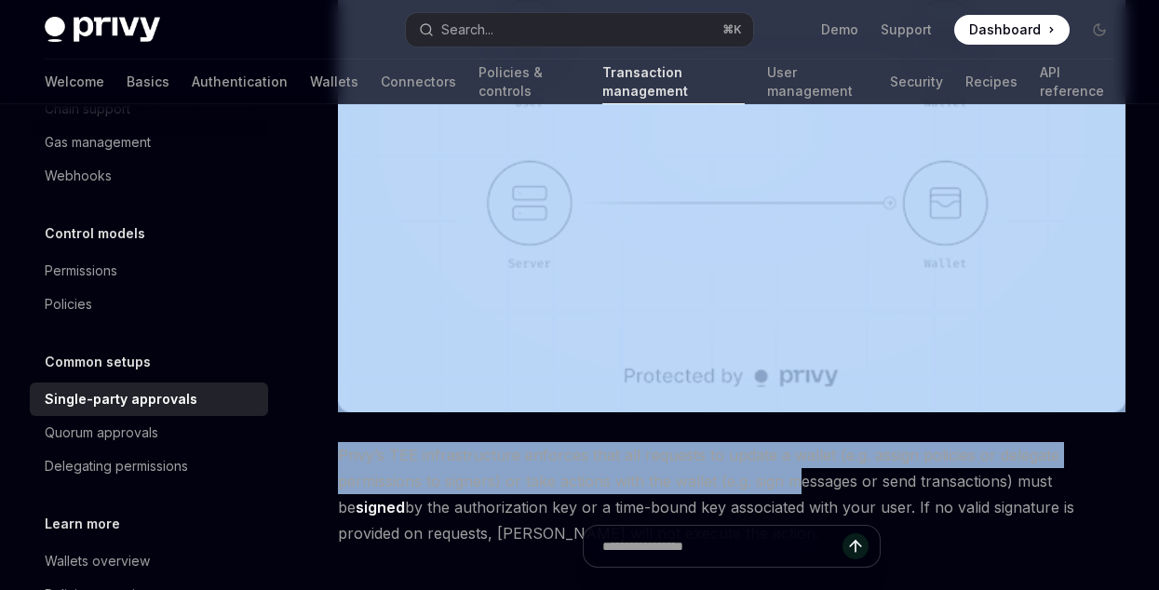
scroll to position [663, 0]
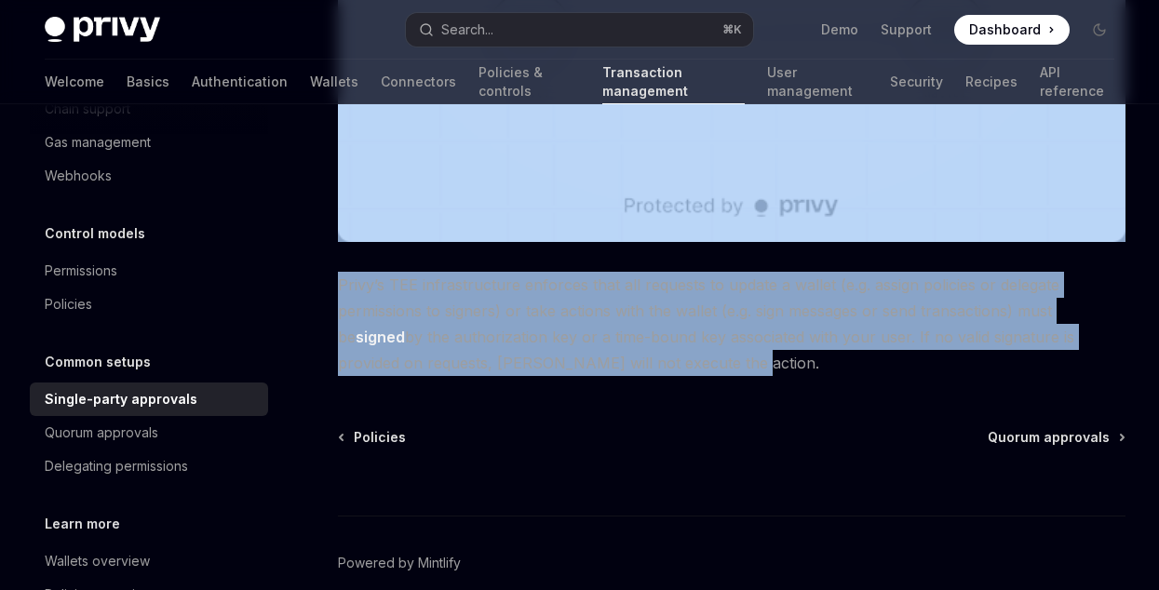
drag, startPoint x: 329, startPoint y: 170, endPoint x: 843, endPoint y: 366, distance: 549.8
click at [843, 366] on div "Common setups Single-party approvals OpenAI Open in ChatGPT OpenAI Open in Chat…" at bounding box center [557, 78] width 1144 height 1198
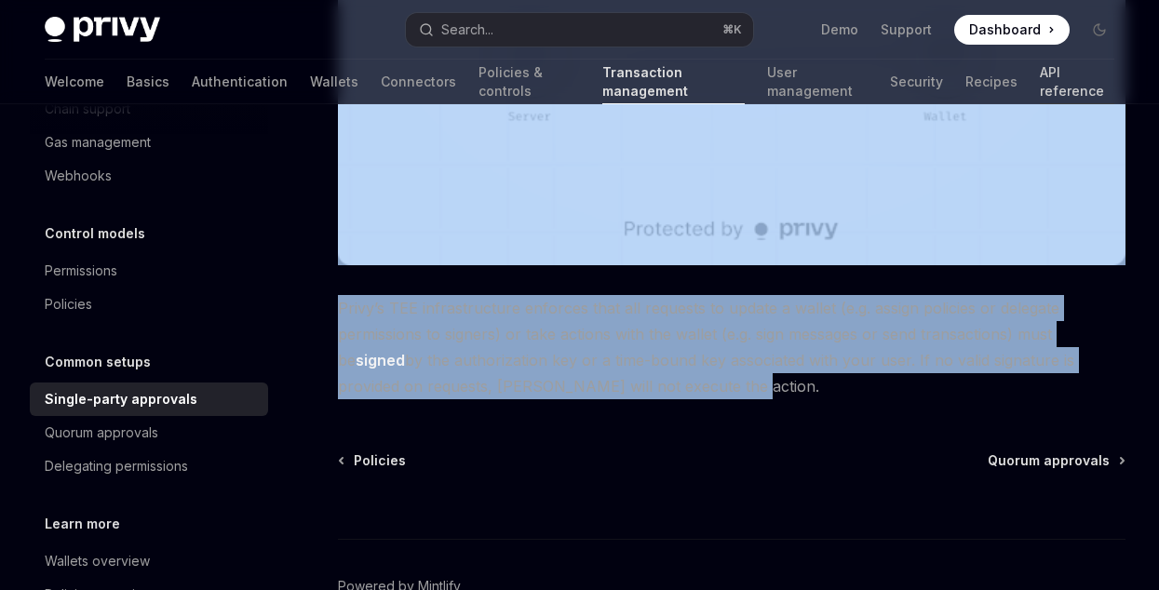
click at [1040, 86] on link "API reference" at bounding box center [1077, 82] width 74 height 45
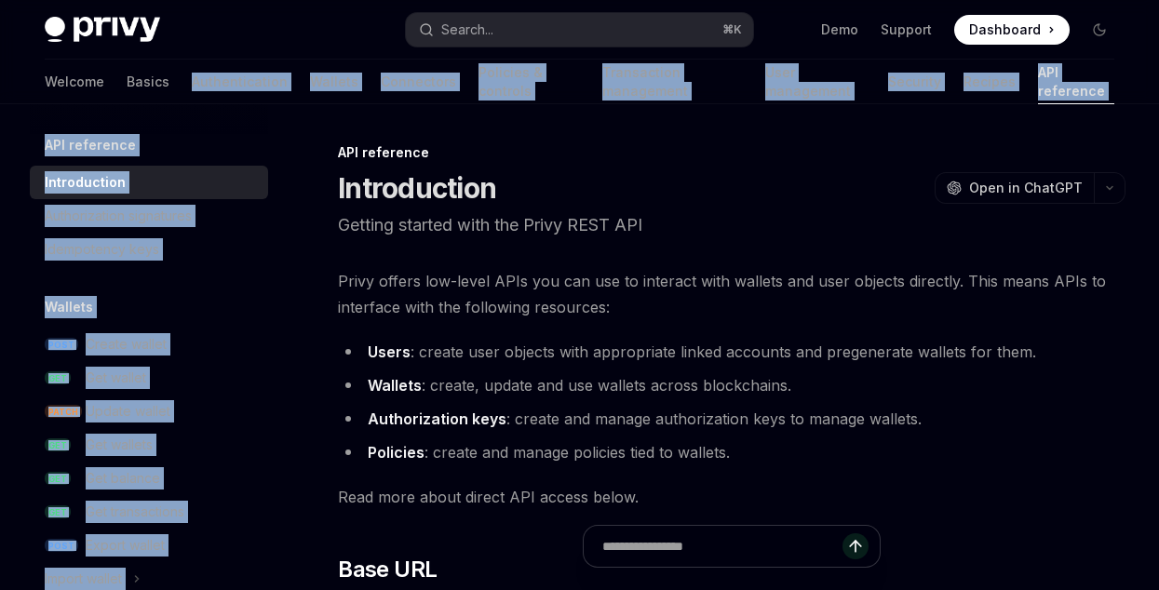
drag, startPoint x: 21, startPoint y: 125, endPoint x: 29, endPoint y: 100, distance: 26.2
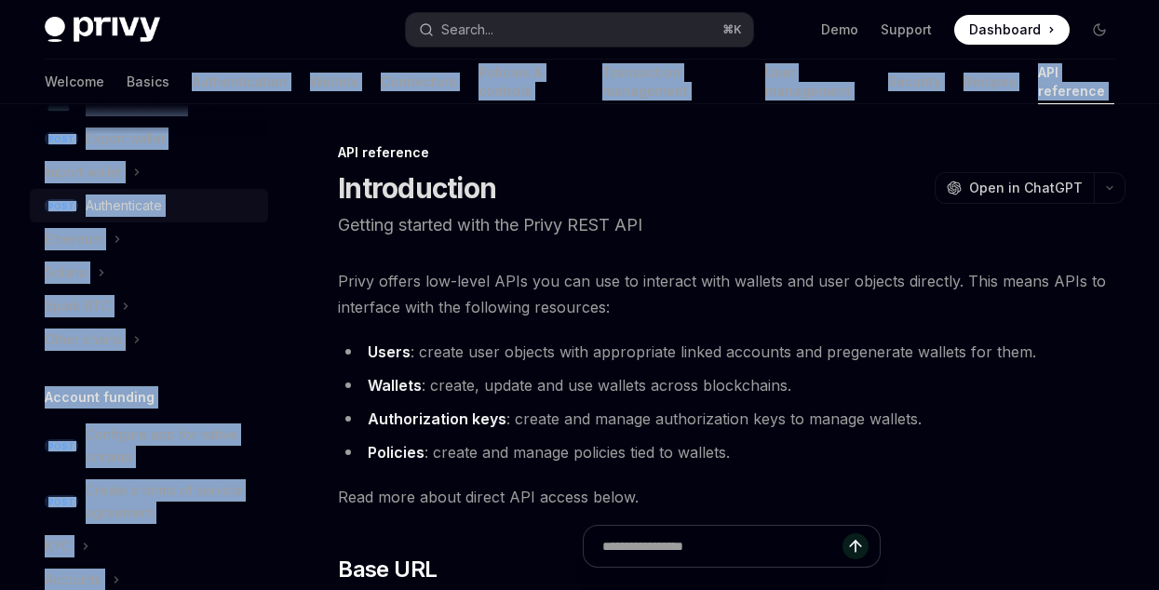
click at [247, 198] on link "POST Authenticate" at bounding box center [149, 206] width 238 height 34
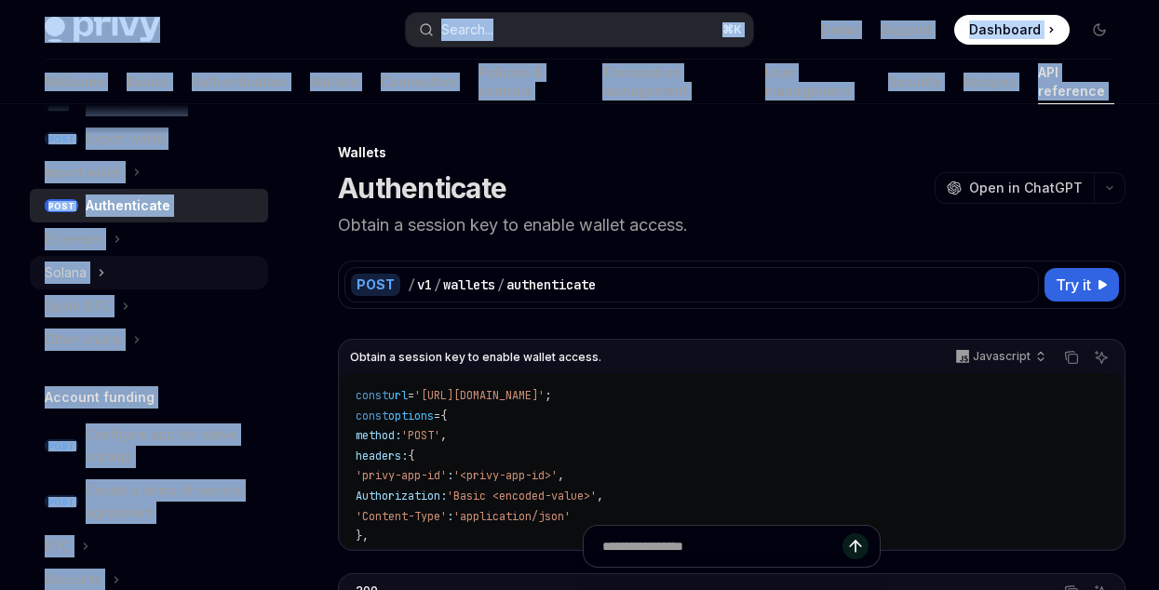
click at [101, 276] on icon "Toggle Solana section" at bounding box center [101, 273] width 7 height 22
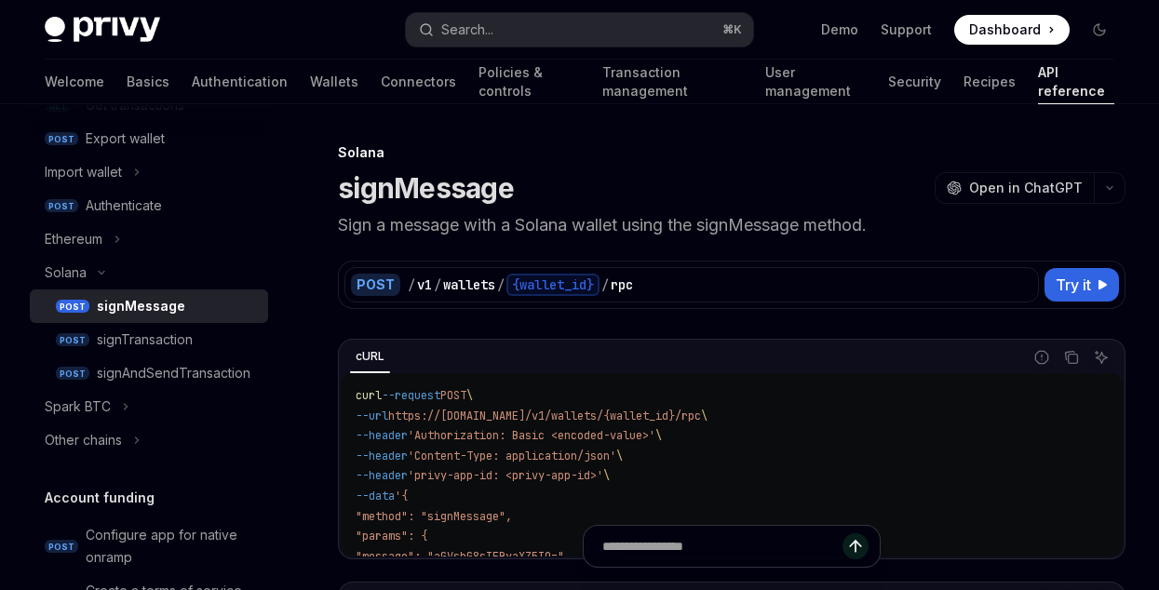
click at [430, 197] on h1 "signMessage" at bounding box center [426, 188] width 176 height 34
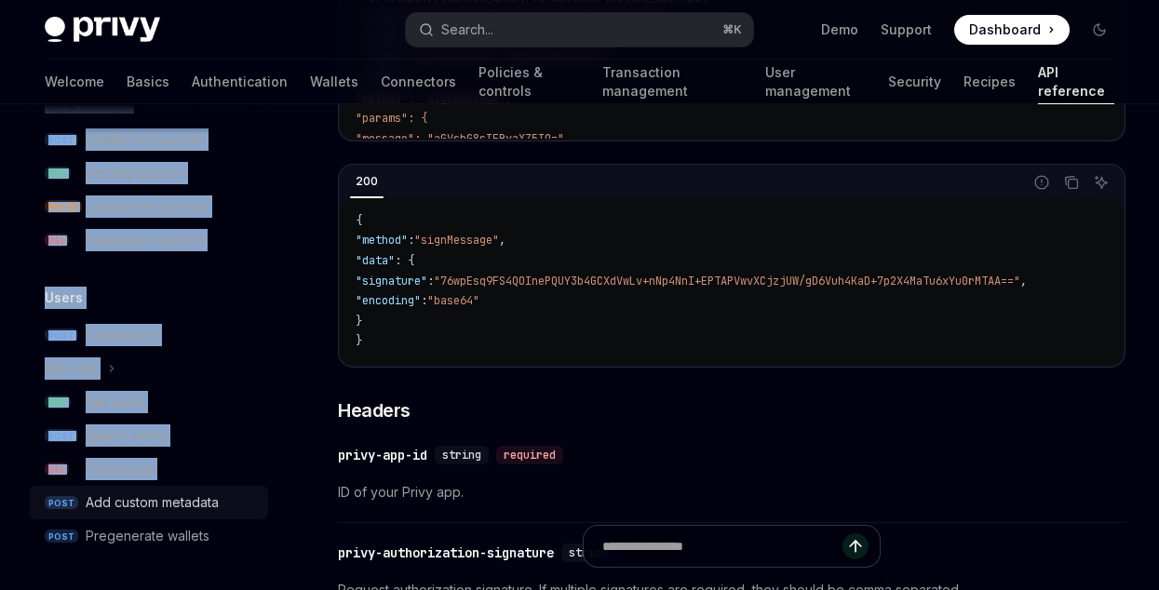
scroll to position [775, 0]
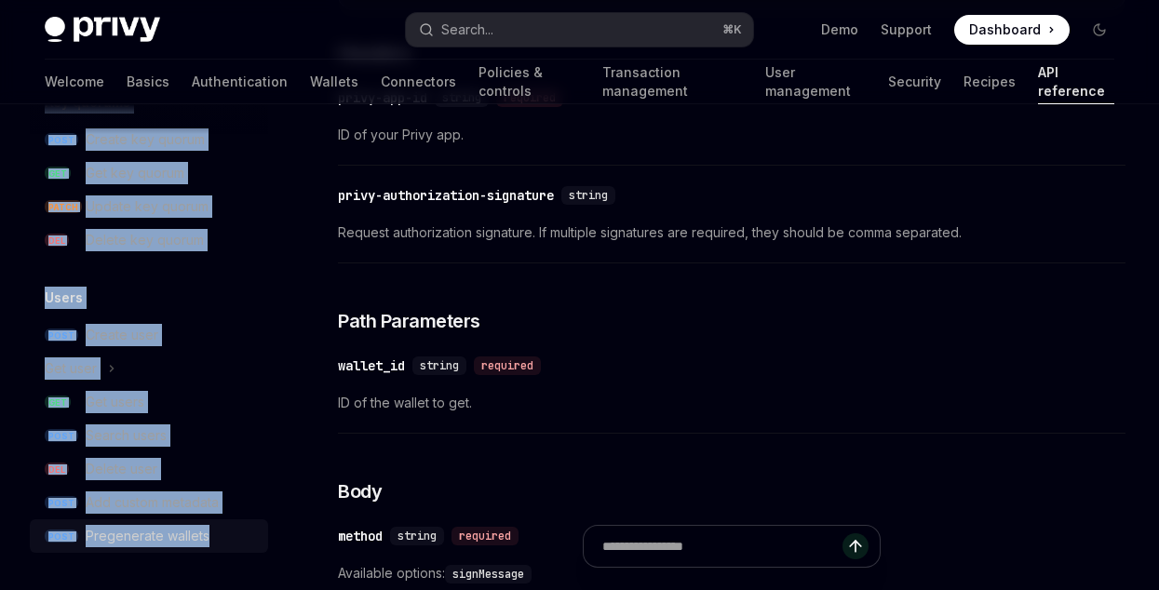
drag, startPoint x: 61, startPoint y: 141, endPoint x: 217, endPoint y: 539, distance: 427.7
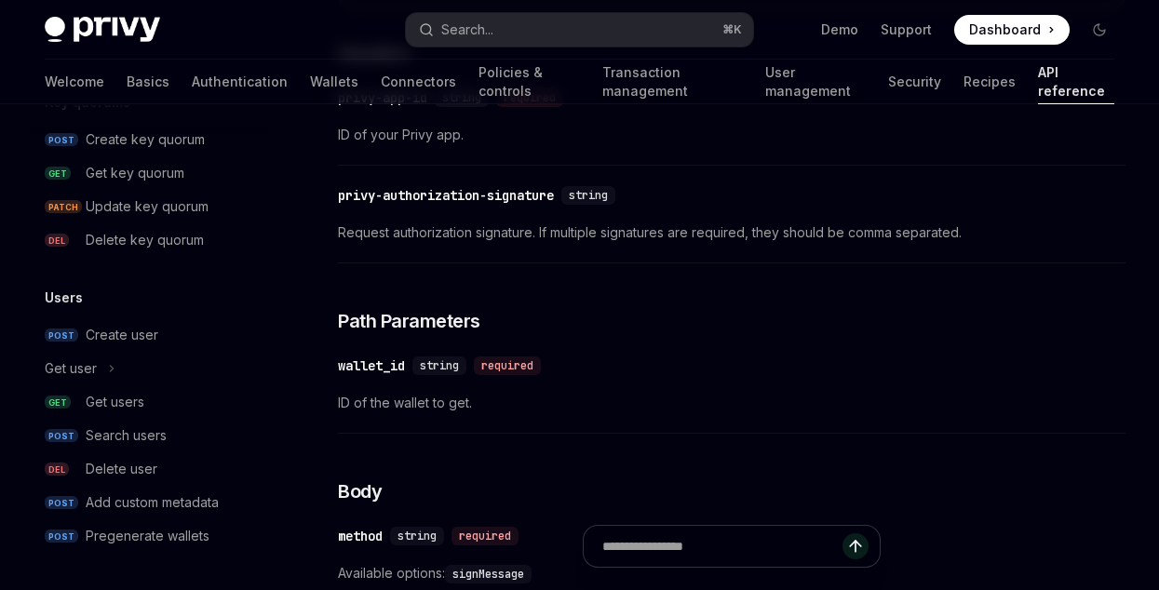
click at [255, 371] on div "API reference Introduction Authorization signatures Idempotency keys Wallets PO…" at bounding box center [164, 347] width 268 height 486
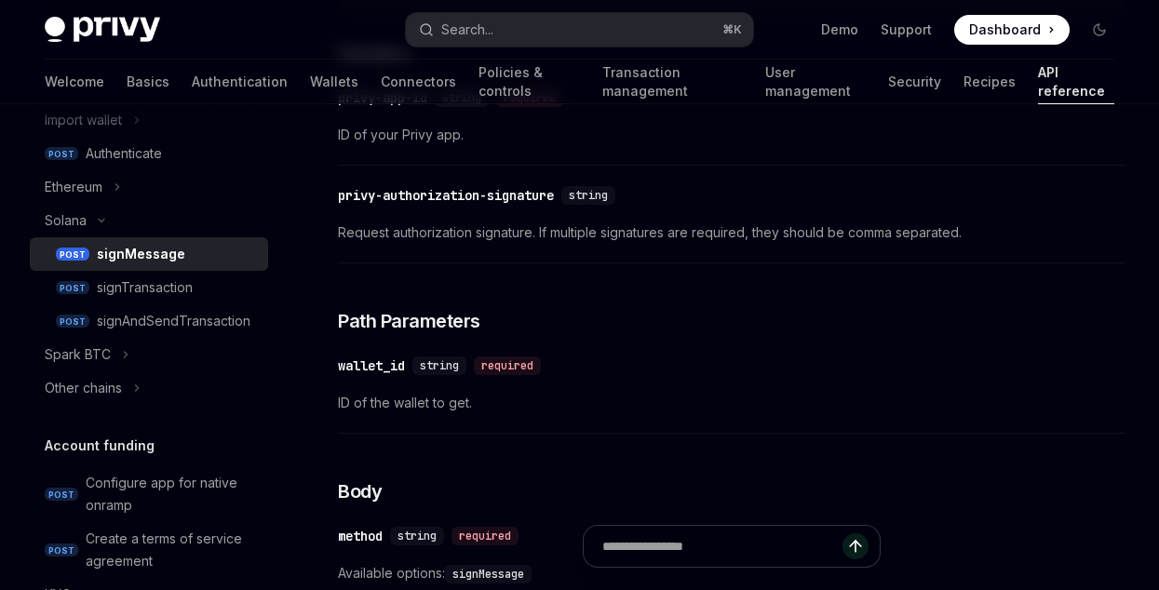
scroll to position [435, 0]
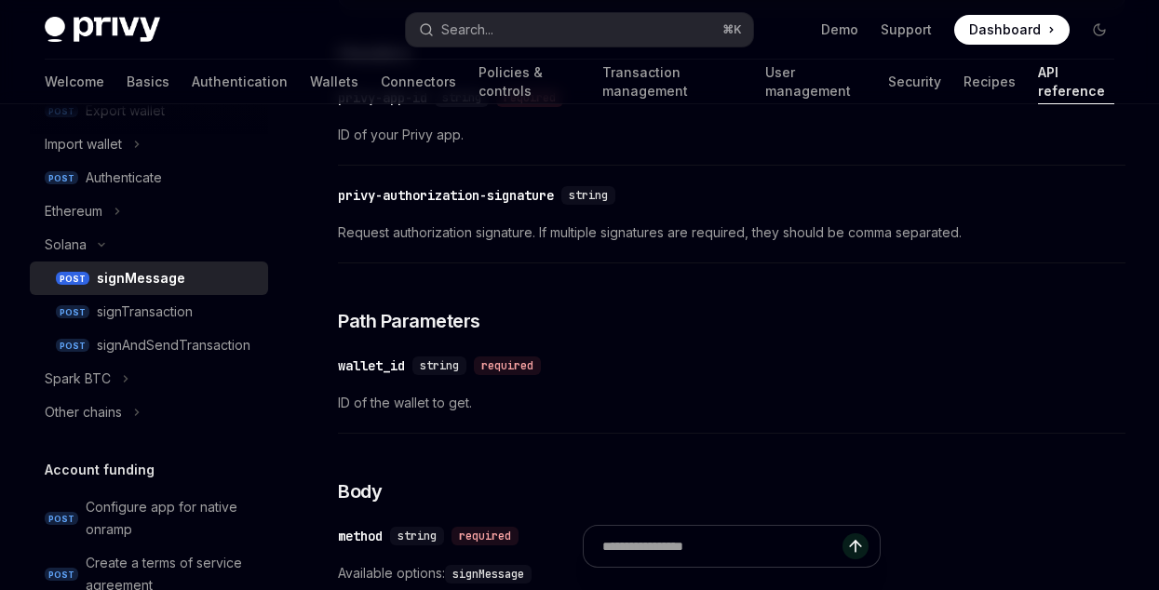
click at [186, 283] on div "signMessage" at bounding box center [177, 278] width 160 height 22
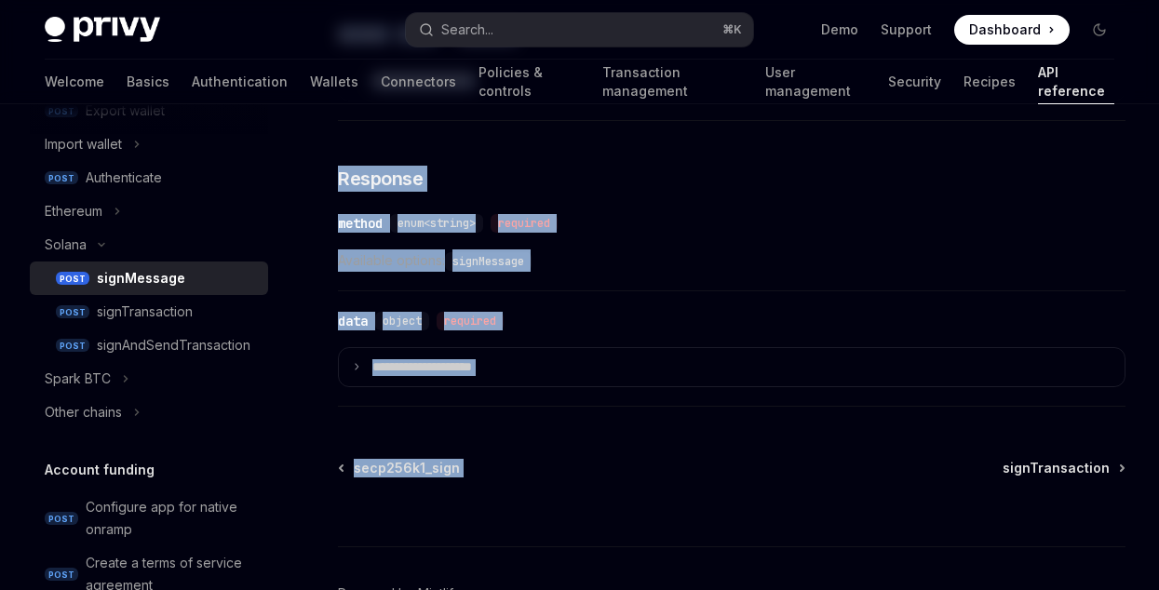
scroll to position [1462, 0]
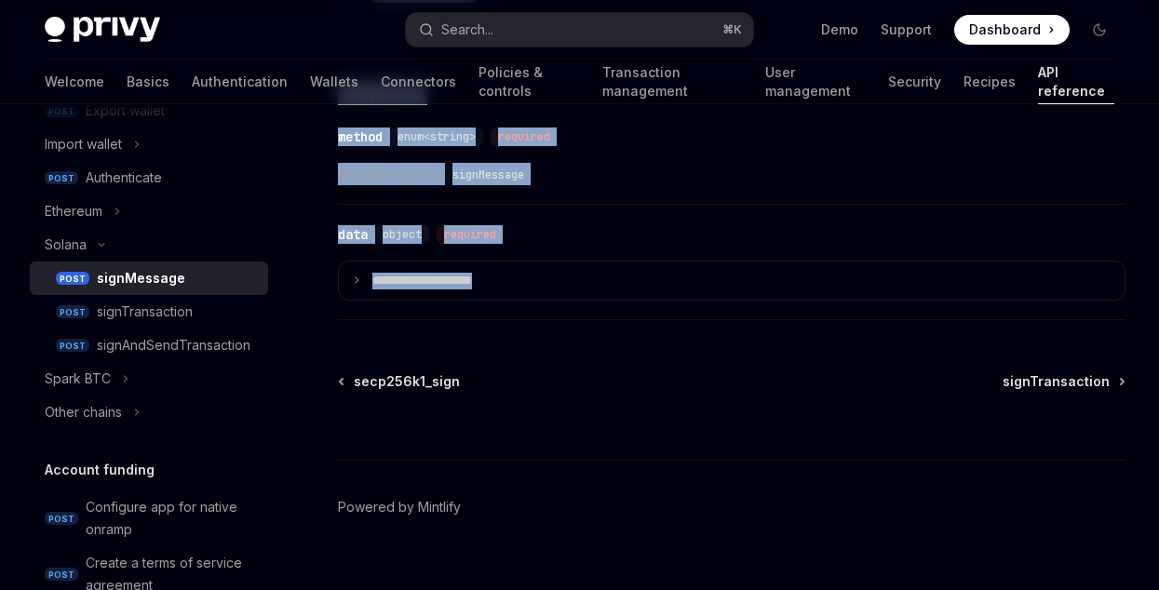
drag, startPoint x: 319, startPoint y: 171, endPoint x: 834, endPoint y: 317, distance: 534.9
click at [125, 313] on div "signTransaction" at bounding box center [145, 312] width 96 height 22
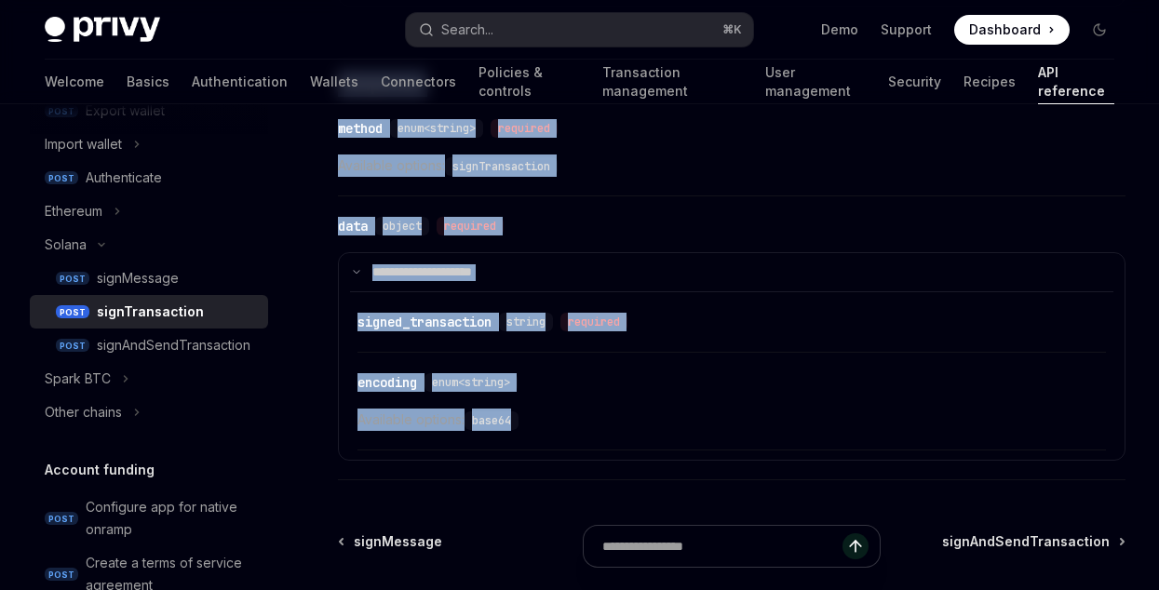
scroll to position [1700, 0]
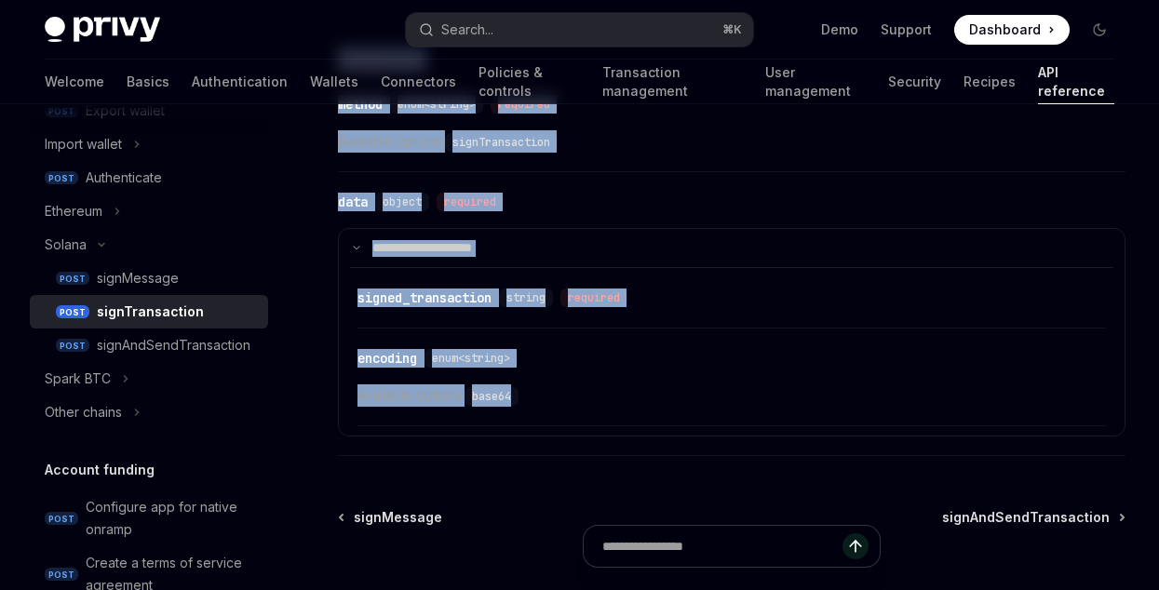
drag, startPoint x: 326, startPoint y: 145, endPoint x: 866, endPoint y: 397, distance: 595.6
click at [142, 357] on link "POST signAndSendTransaction" at bounding box center [149, 346] width 238 height 34
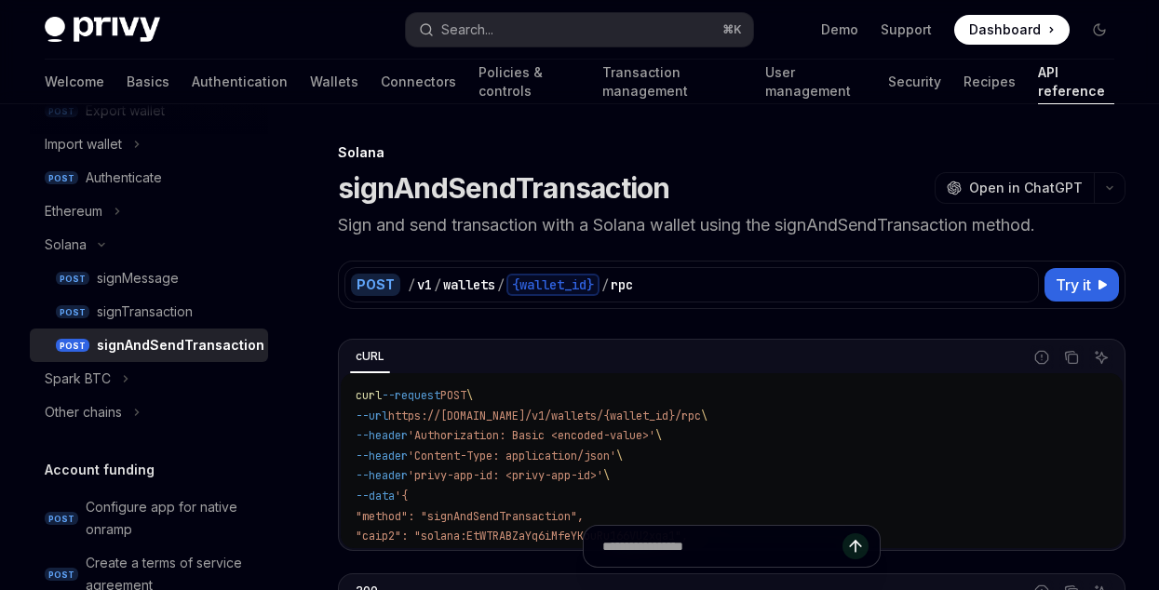
click at [349, 173] on h1 "signAndSendTransaction" at bounding box center [504, 188] width 332 height 34
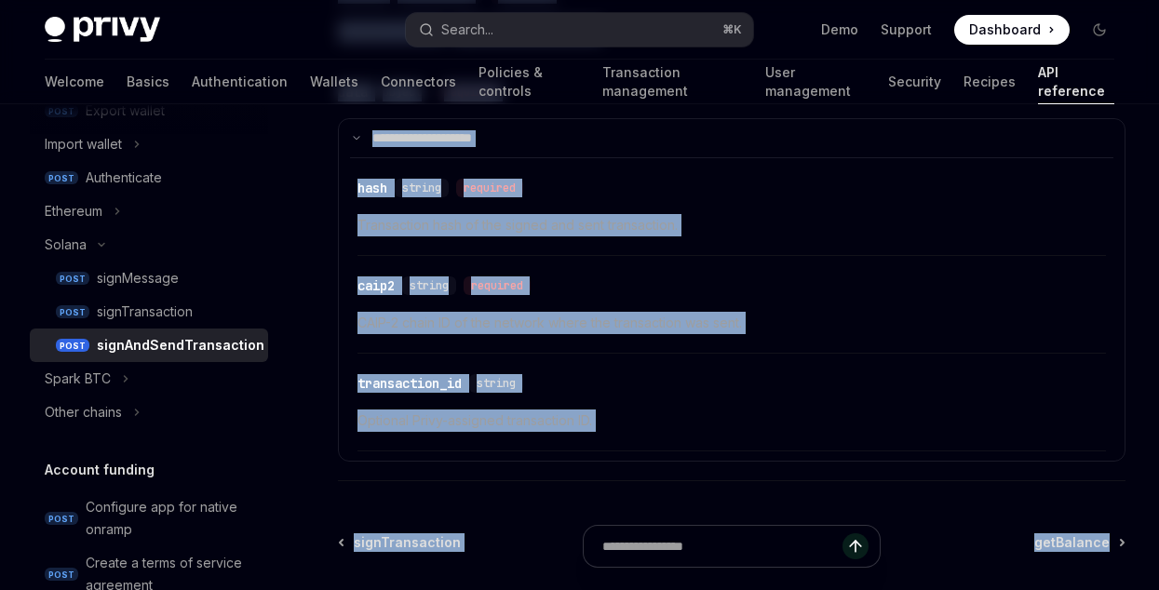
scroll to position [2219, 0]
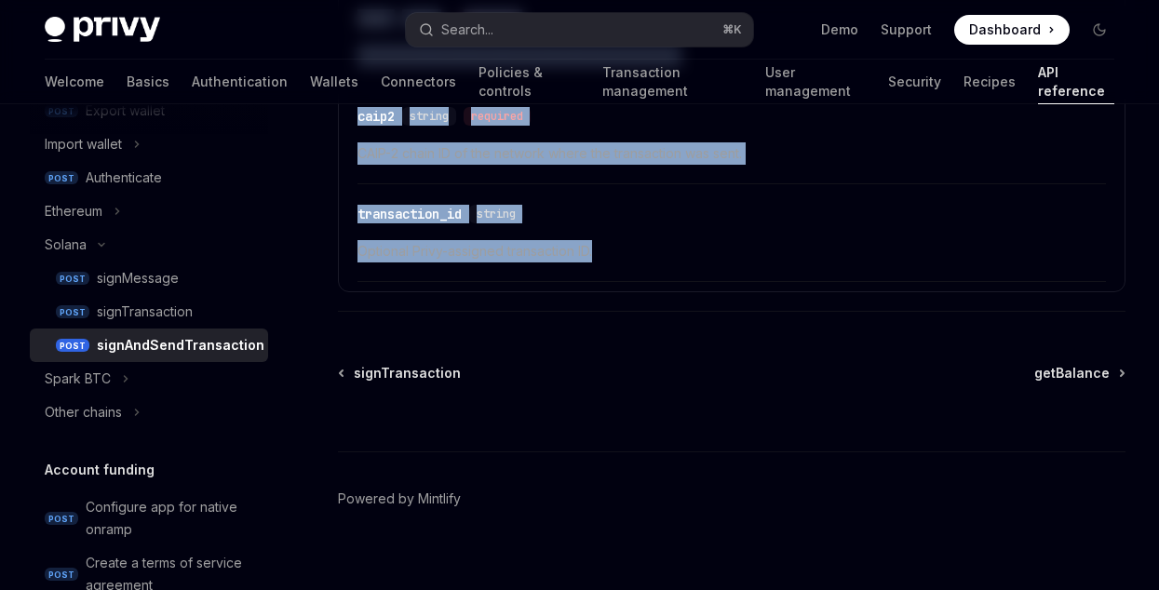
drag, startPoint x: 343, startPoint y: 171, endPoint x: 757, endPoint y: 253, distance: 422.3
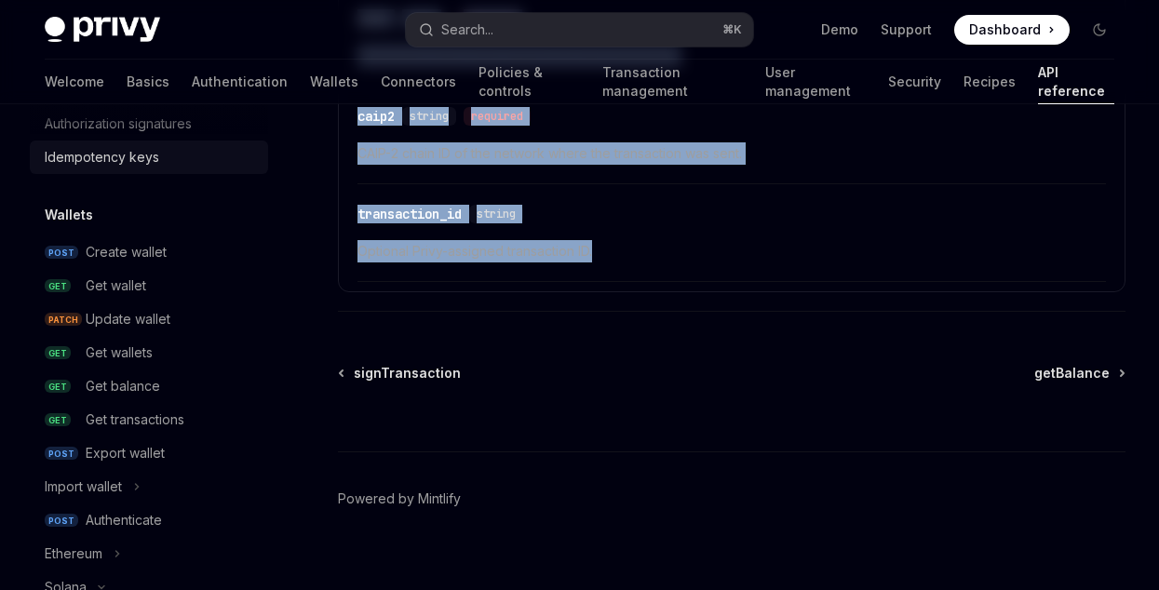
scroll to position [0, 0]
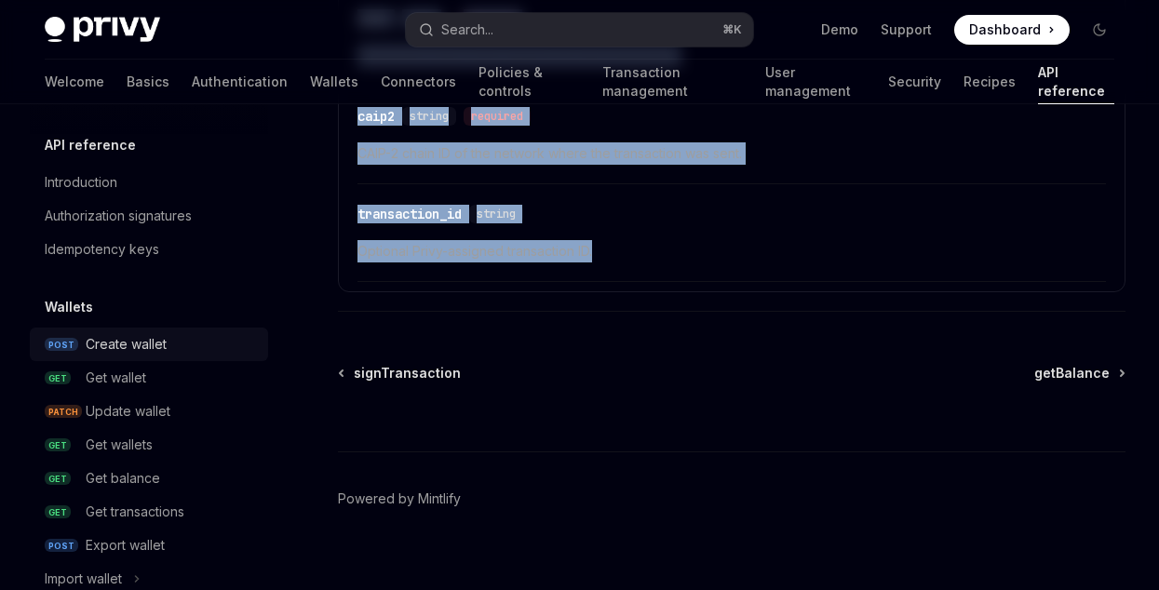
click at [98, 351] on div "Create wallet" at bounding box center [126, 344] width 81 height 22
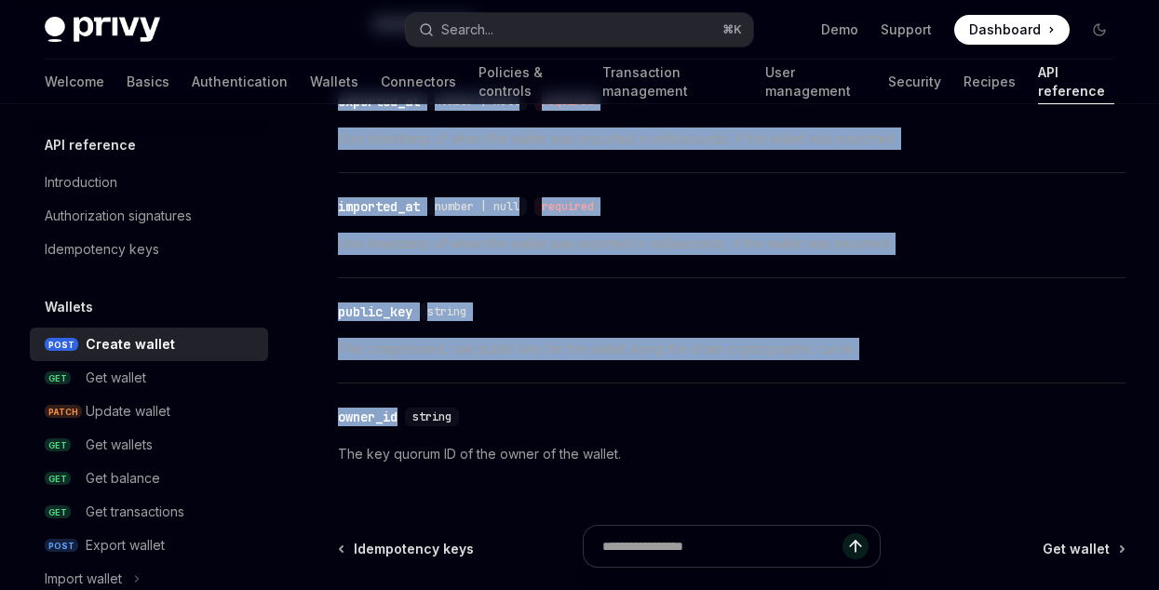
scroll to position [3148, 0]
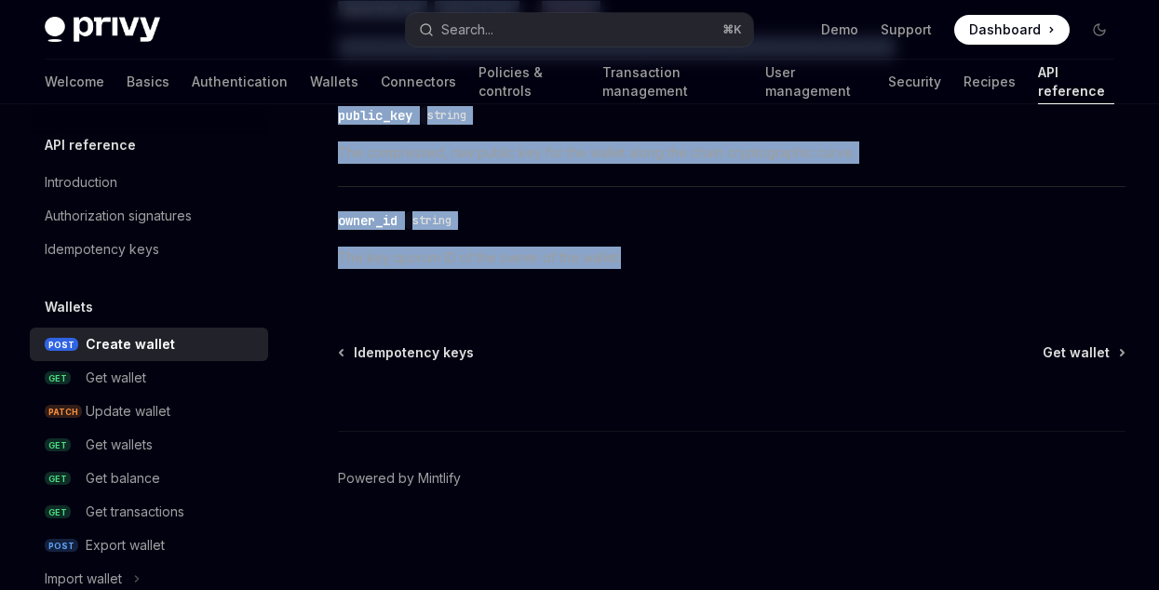
drag, startPoint x: 334, startPoint y: 178, endPoint x: 757, endPoint y: 262, distance: 430.9
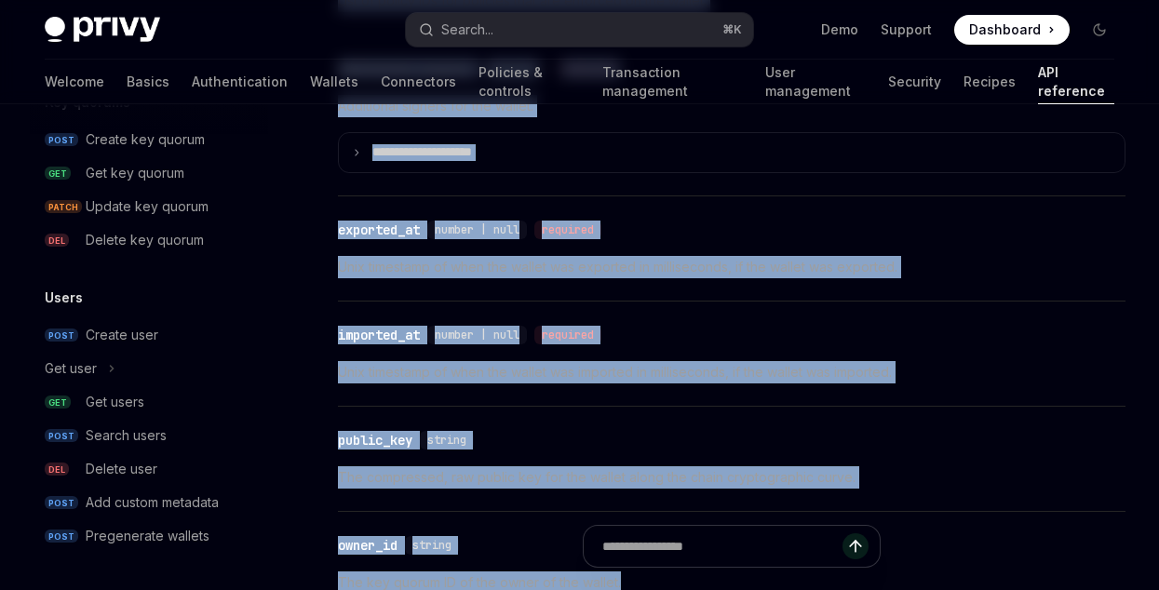
scroll to position [2928, 0]
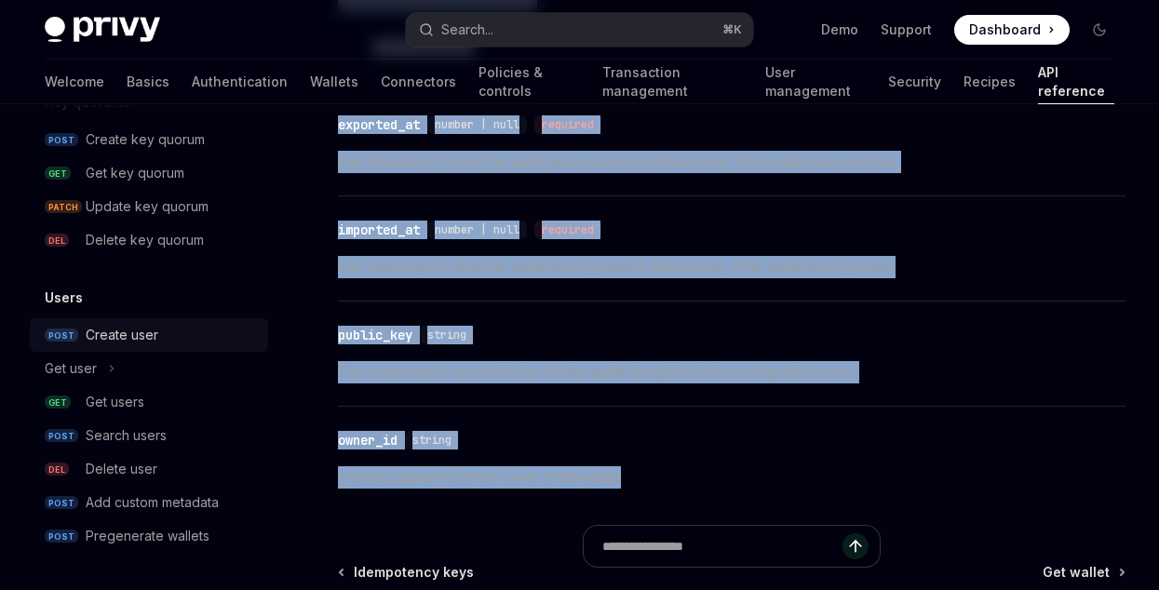
click at [159, 340] on div "Create user" at bounding box center [171, 335] width 171 height 22
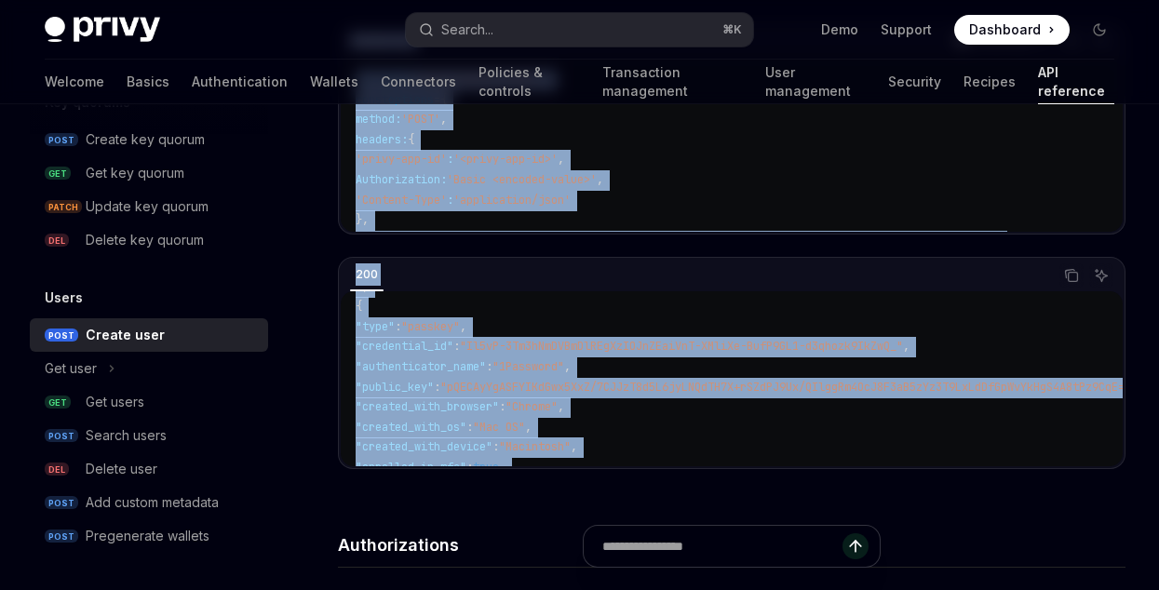
scroll to position [790, 0]
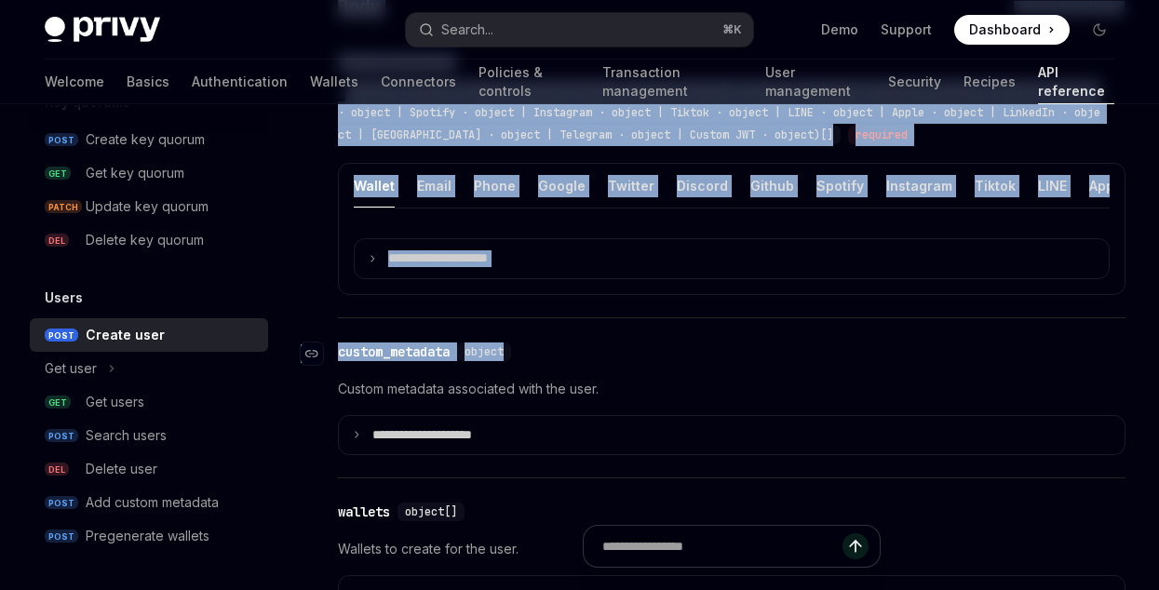
drag, startPoint x: 341, startPoint y: 178, endPoint x: 979, endPoint y: 365, distance: 665.5
click at [979, 365] on div "Users Create user OpenAI Open in ChatGPT Create a new user with linked accounts…" at bounding box center [557, 527] width 1144 height 3175
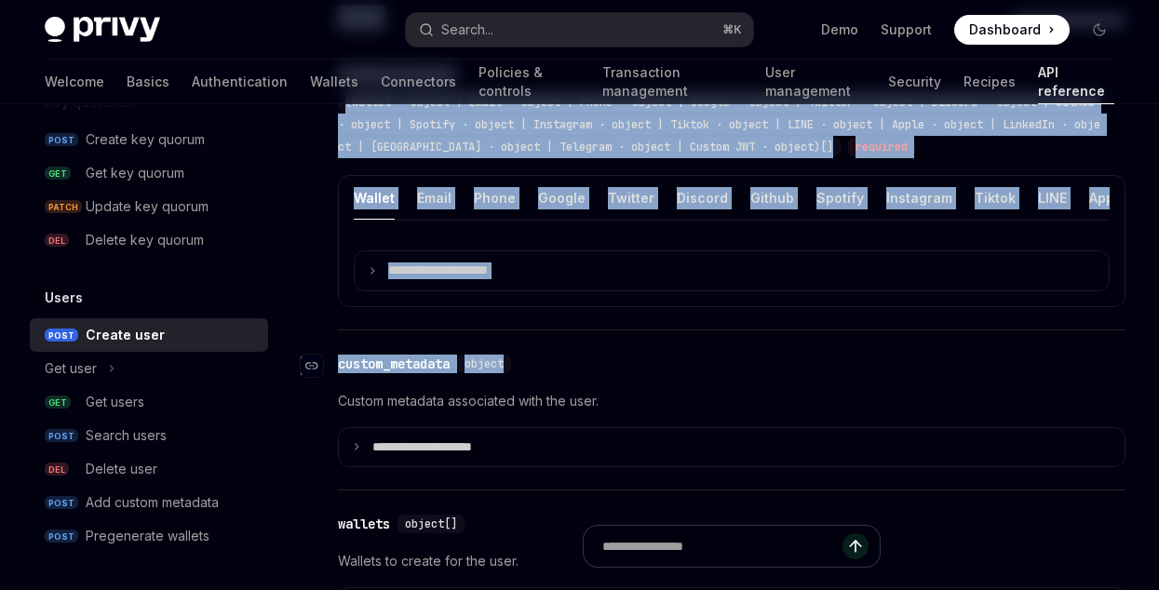
click at [979, 365] on div "**********" at bounding box center [732, 410] width 788 height 160
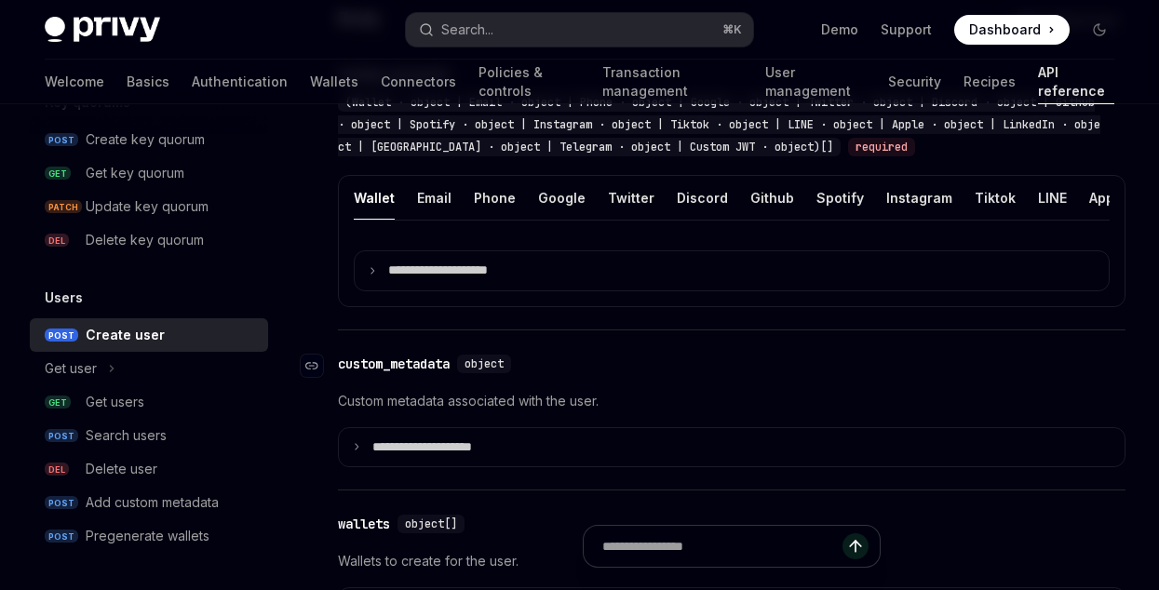
scroll to position [1178, 0]
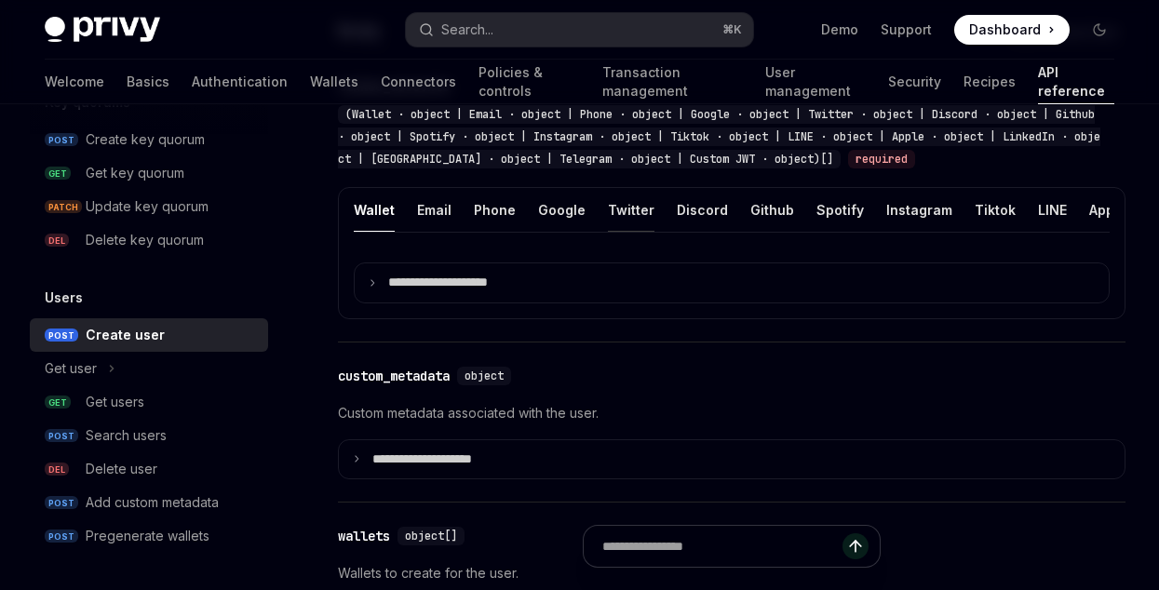
click at [608, 210] on div "Twitter" at bounding box center [631, 210] width 47 height 44
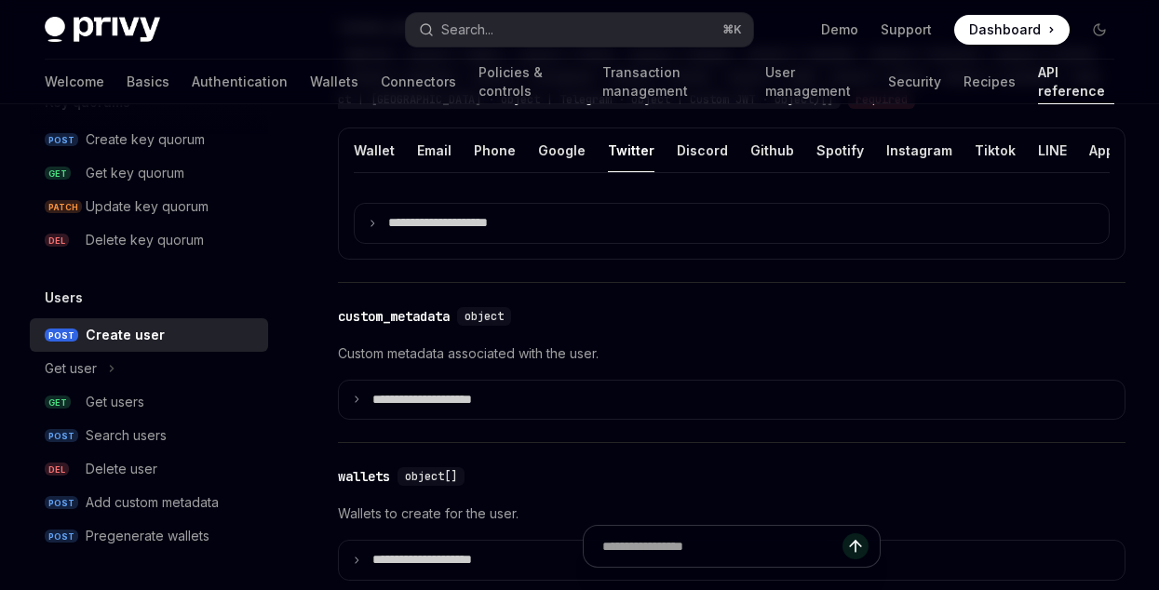
scroll to position [1243, 0]
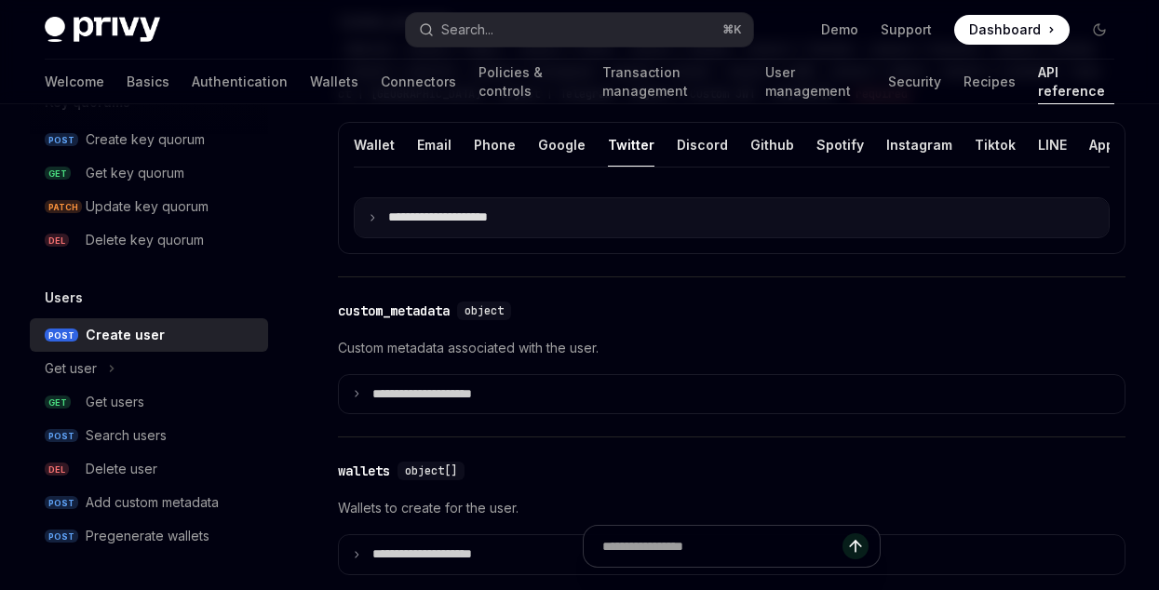
click at [526, 211] on summary "**********" at bounding box center [732, 217] width 754 height 39
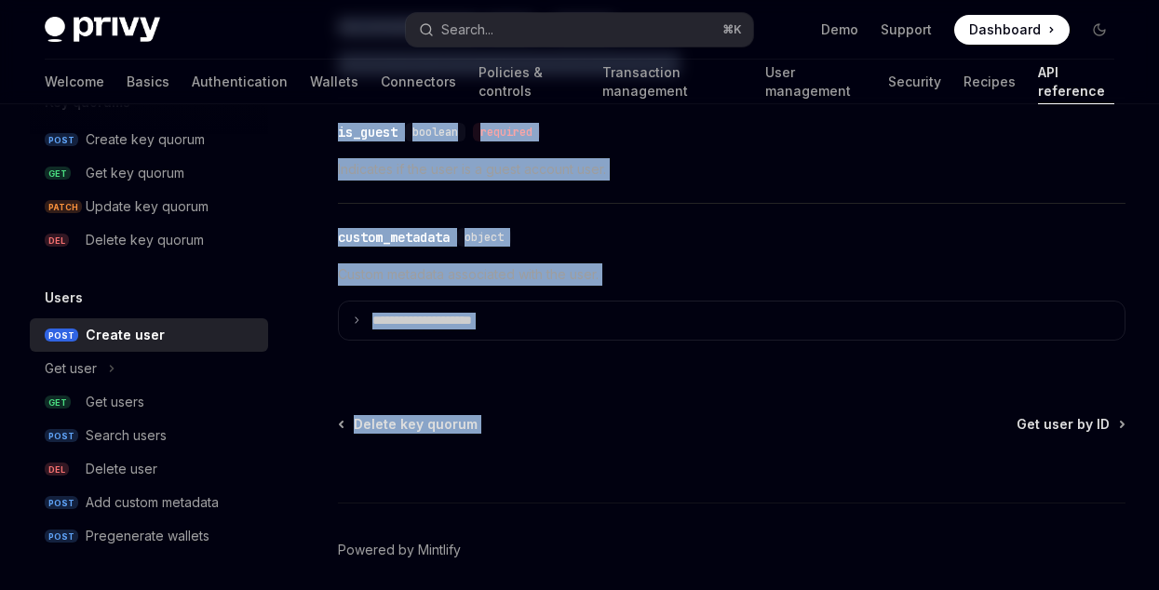
scroll to position [3183, 0]
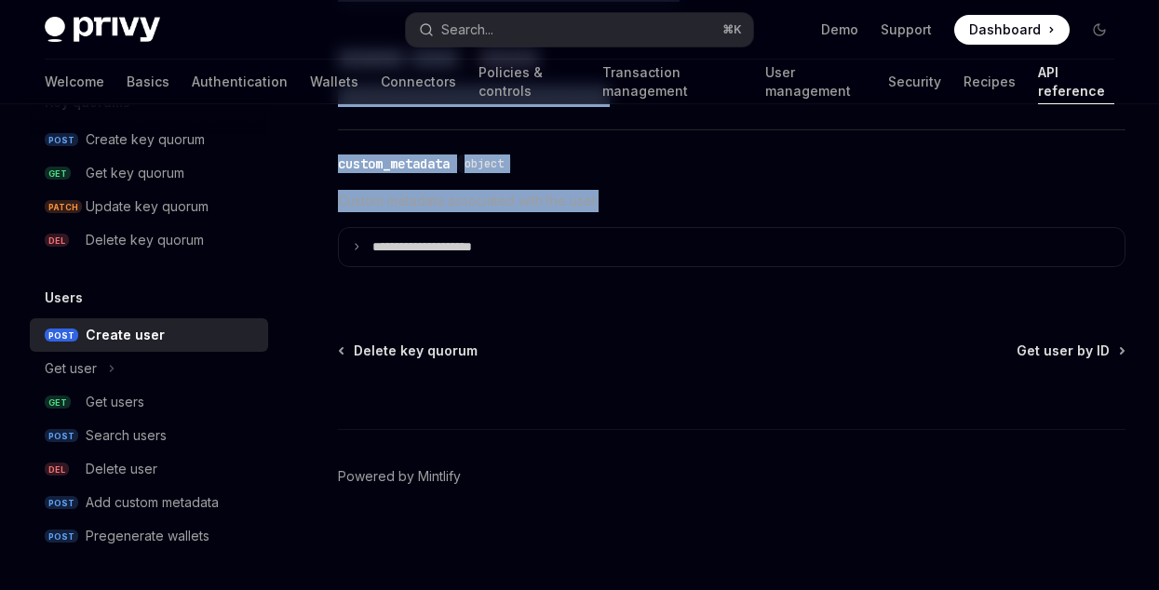
drag, startPoint x: 322, startPoint y: 193, endPoint x: 801, endPoint y: 197, distance: 478.5
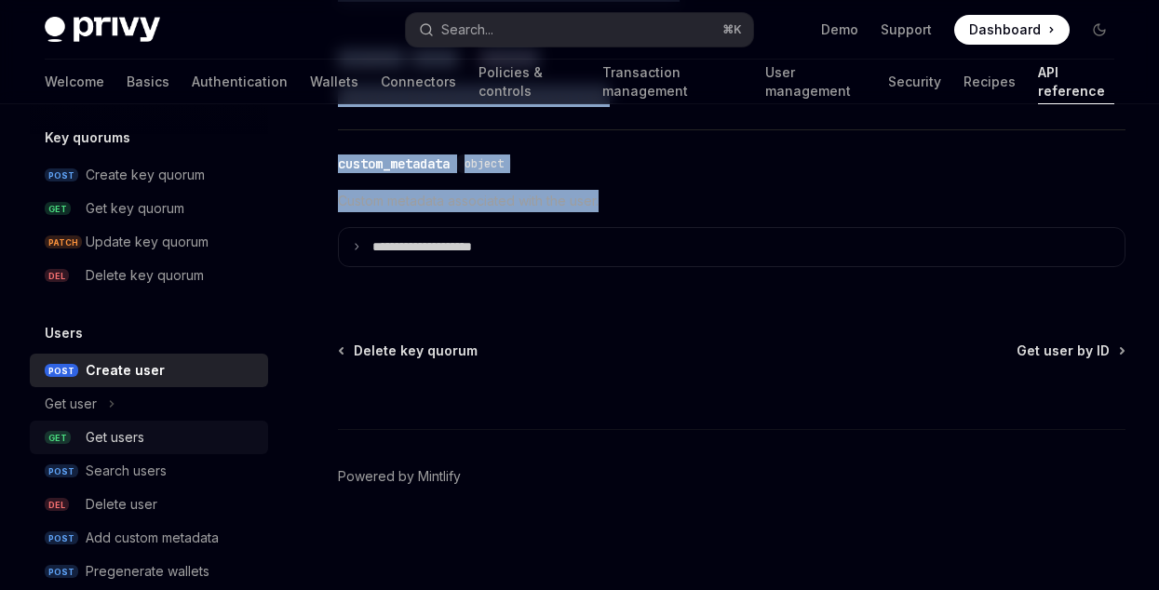
scroll to position [1467, 0]
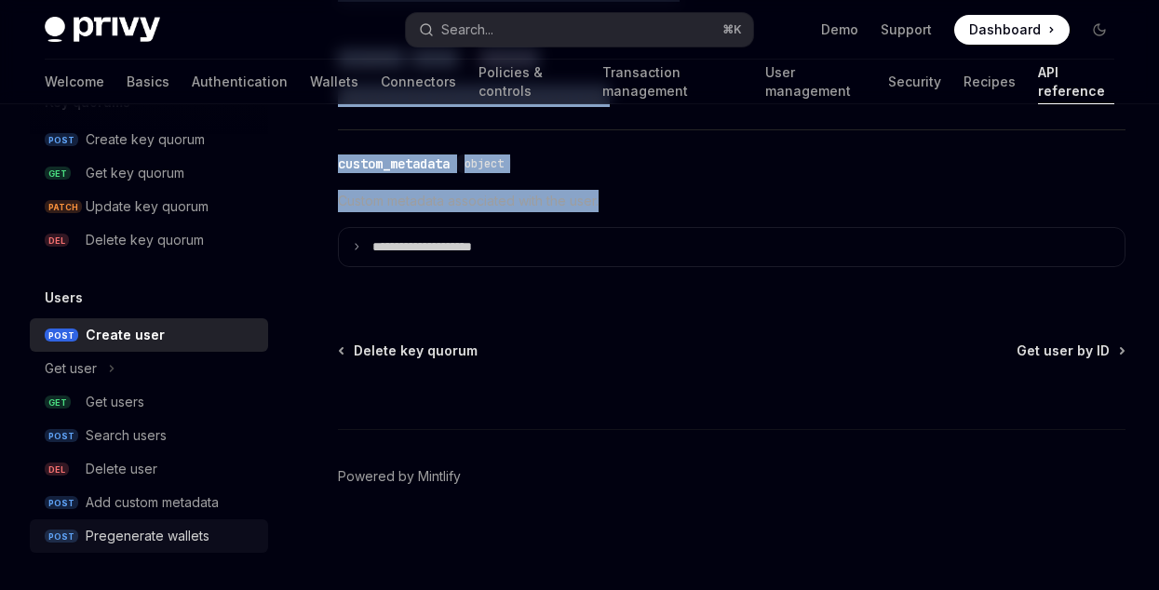
click at [145, 542] on div "Pregenerate wallets" at bounding box center [148, 536] width 124 height 22
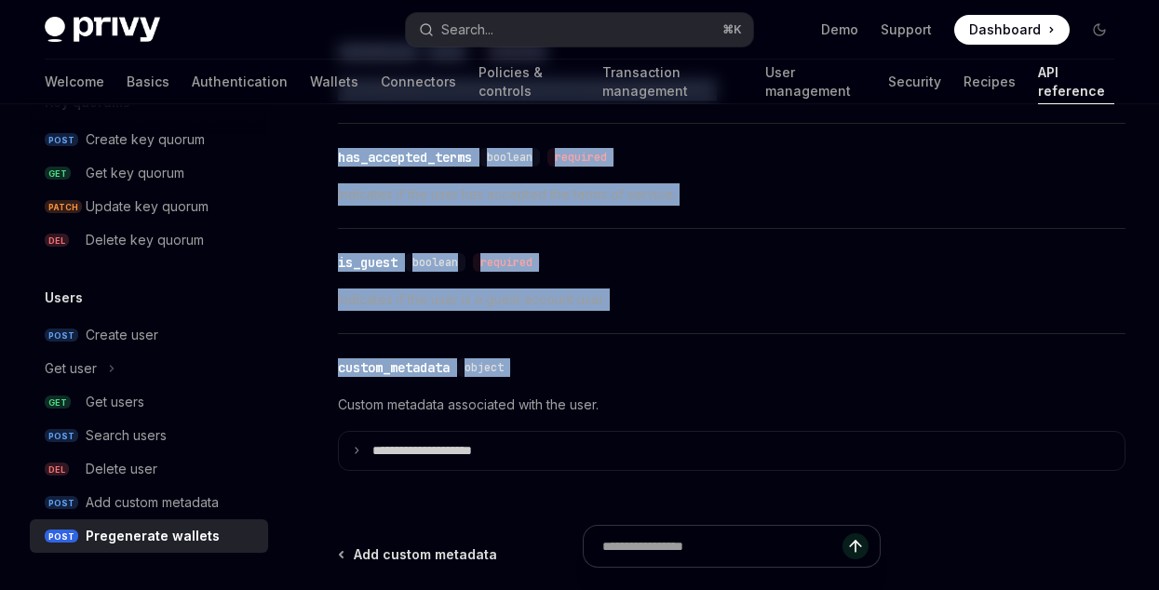
scroll to position [2433, 0]
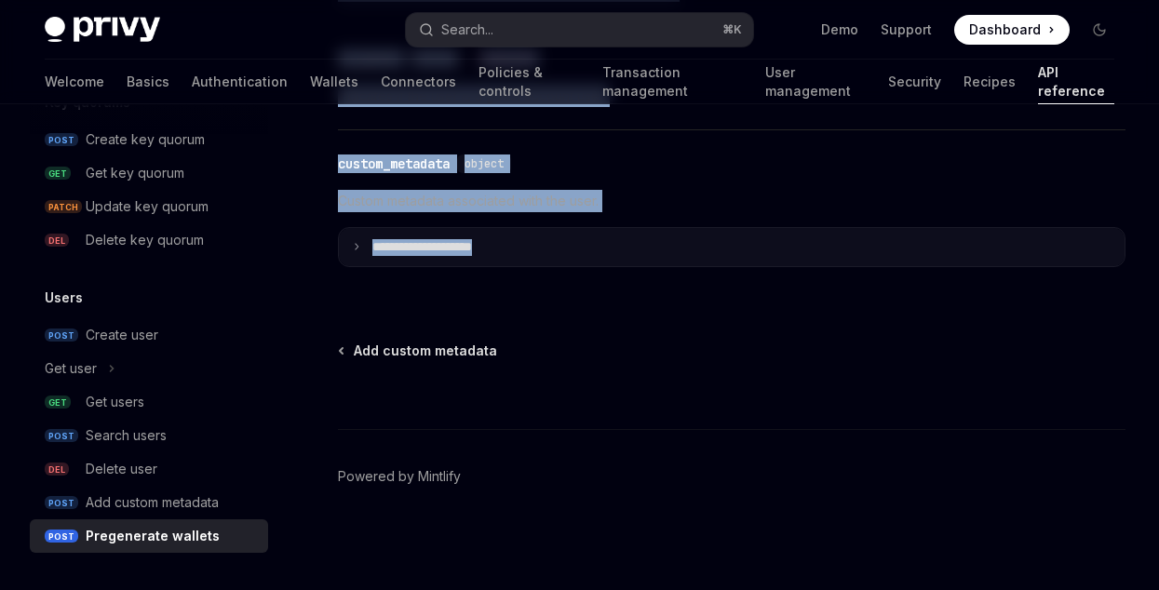
drag, startPoint x: 325, startPoint y: 170, endPoint x: 712, endPoint y: 271, distance: 400.1
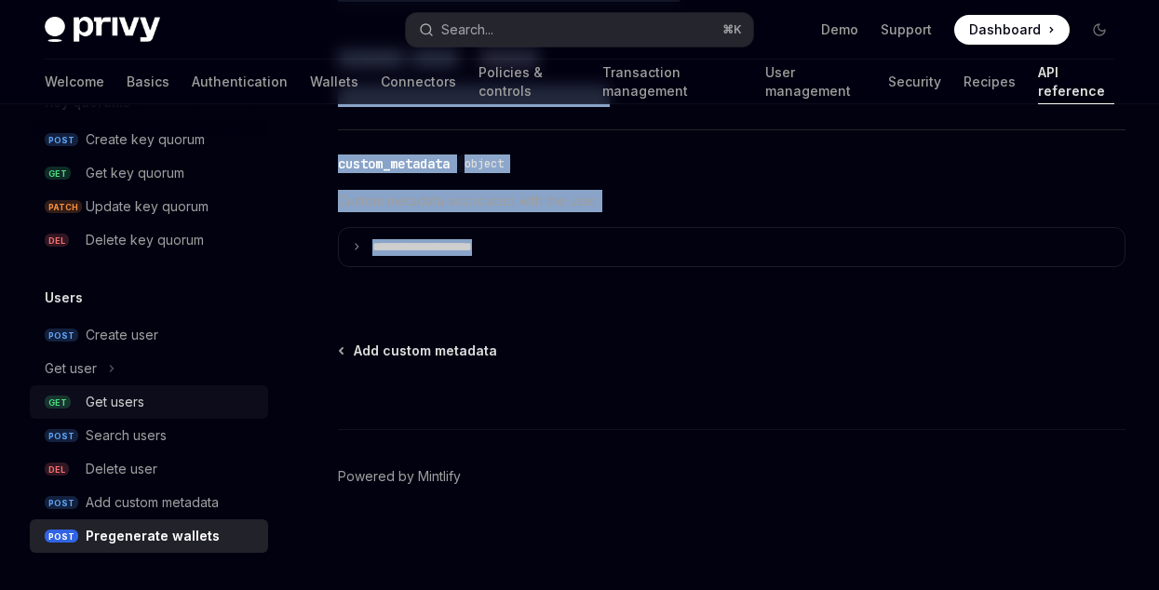
click at [134, 411] on div "Get users" at bounding box center [115, 402] width 59 height 22
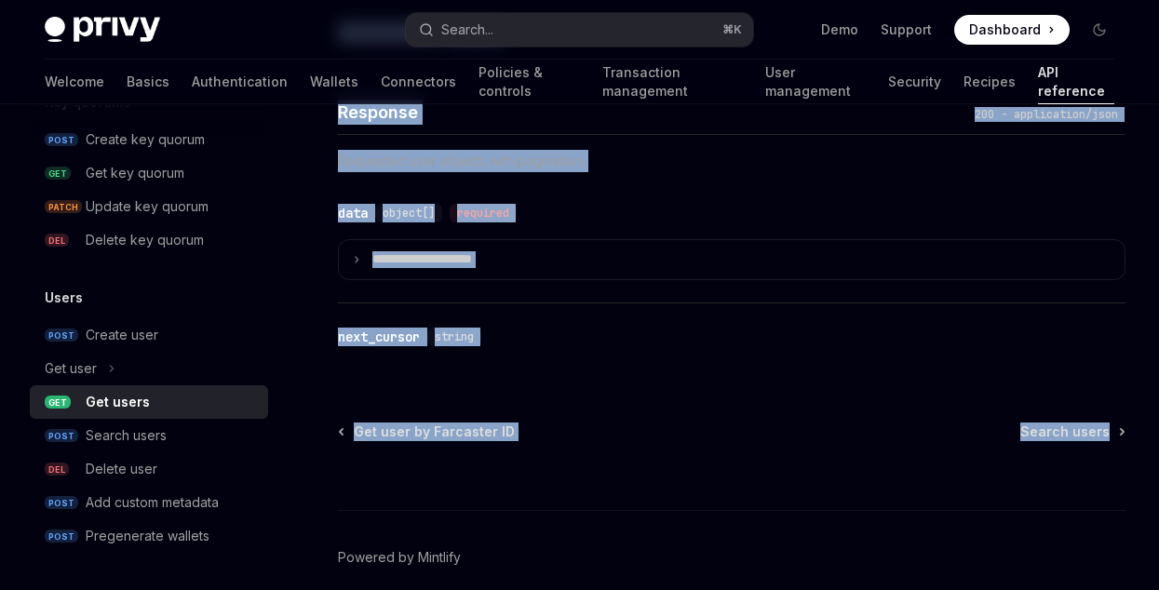
scroll to position [1447, 0]
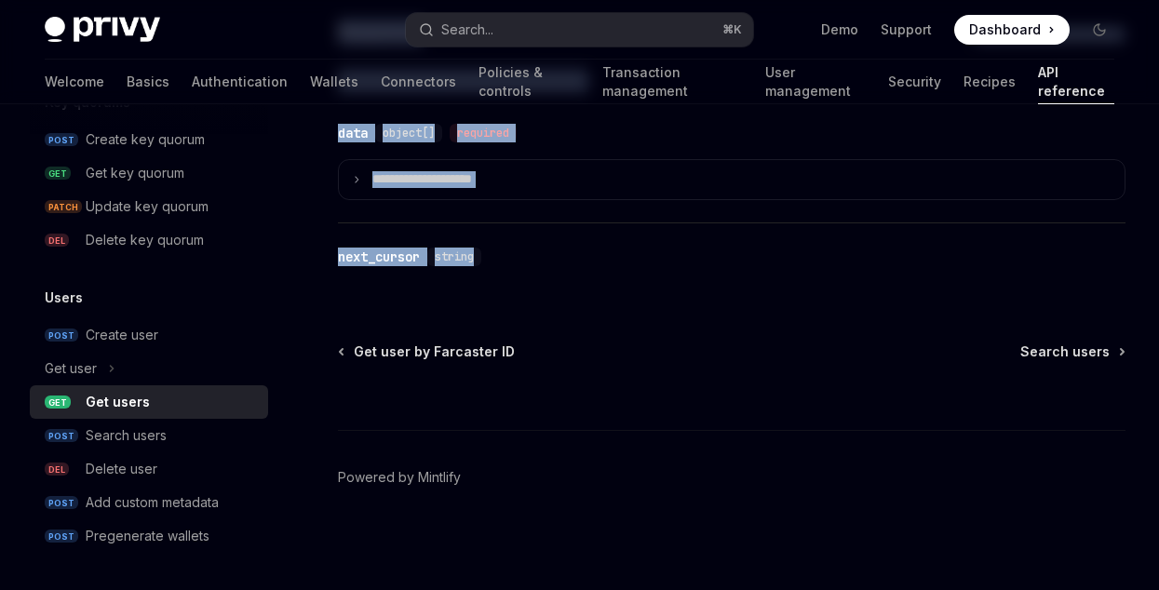
drag, startPoint x: 303, startPoint y: 176, endPoint x: 616, endPoint y: 285, distance: 331.2
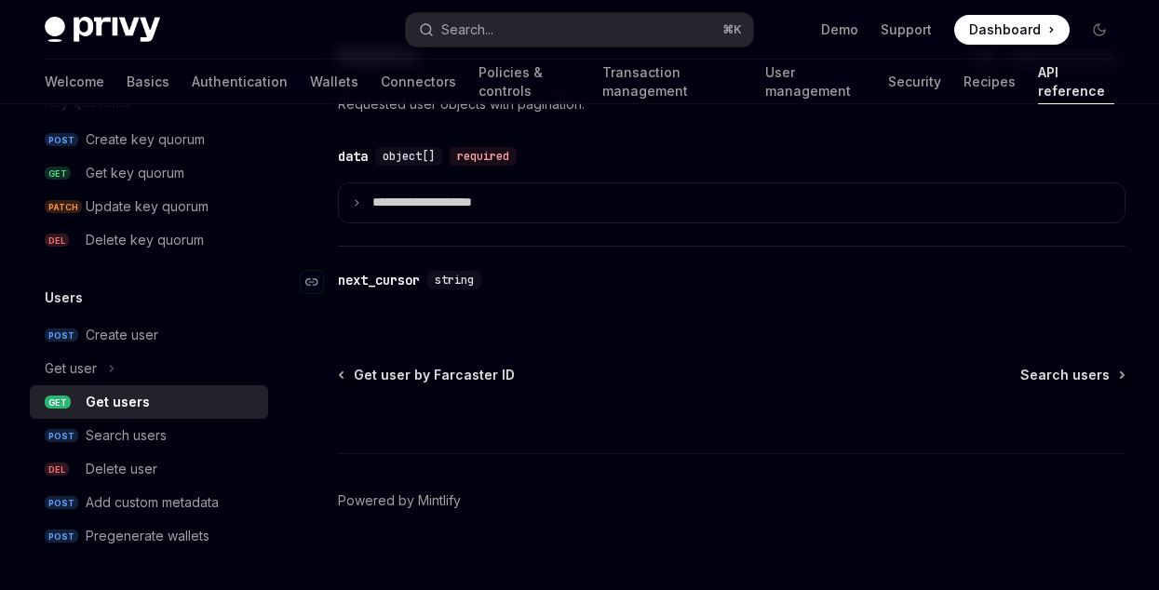
click at [409, 280] on div "next_cursor" at bounding box center [379, 280] width 82 height 19
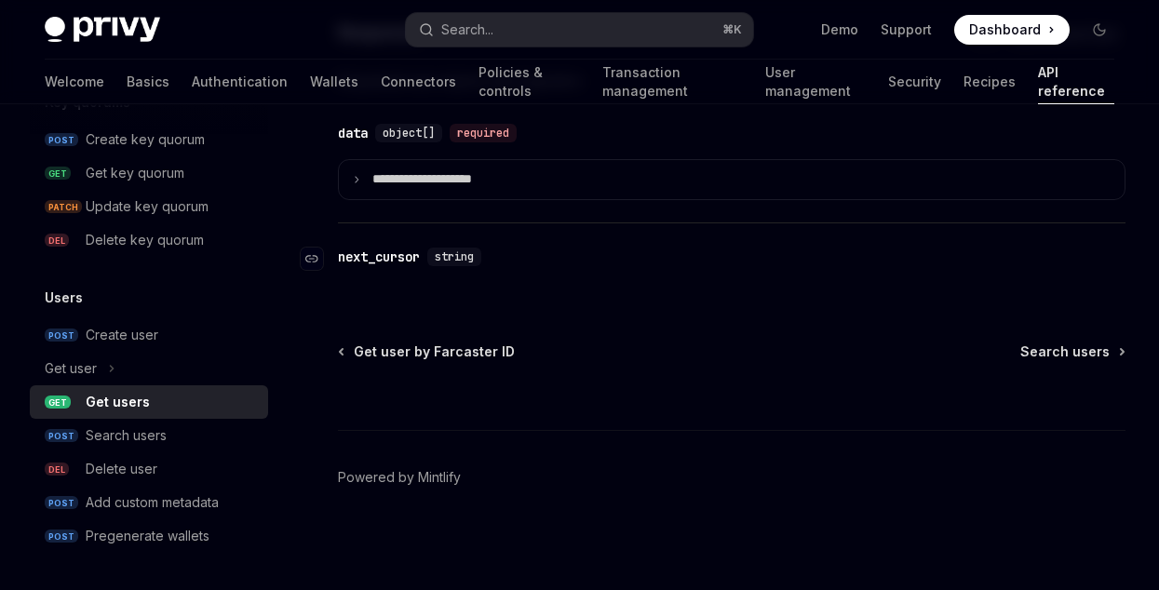
click at [402, 263] on div "next_cursor" at bounding box center [379, 257] width 82 height 19
click at [314, 259] on icon "Navigate to header" at bounding box center [311, 258] width 13 height 11
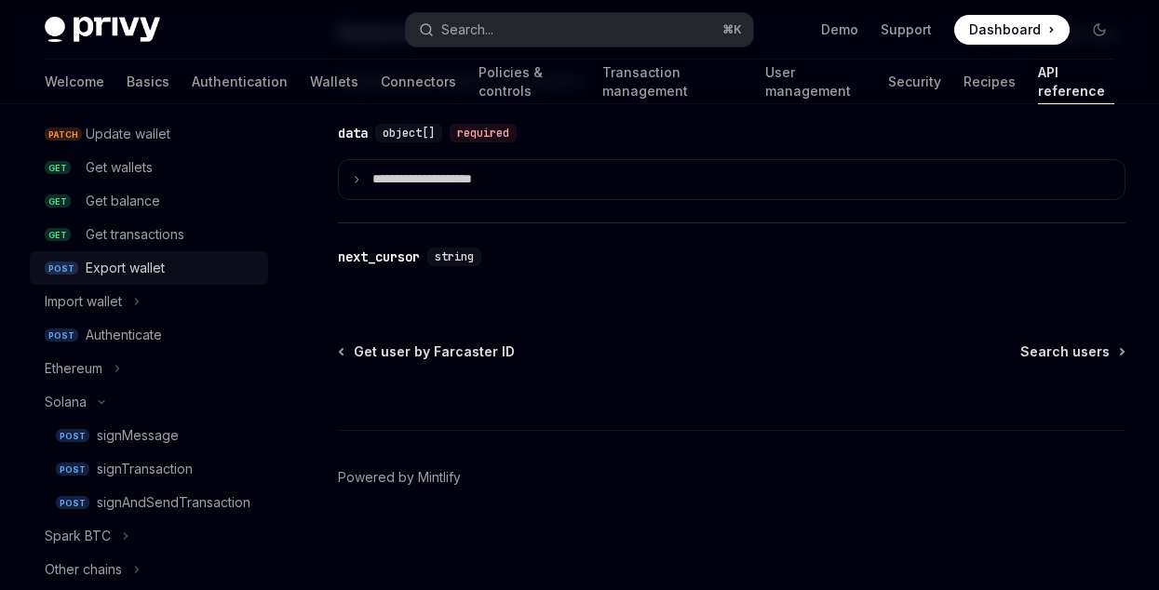
scroll to position [152, 0]
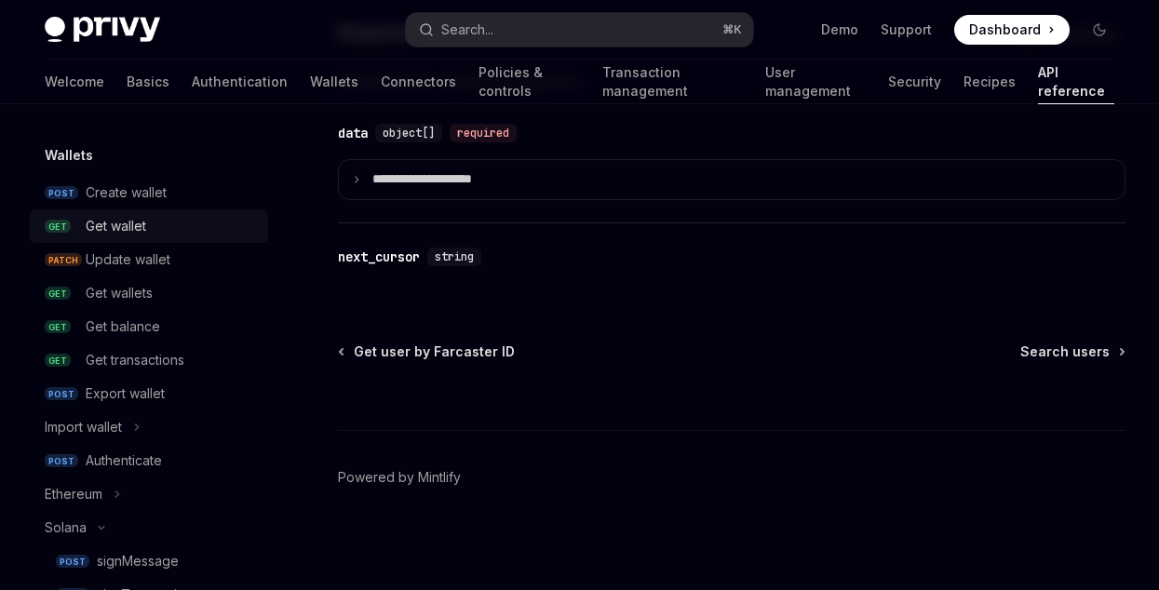
click at [135, 228] on div "Get wallet" at bounding box center [116, 226] width 61 height 22
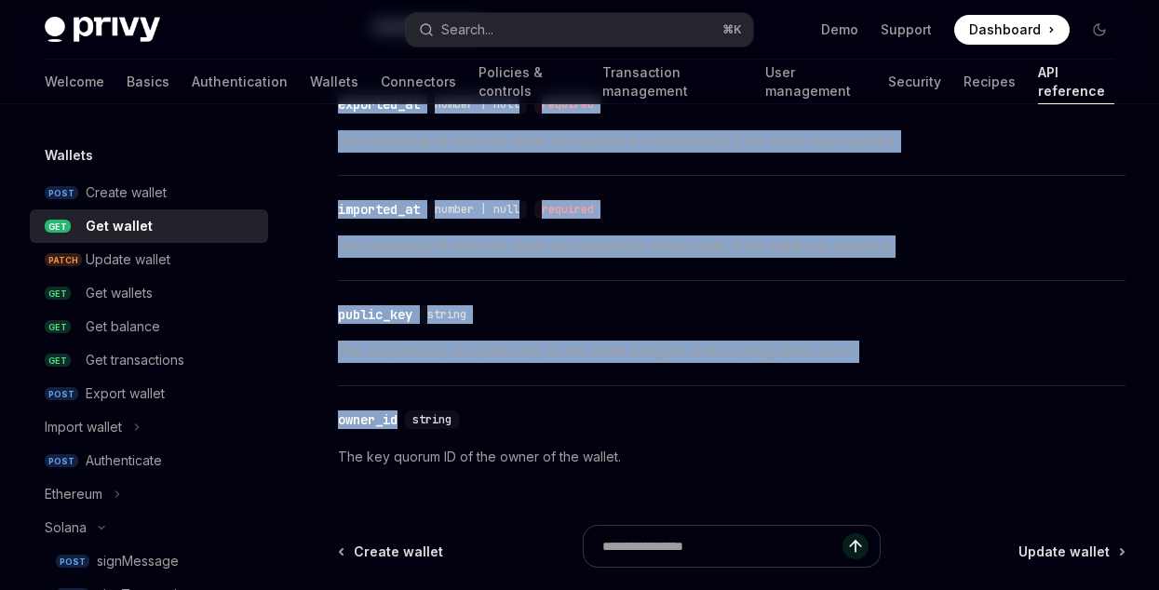
scroll to position [2332, 0]
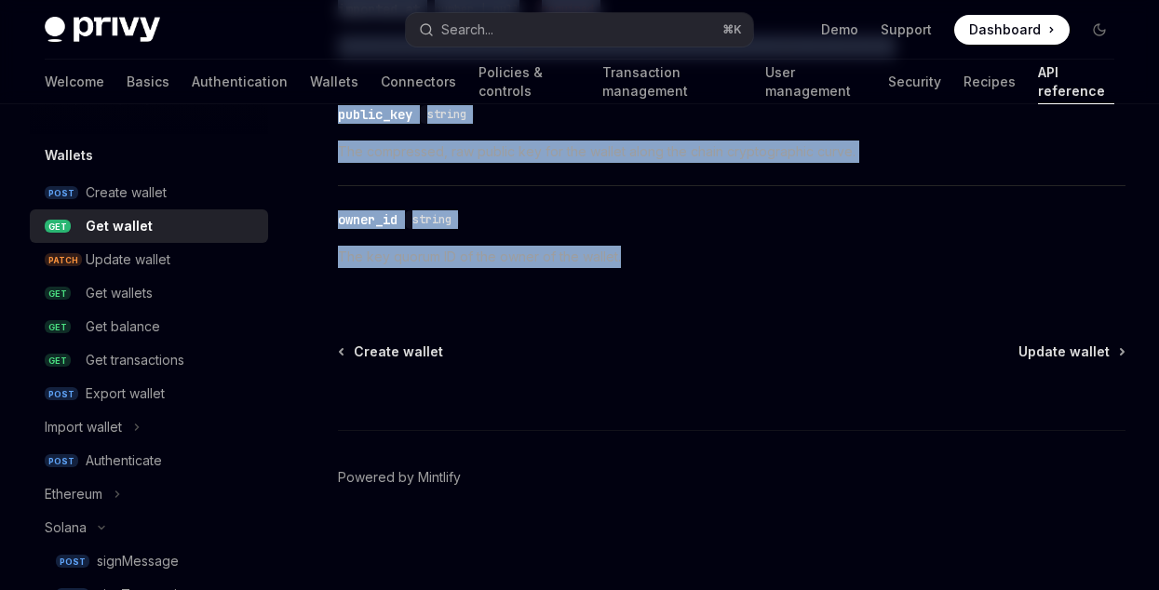
drag, startPoint x: 321, startPoint y: 184, endPoint x: 775, endPoint y: 280, distance: 463.4
click at [142, 323] on div "Get balance" at bounding box center [123, 327] width 74 height 22
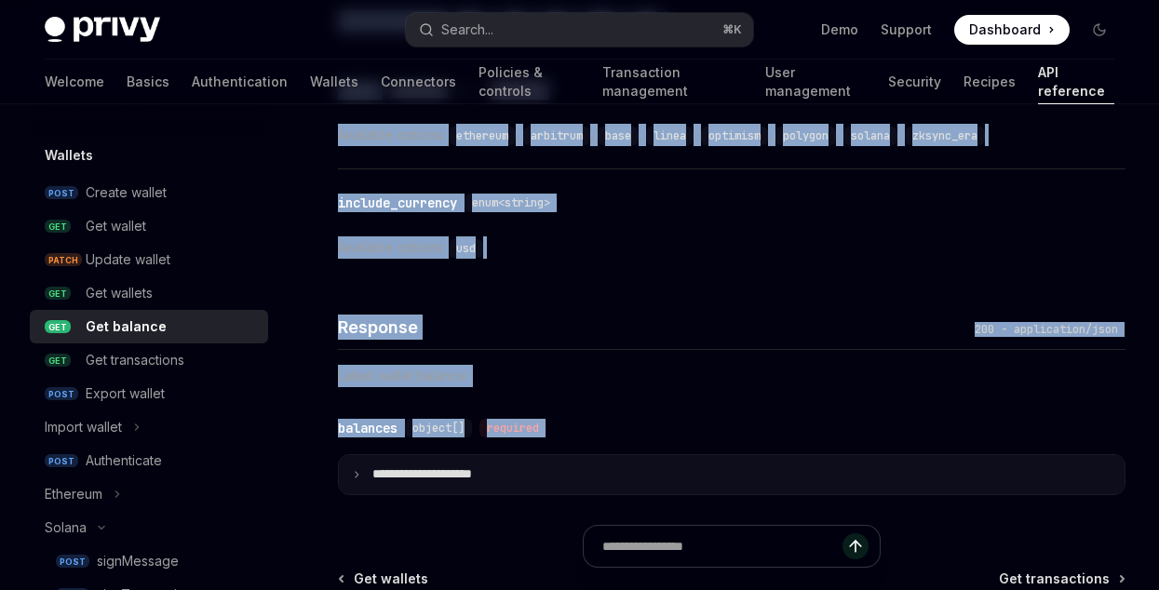
scroll to position [1665, 0]
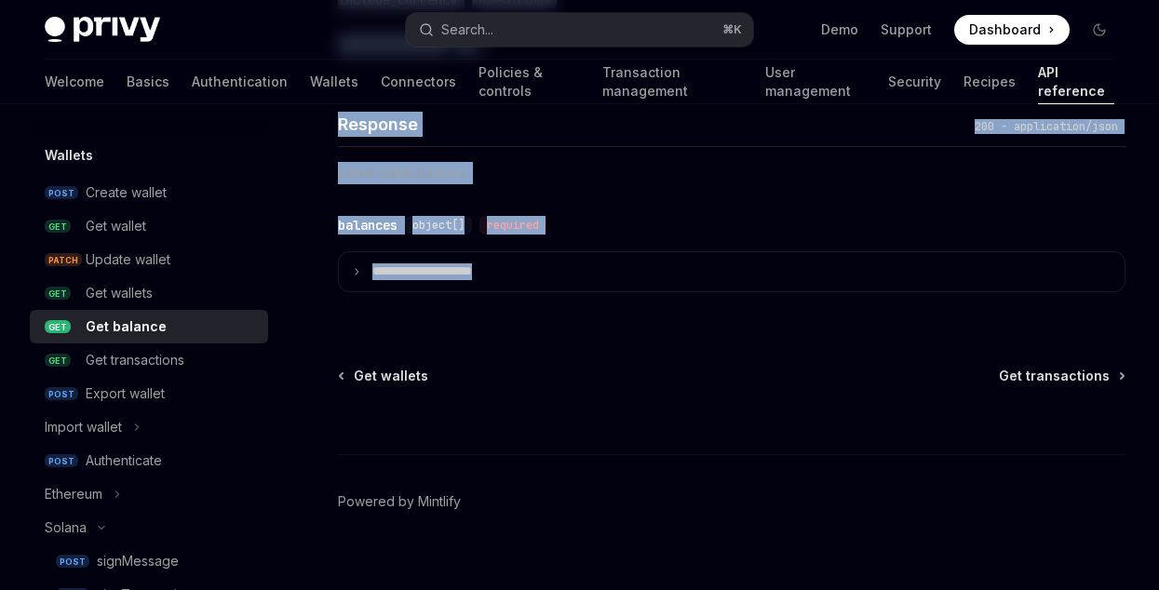
drag, startPoint x: 338, startPoint y: 174, endPoint x: 748, endPoint y: 292, distance: 427.2
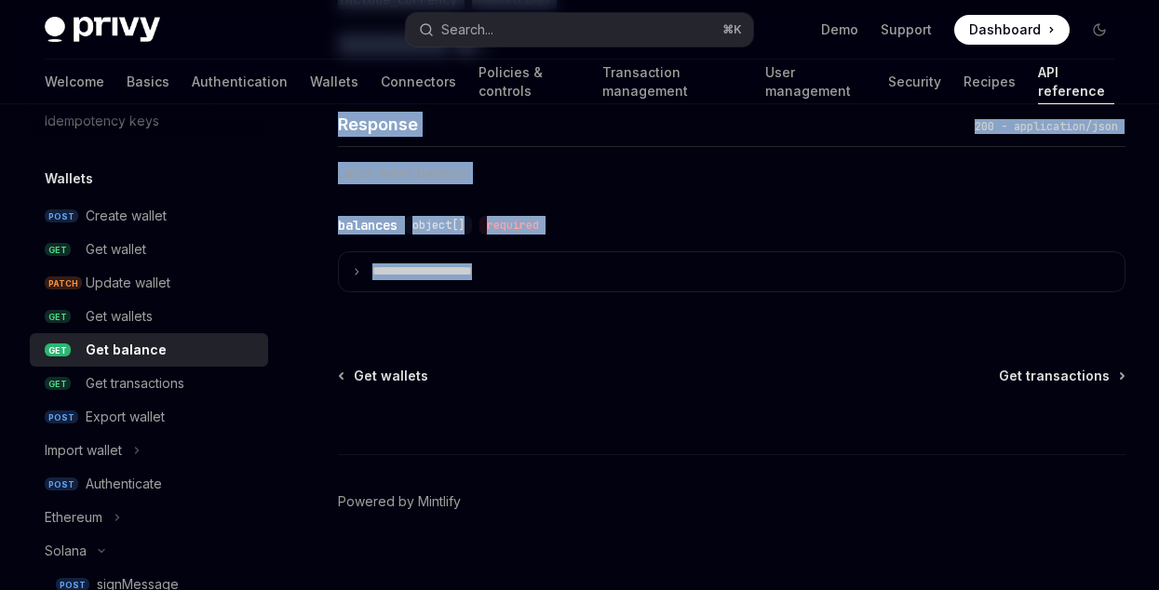
scroll to position [0, 0]
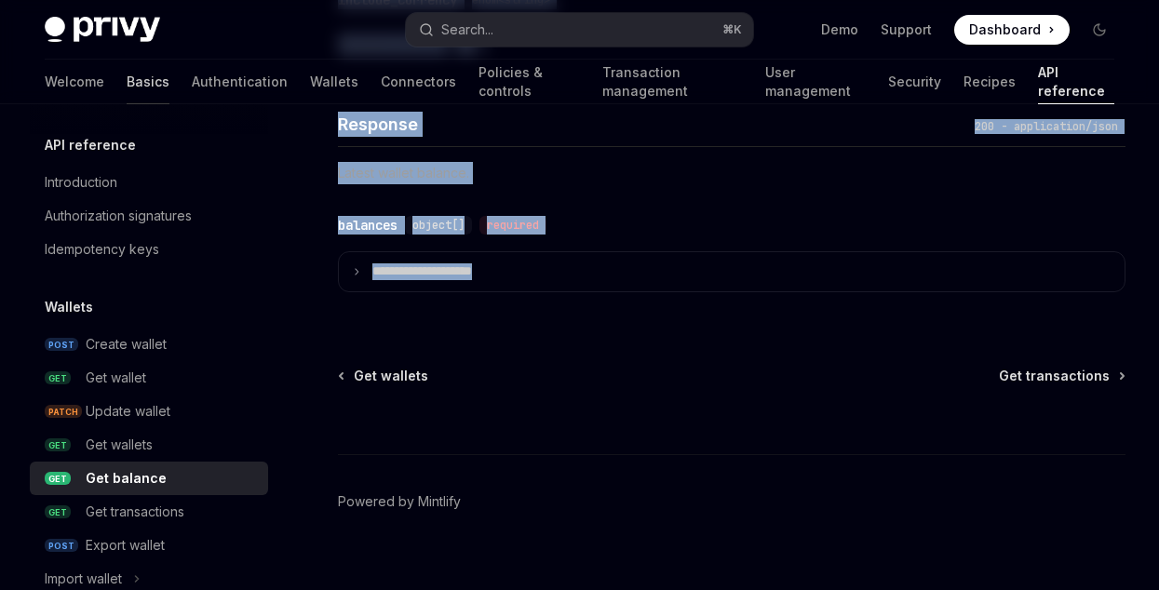
click at [127, 90] on link "Basics" at bounding box center [148, 82] width 43 height 45
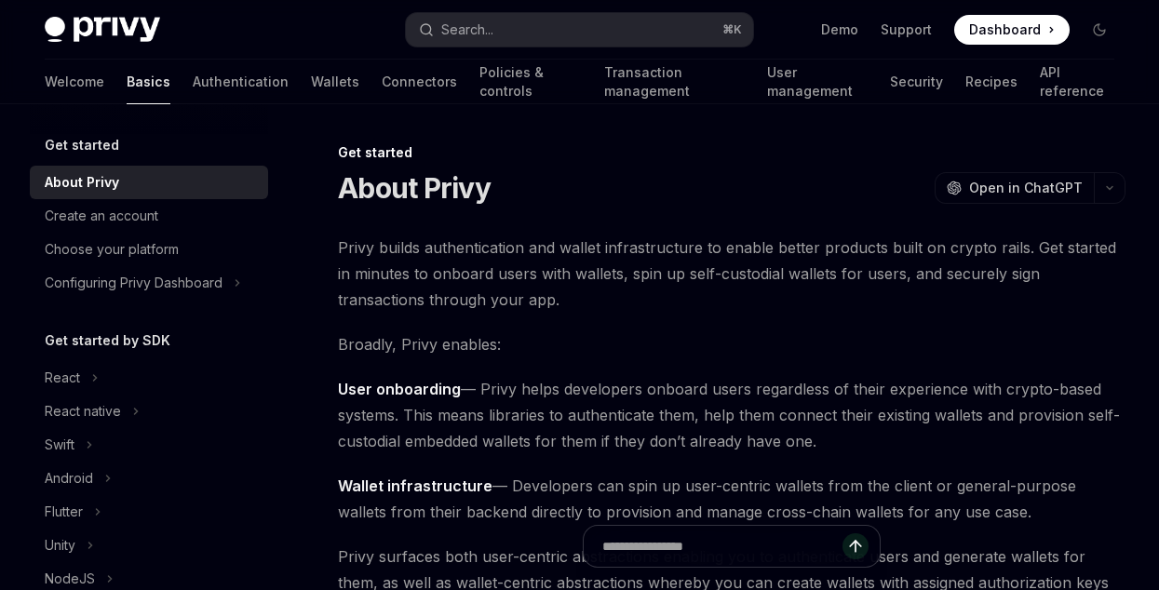
click at [126, 144] on div "Get started" at bounding box center [149, 145] width 238 height 22
click at [88, 144] on h5 "Get started" at bounding box center [82, 145] width 74 height 22
click at [193, 80] on link "Authentication" at bounding box center [241, 82] width 96 height 45
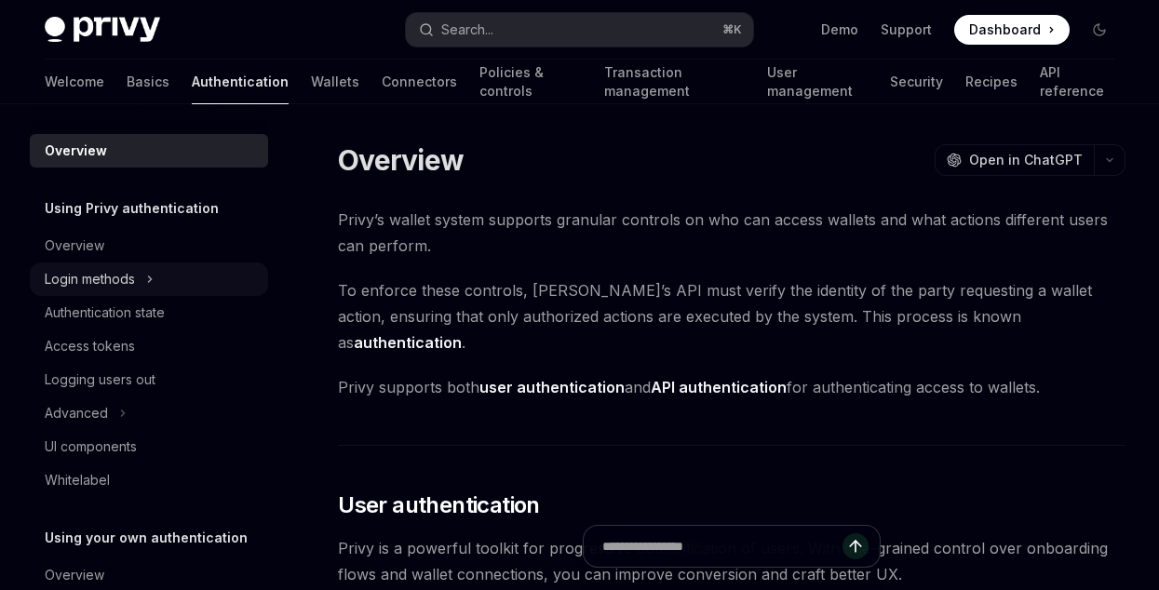
click at [121, 271] on div "Login methods" at bounding box center [90, 279] width 90 height 22
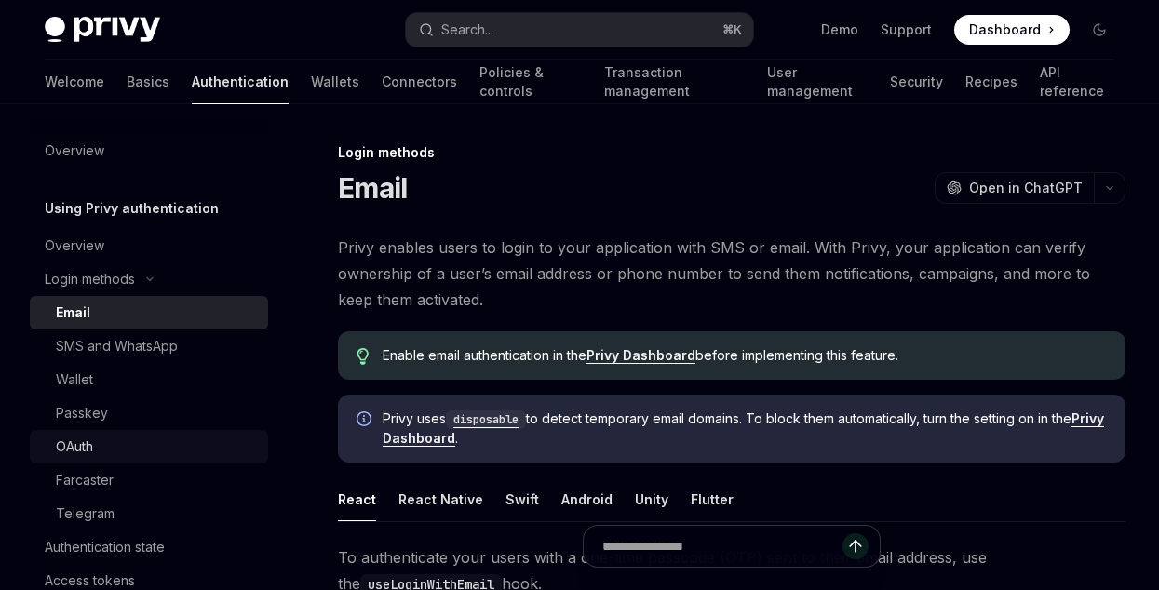
click at [106, 450] on div "OAuth" at bounding box center [156, 447] width 201 height 22
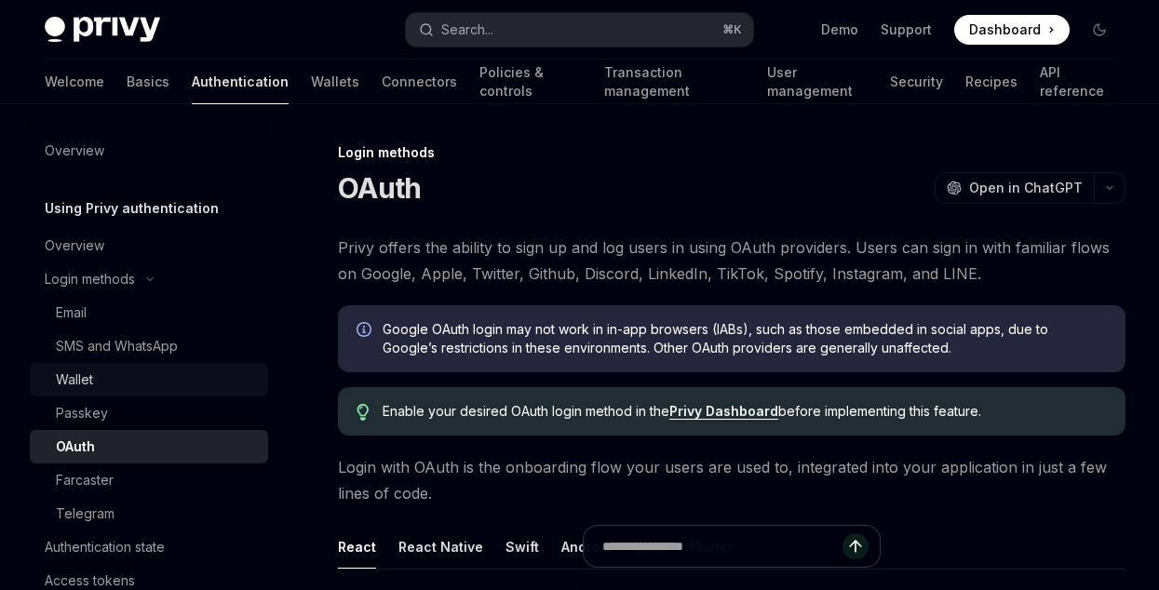
click at [132, 386] on div "Wallet" at bounding box center [156, 380] width 201 height 22
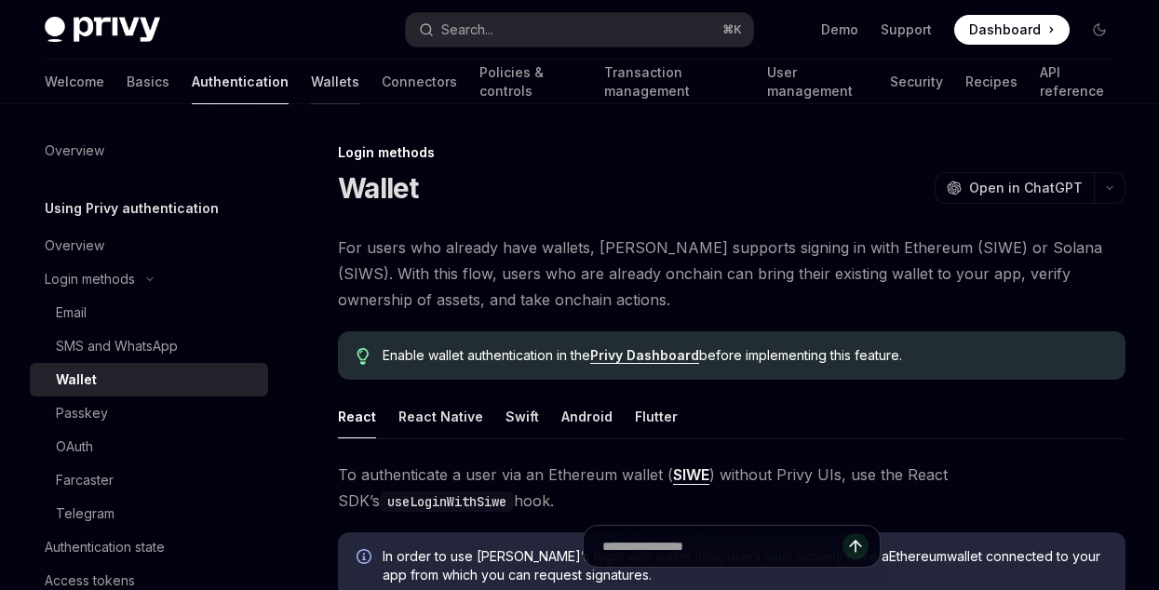
click at [311, 90] on link "Wallets" at bounding box center [335, 82] width 48 height 45
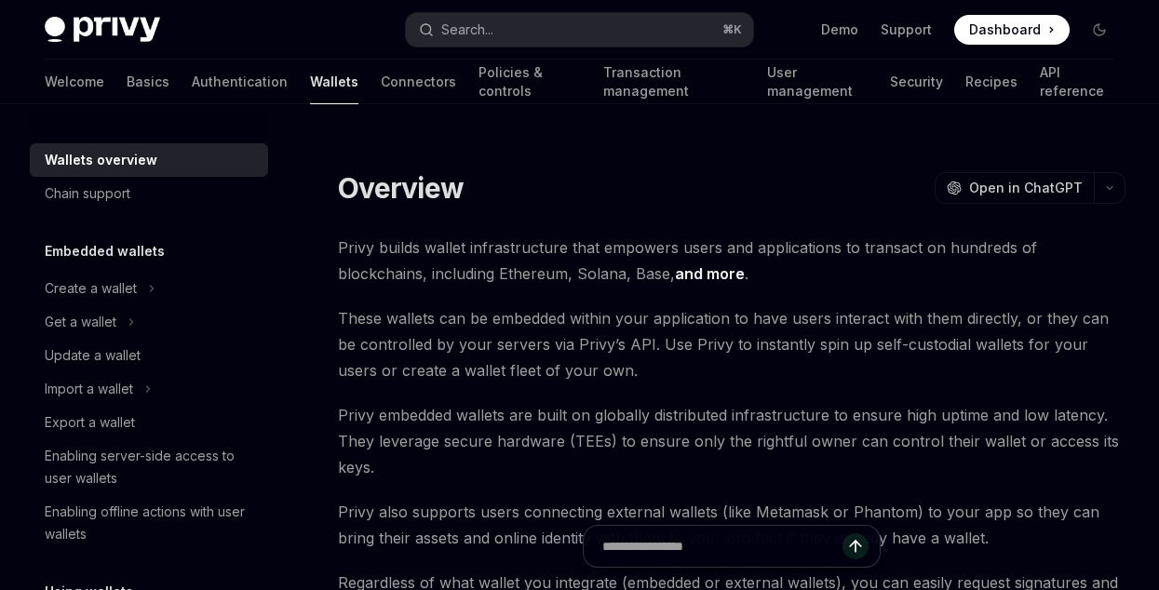
click at [114, 255] on h5 "Embedded wallets" at bounding box center [105, 251] width 120 height 22
click at [116, 277] on div "Create a wallet" at bounding box center [91, 288] width 92 height 22
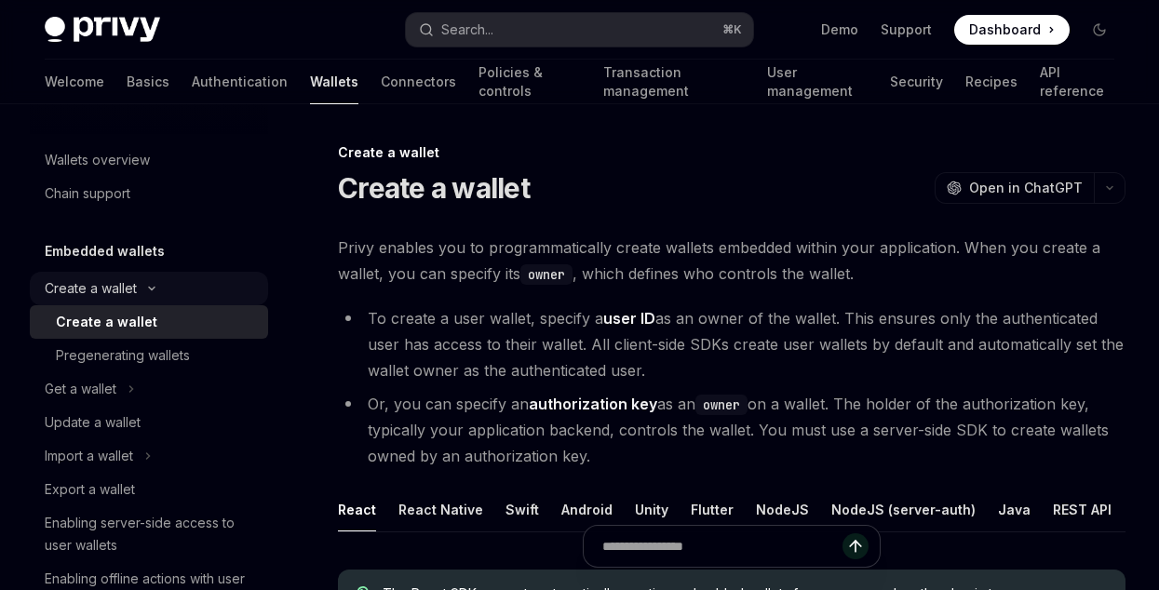
click at [110, 299] on div "Create a wallet" at bounding box center [91, 288] width 92 height 22
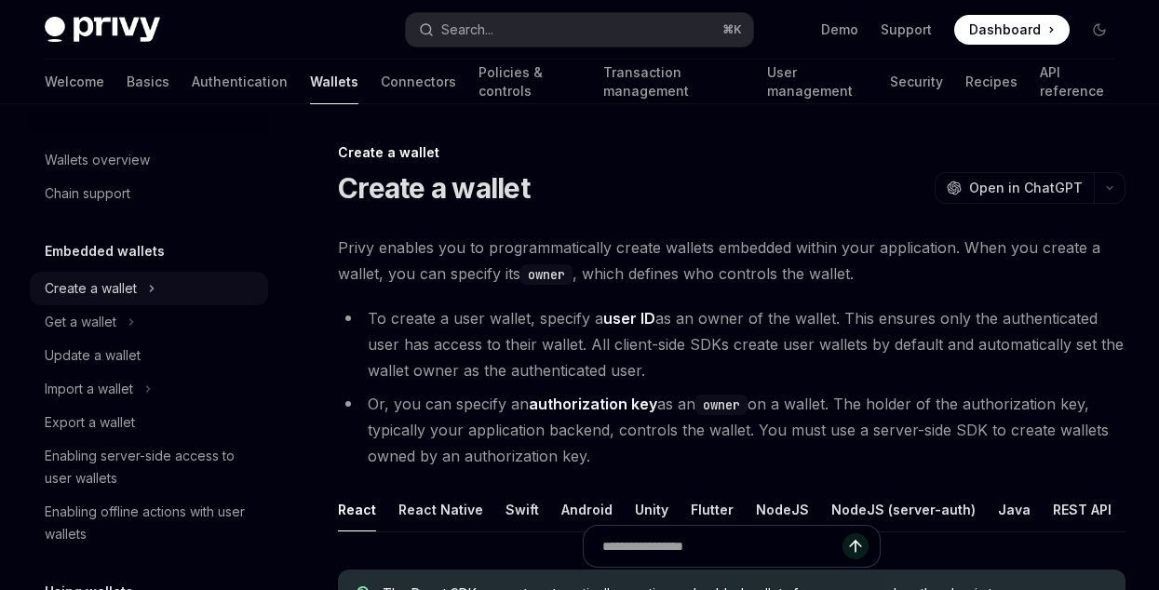
click at [112, 288] on div "Create a wallet" at bounding box center [91, 288] width 92 height 22
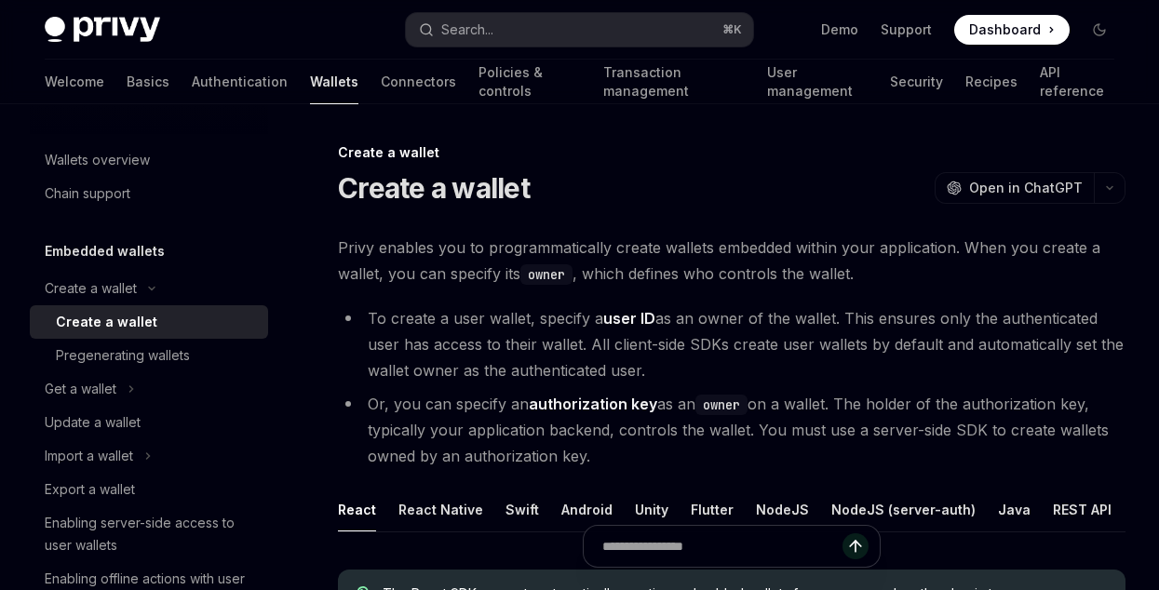
click at [109, 254] on h5 "Embedded wallets" at bounding box center [105, 251] width 120 height 22
click at [110, 253] on h5 "Embedded wallets" at bounding box center [105, 251] width 120 height 22
click at [170, 258] on div "Embedded wallets" at bounding box center [149, 251] width 238 height 22
click at [82, 267] on div "Embedded wallets Create a wallet Create a wallet Pregenerating wallets Get a wa…" at bounding box center [149, 429] width 238 height 378
click at [105, 240] on h5 "Embedded wallets" at bounding box center [105, 251] width 120 height 22
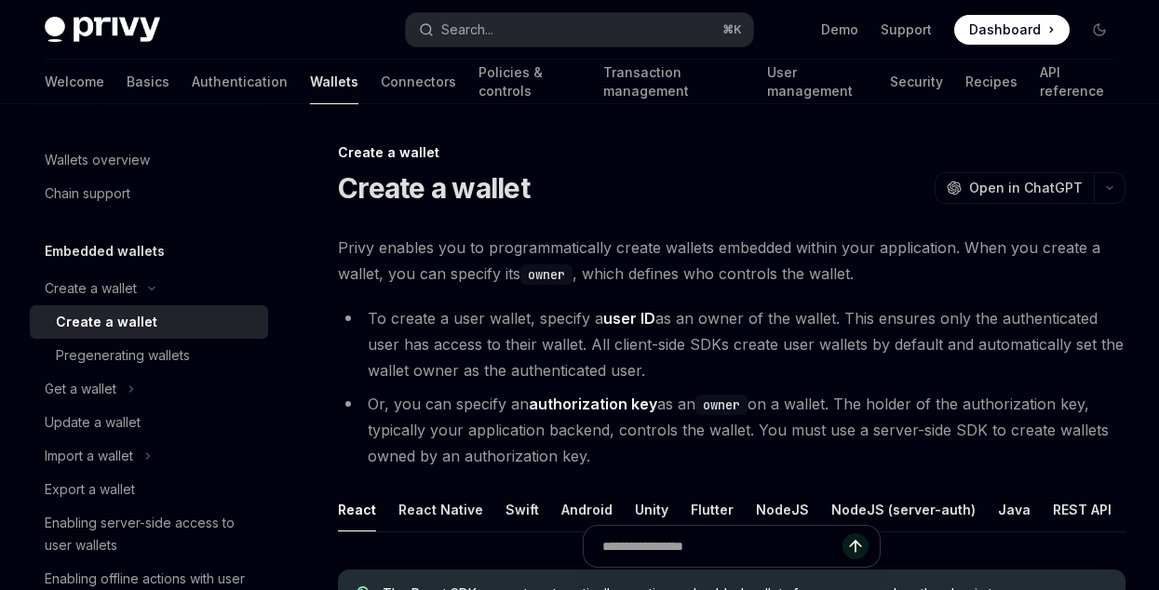
click at [88, 250] on h5 "Embedded wallets" at bounding box center [105, 251] width 120 height 22
click at [133, 176] on link "Wallets overview" at bounding box center [149, 160] width 238 height 34
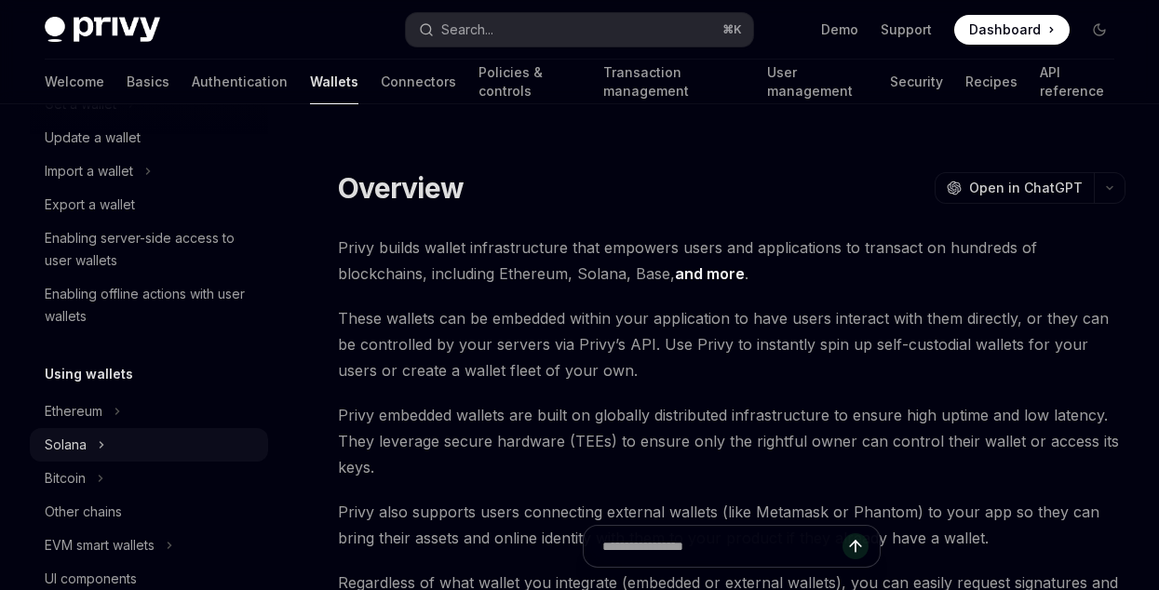
click at [106, 449] on button "Solana" at bounding box center [149, 445] width 238 height 34
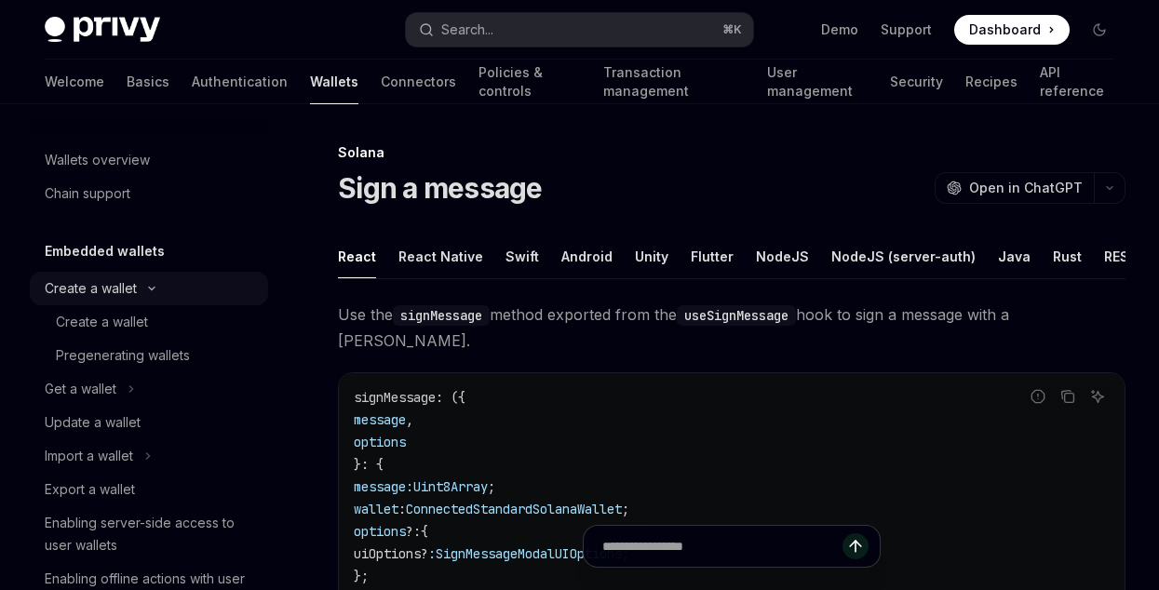
click at [117, 293] on div "Create a wallet" at bounding box center [91, 288] width 92 height 22
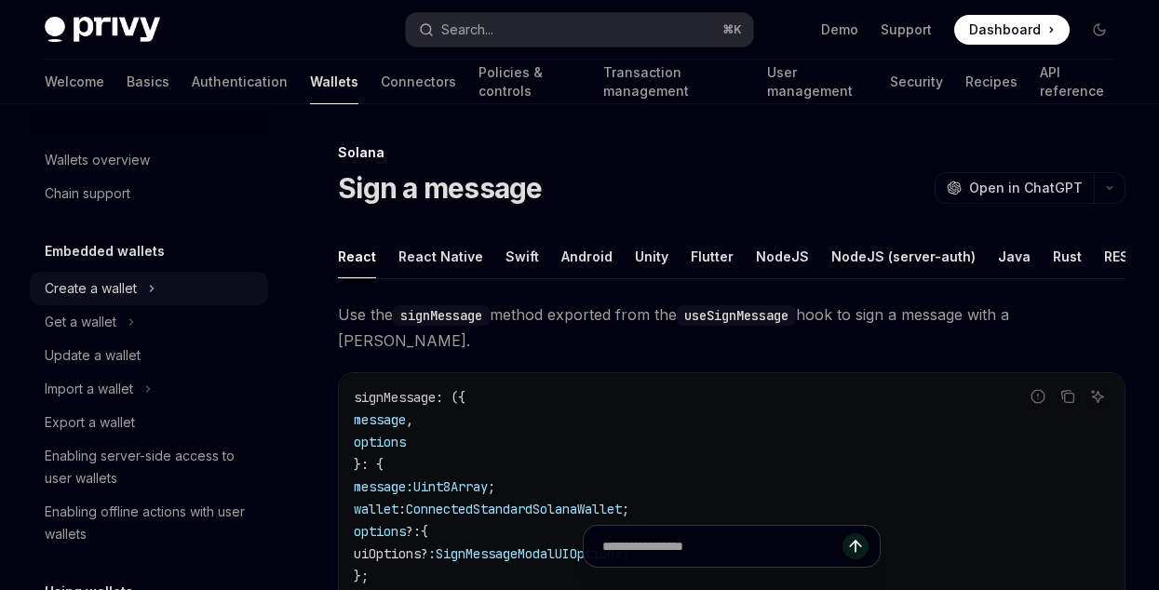
click at [125, 302] on button "Create a wallet" at bounding box center [149, 289] width 238 height 34
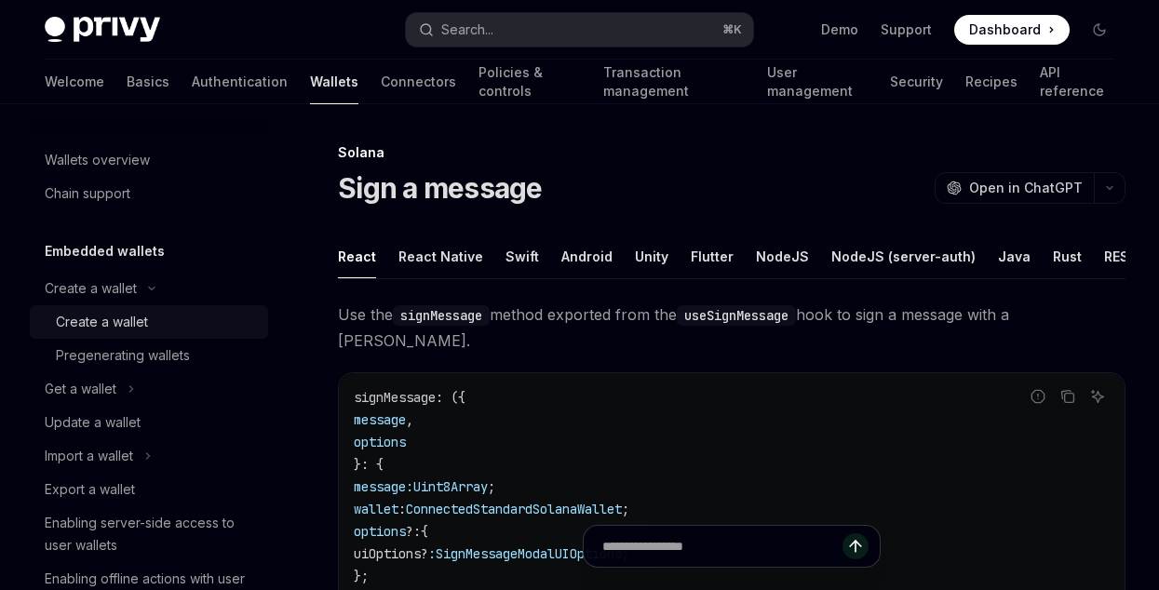
click at [127, 330] on div "Create a wallet" at bounding box center [102, 322] width 92 height 22
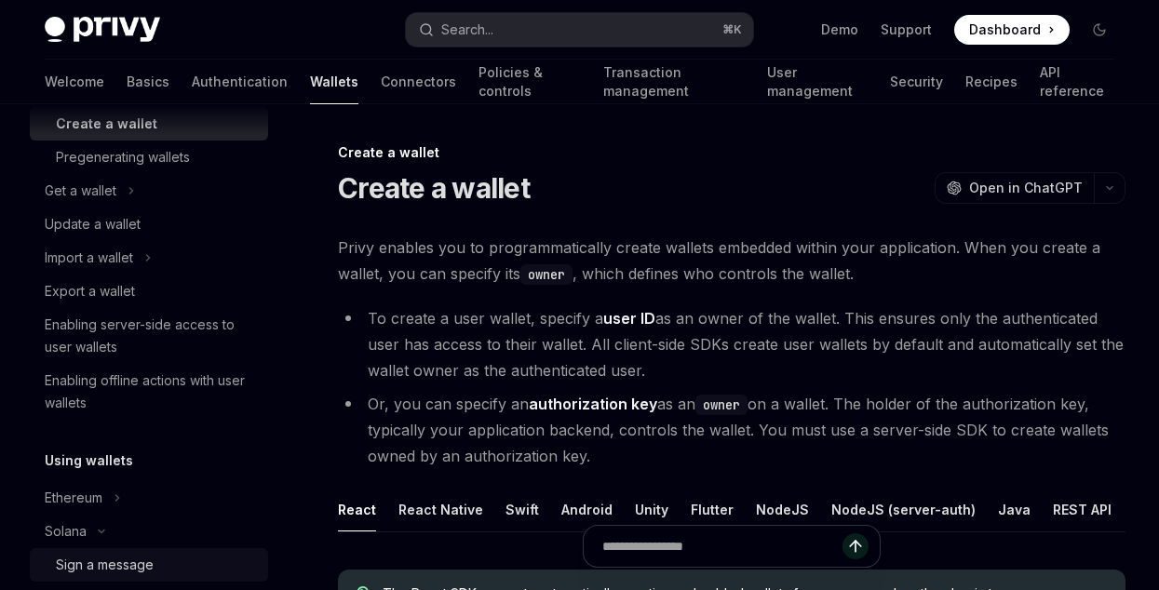
scroll to position [222, 0]
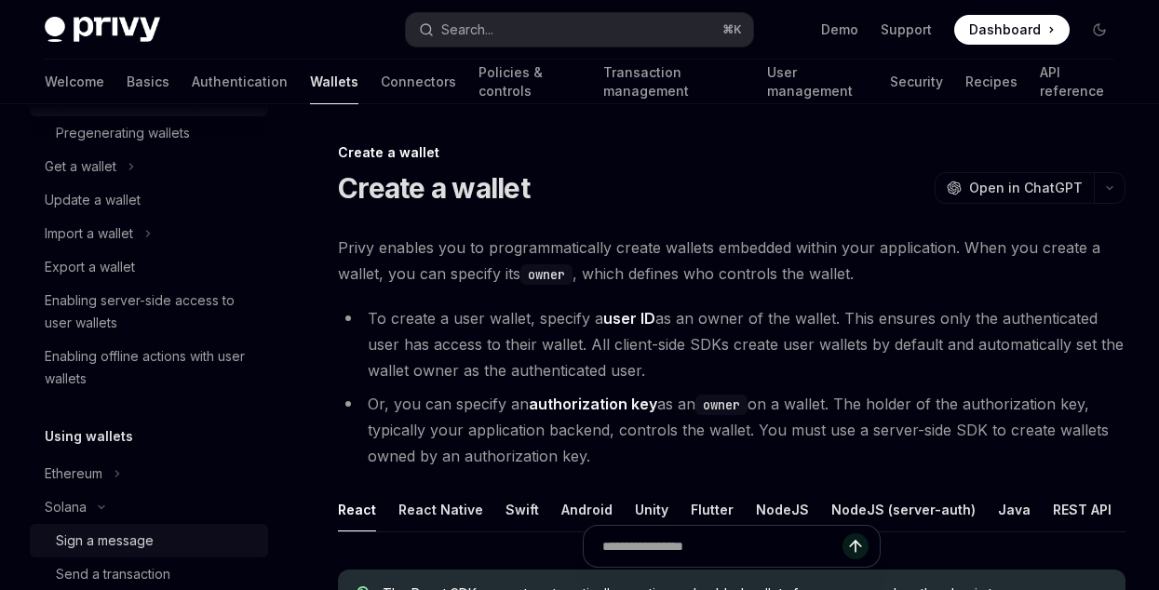
click at [109, 533] on div "Sign a message" at bounding box center [105, 541] width 98 height 22
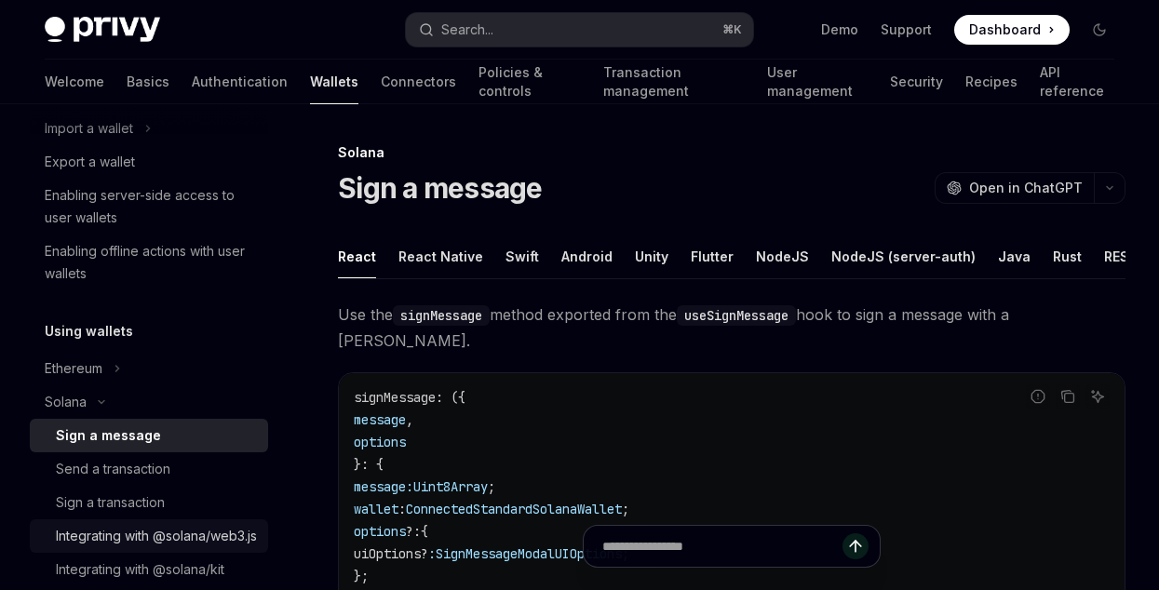
scroll to position [400, 0]
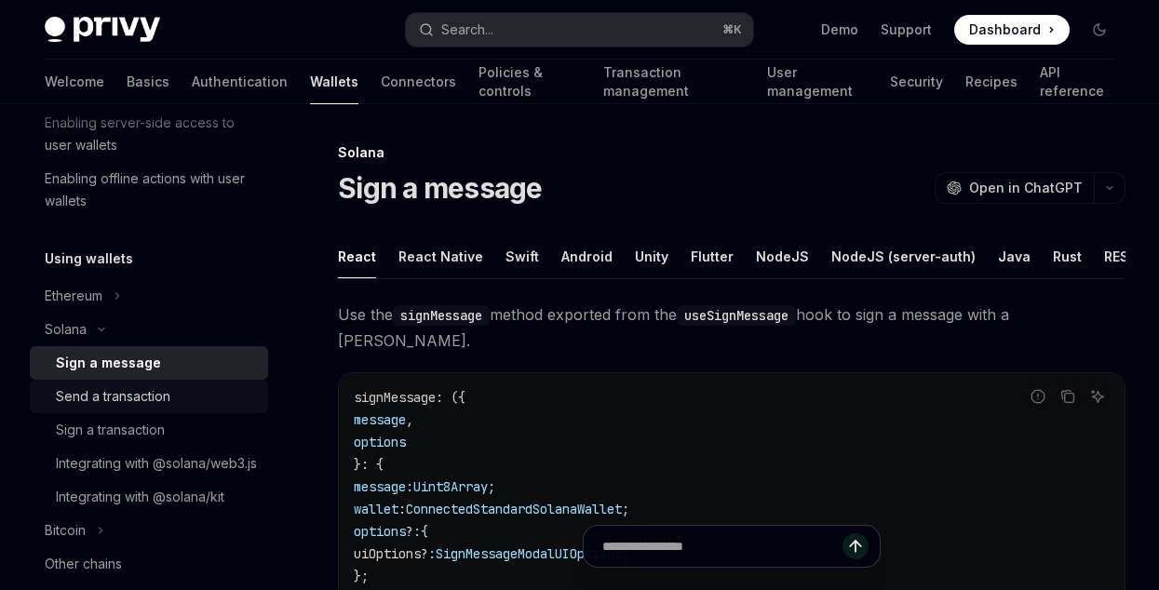
click at [114, 401] on div "Send a transaction" at bounding box center [113, 396] width 115 height 22
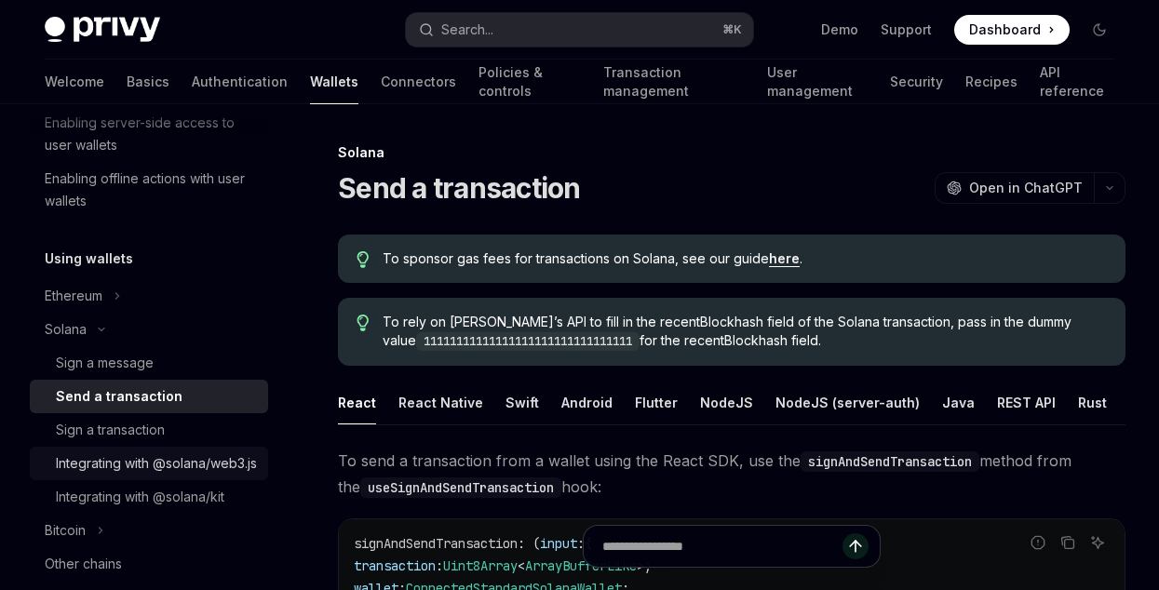
click at [146, 472] on div "Integrating with @solana/web3.js" at bounding box center [156, 463] width 201 height 22
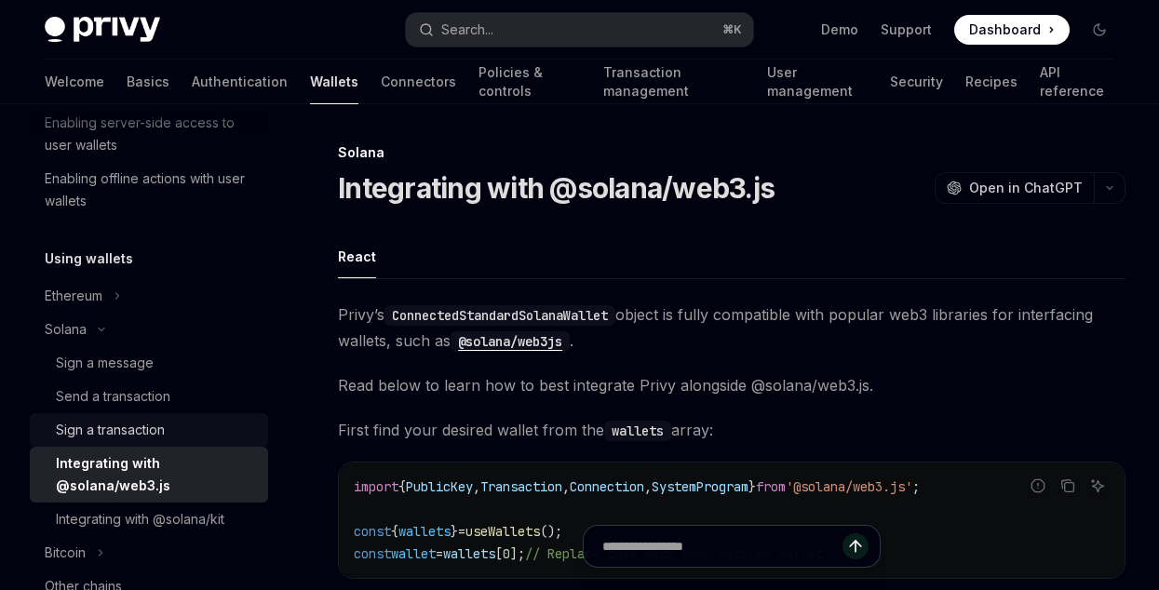
click at [155, 416] on link "Sign a transaction" at bounding box center [149, 430] width 238 height 34
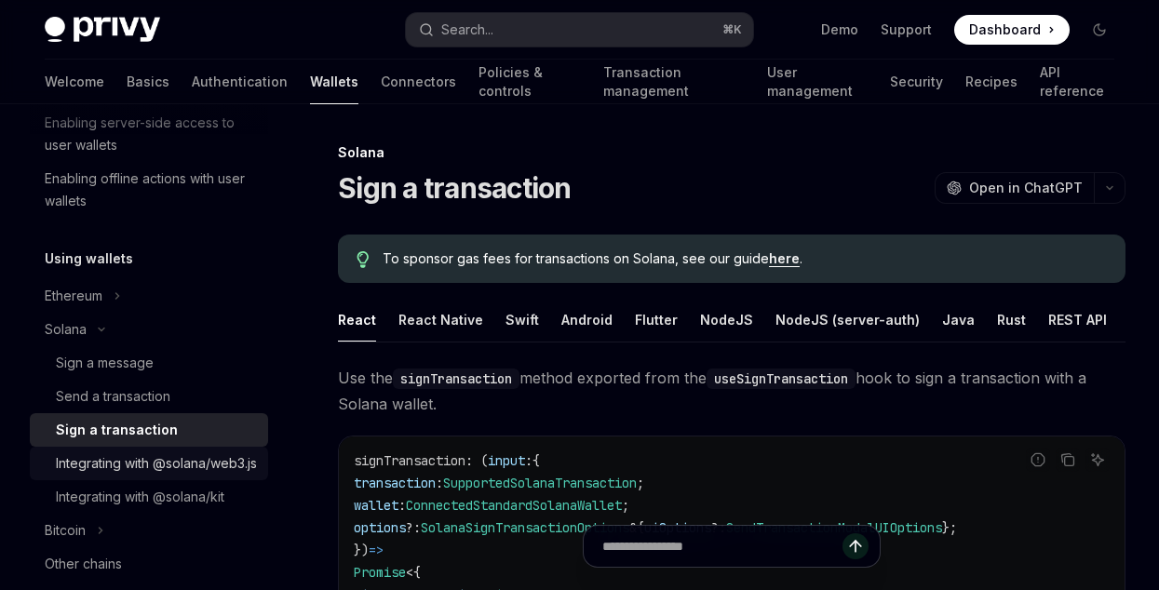
click at [174, 472] on div "Integrating with @solana/web3.js" at bounding box center [156, 463] width 201 height 22
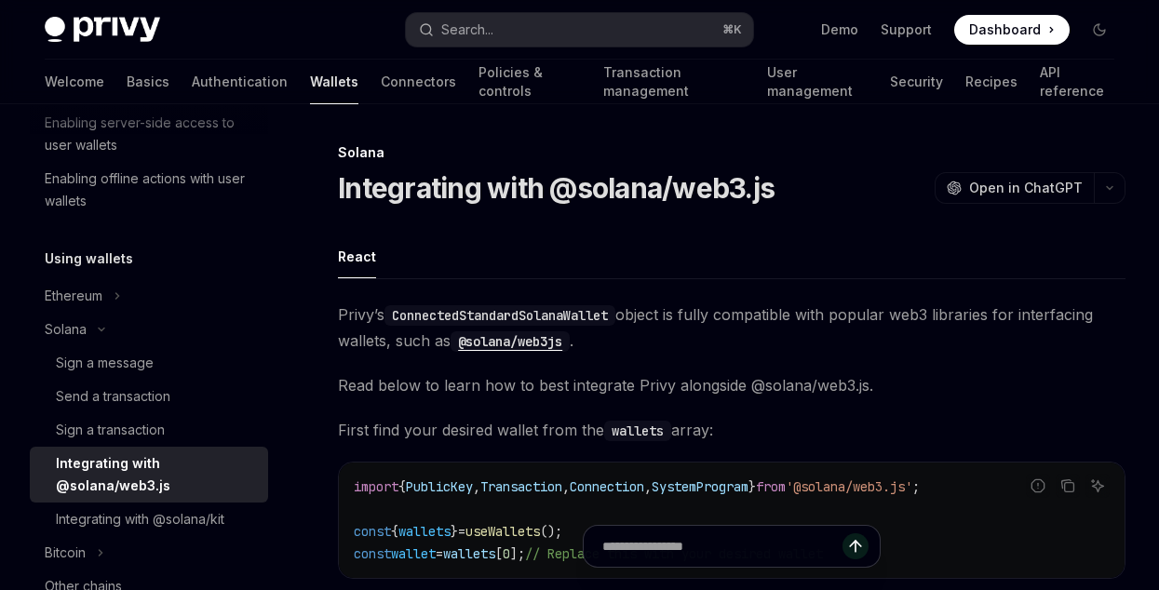
scroll to position [579, 0]
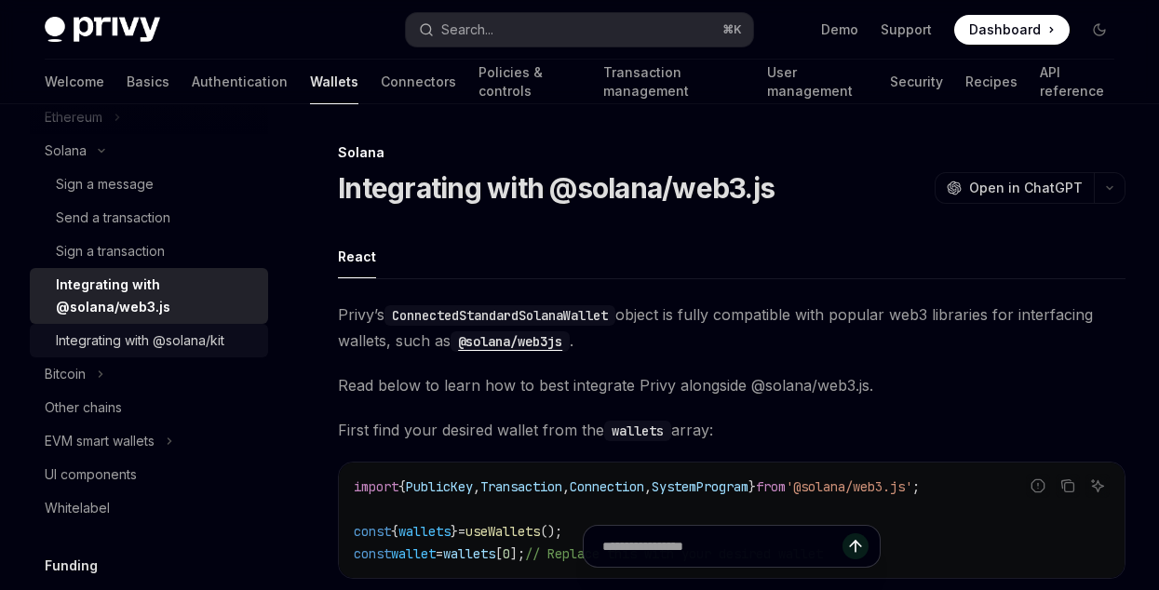
click at [149, 348] on div "Integrating with @solana/kit" at bounding box center [140, 341] width 169 height 22
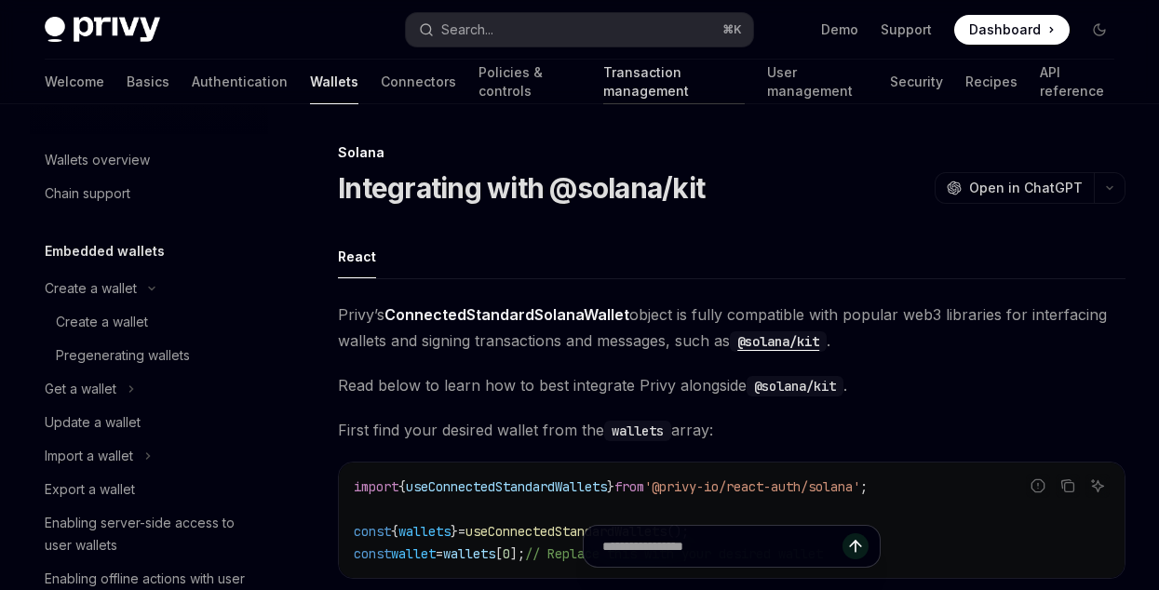
click at [603, 86] on link "Transaction management" at bounding box center [674, 82] width 142 height 45
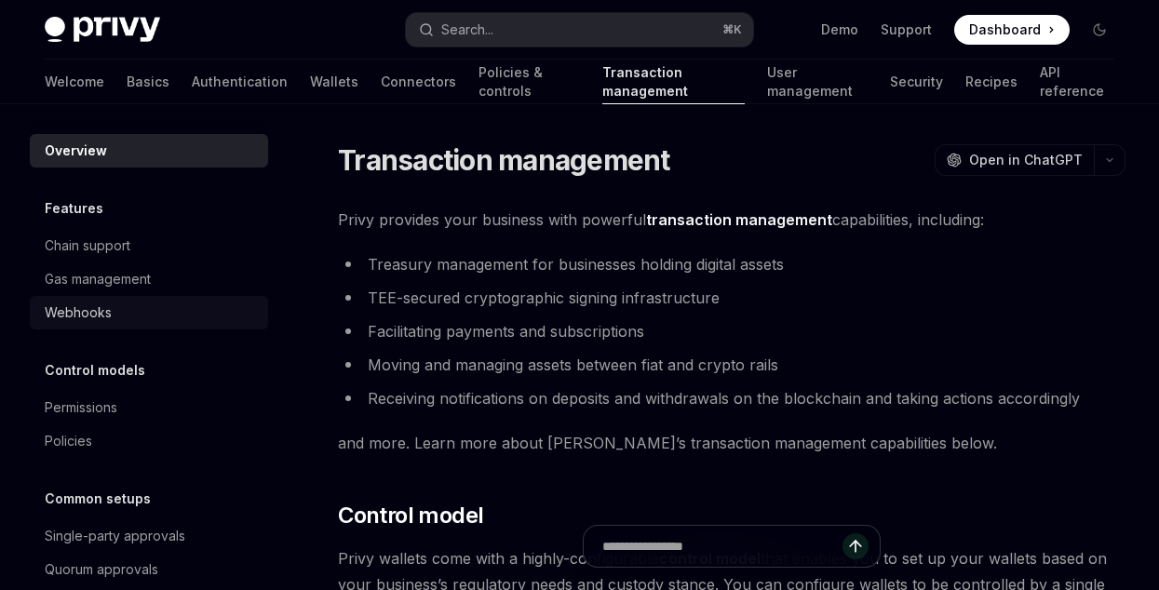
scroll to position [11, 0]
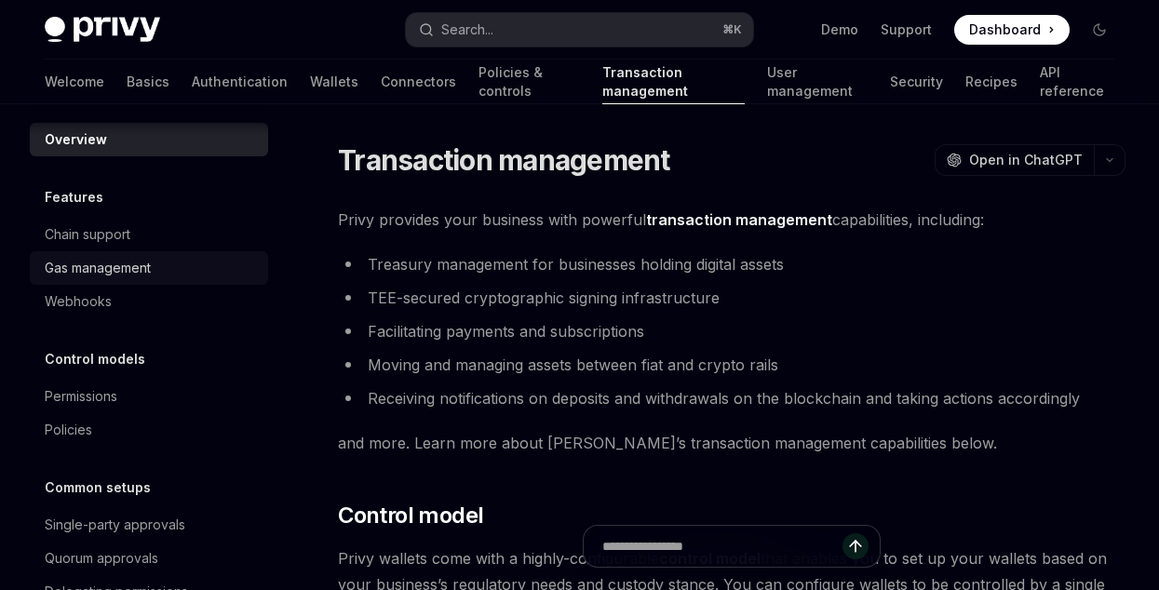
click at [118, 263] on div "Gas management" at bounding box center [98, 268] width 106 height 22
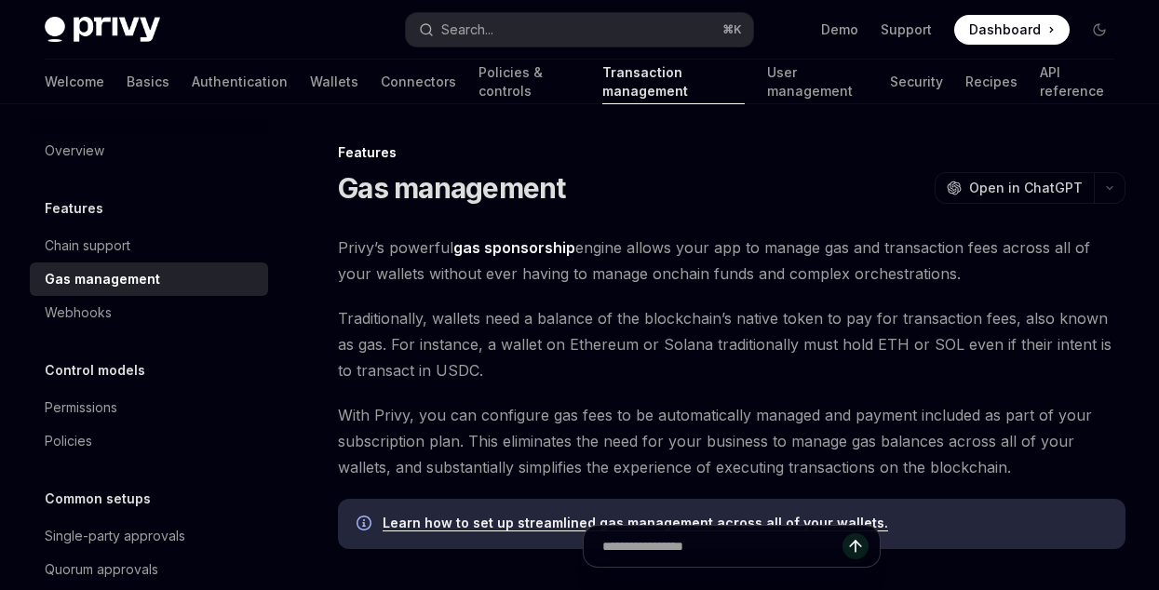
click at [694, 96] on div "Welcome Basics Authentication Wallets Connectors Policies & controls Transactio…" at bounding box center [580, 82] width 1070 height 45
click at [767, 93] on link "User management" at bounding box center [817, 82] width 101 height 45
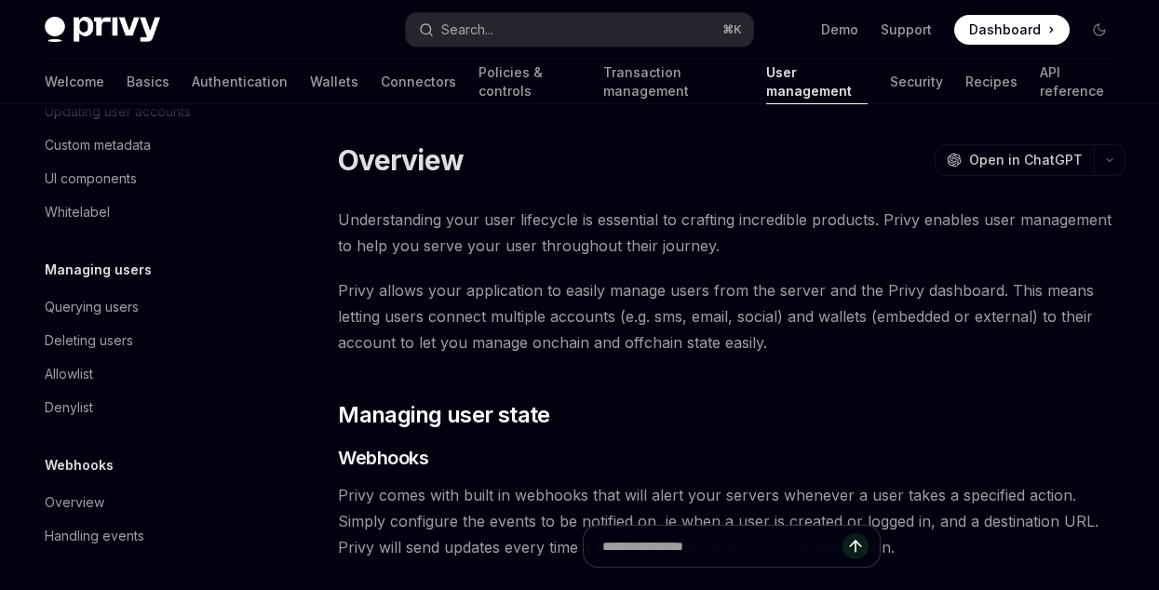
scroll to position [12, 0]
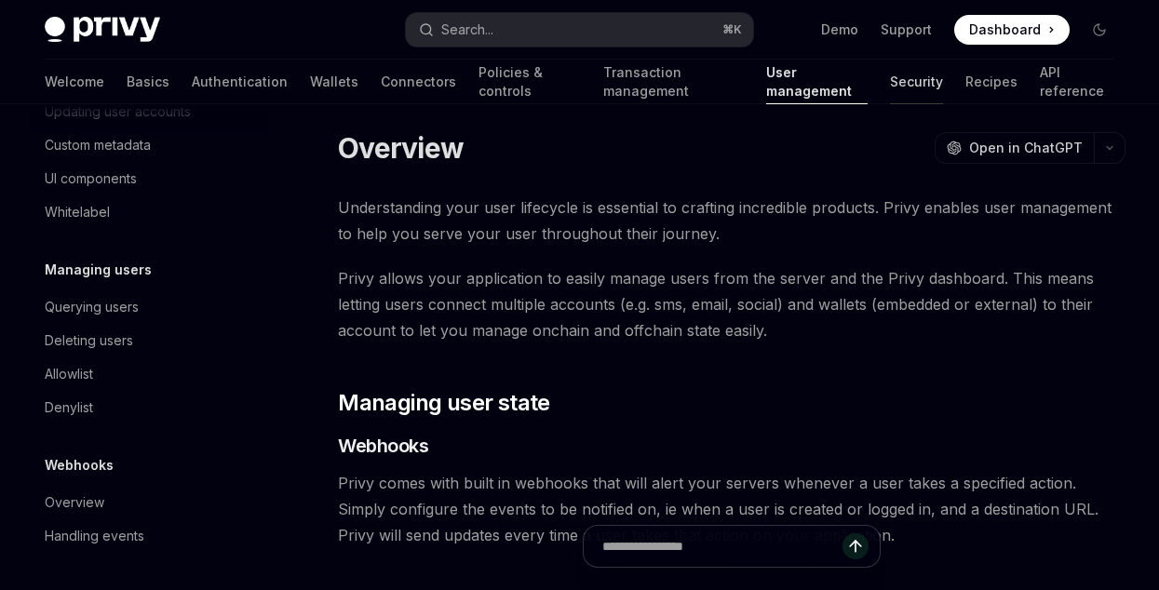
click at [890, 89] on link "Security" at bounding box center [916, 82] width 53 height 45
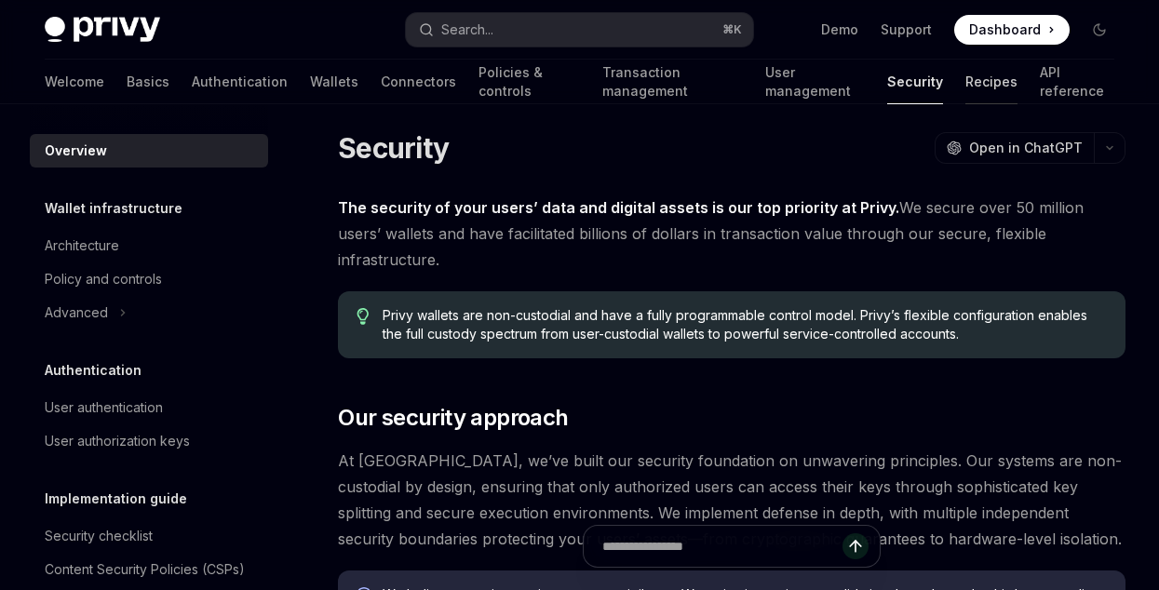
click at [965, 88] on link "Recipes" at bounding box center [991, 82] width 52 height 45
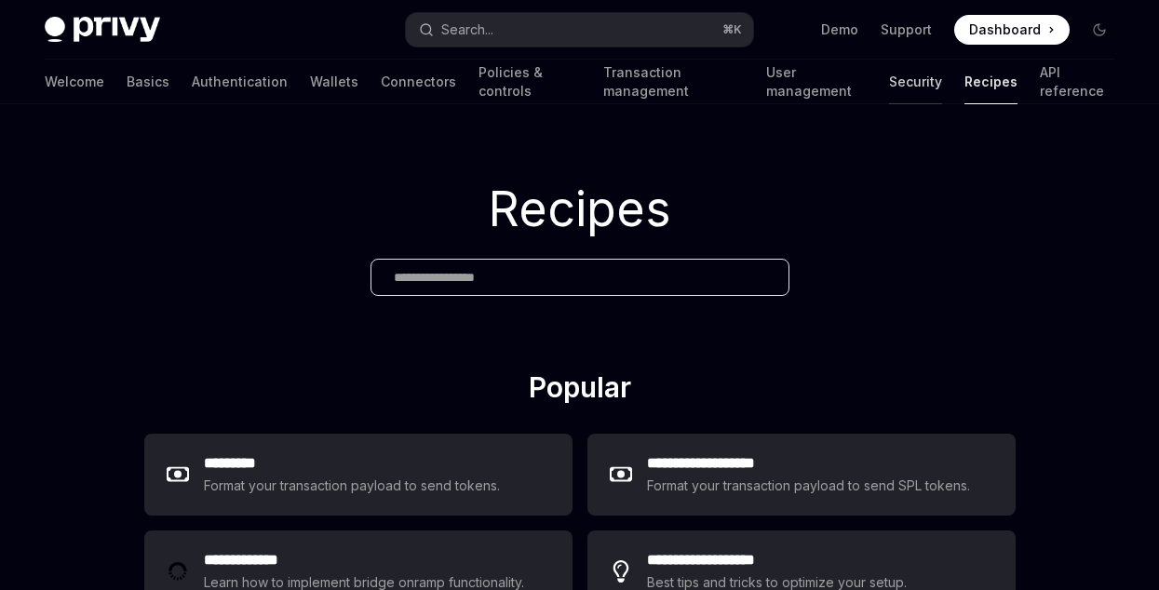
click at [889, 85] on link "Security" at bounding box center [915, 82] width 53 height 45
type textarea "*"
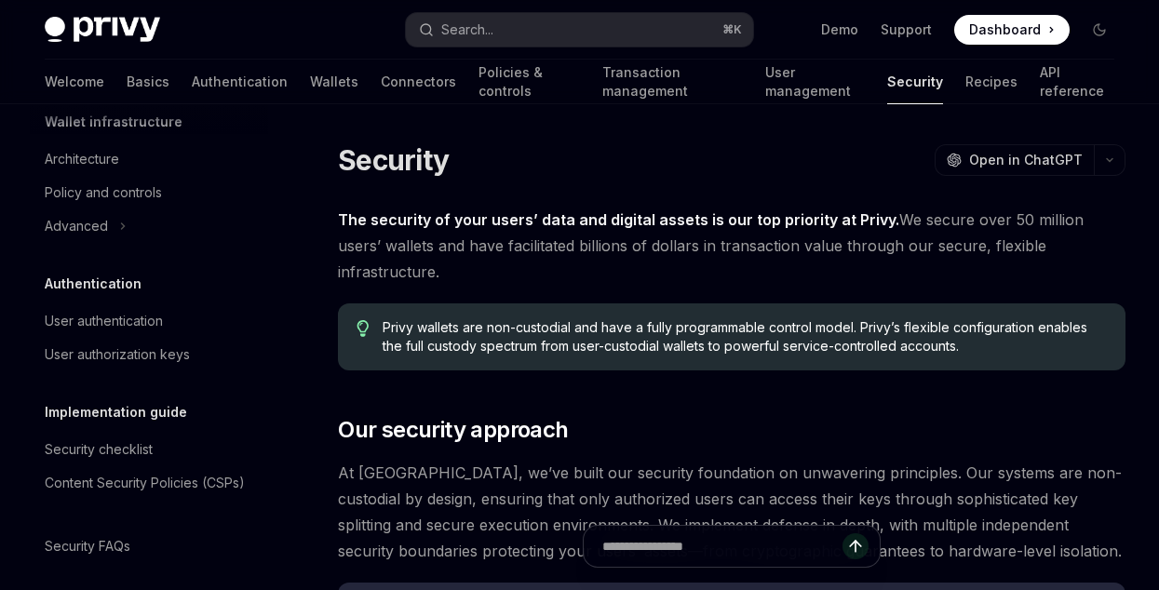
scroll to position [119, 0]
